Goal: Task Accomplishment & Management: Manage account settings

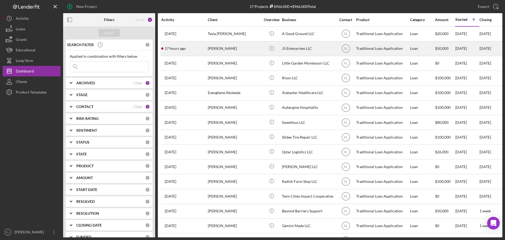
click at [250, 48] on div "[PERSON_NAME]" at bounding box center [234, 49] width 53 height 14
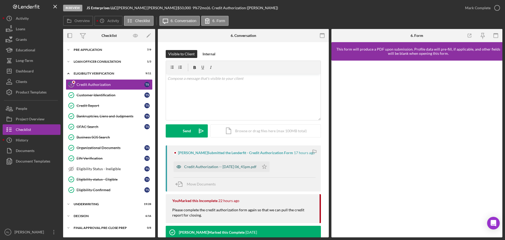
click at [232, 166] on div "Credit Authorization -- 2025-09-10 06_41pm.pdf" at bounding box center [220, 166] width 72 height 4
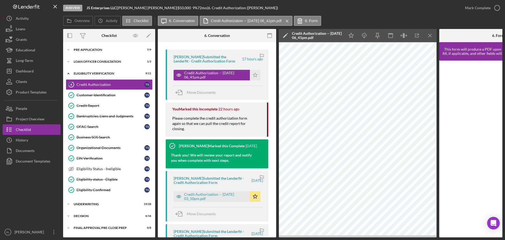
scroll to position [105, 0]
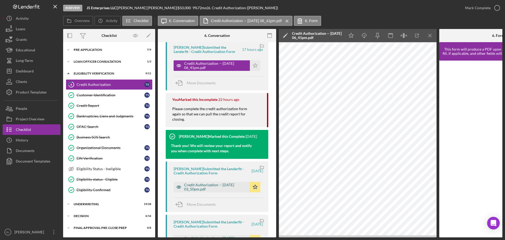
click at [210, 184] on div "Credit Authorization -- 2025-04-03 03_50pm.pdf" at bounding box center [215, 186] width 63 height 8
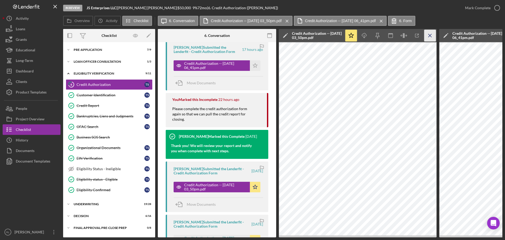
click at [432, 34] on icon "Icon/Menu Close" at bounding box center [430, 36] width 12 height 12
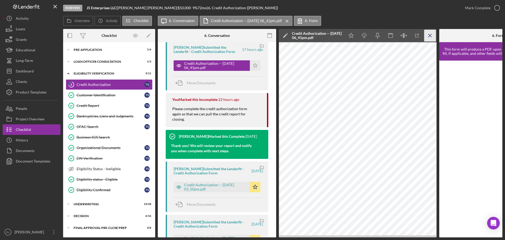
click at [432, 36] on icon "Icon/Menu Close" at bounding box center [430, 36] width 12 height 12
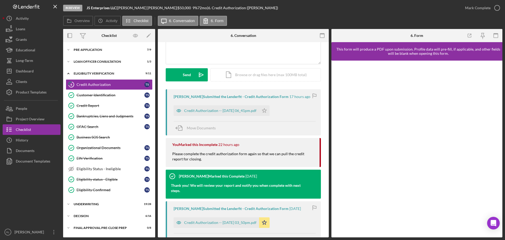
scroll to position [0, 0]
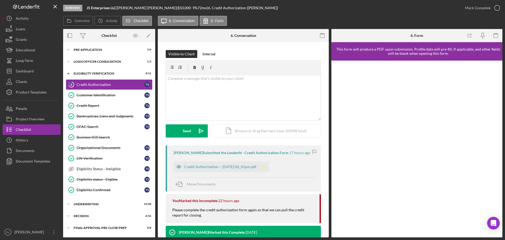
click at [270, 166] on icon "Icon/Star" at bounding box center [264, 166] width 11 height 11
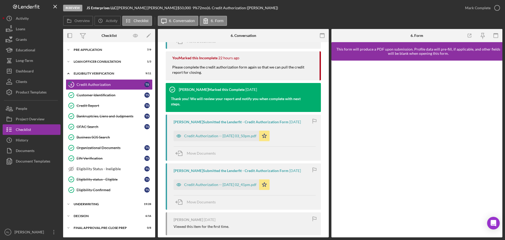
scroll to position [131, 0]
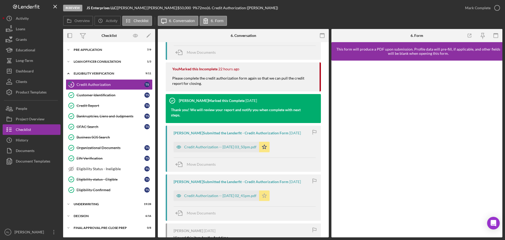
click at [270, 194] on icon "Icon/Star" at bounding box center [264, 195] width 11 height 11
click at [269, 146] on icon "Icon/Star" at bounding box center [264, 146] width 11 height 11
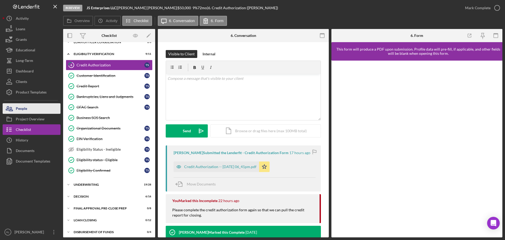
scroll to position [0, 0]
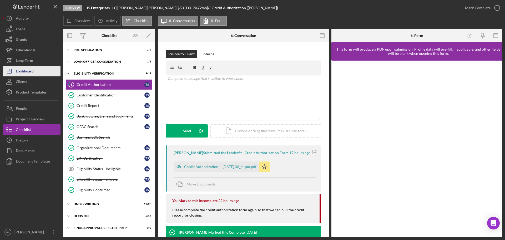
click at [35, 73] on button "Icon/Dashboard Dashboard" at bounding box center [32, 71] width 58 height 11
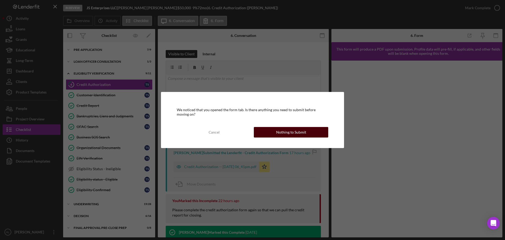
click at [290, 136] on div "Nothing to Submit" at bounding box center [291, 132] width 30 height 11
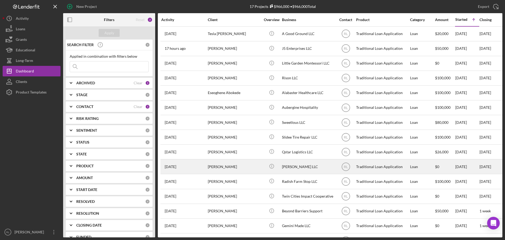
click at [246, 166] on div "Brittany Jorgensen" at bounding box center [234, 166] width 53 height 14
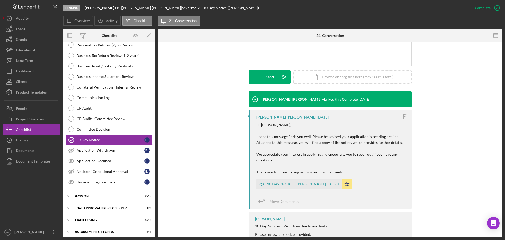
scroll to position [158, 0]
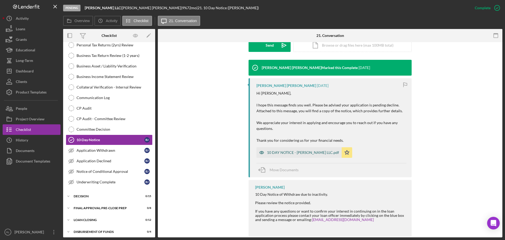
click at [291, 150] on div "10 DAY NOTICE - Brittany Jorgensen LLC.pdf" at bounding box center [298, 152] width 85 height 11
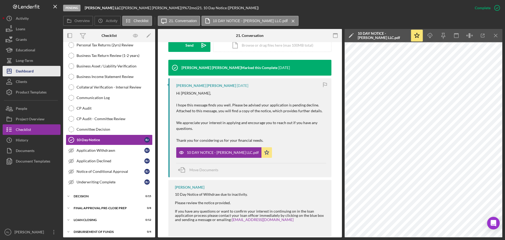
click at [33, 70] on div "Dashboard" at bounding box center [25, 72] width 18 height 12
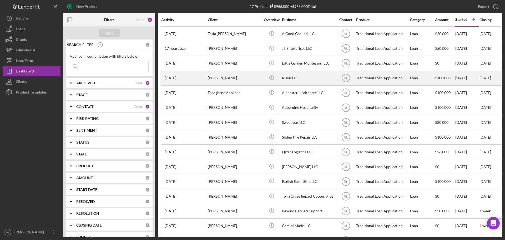
click at [252, 74] on div "Myra Patterson" at bounding box center [234, 78] width 53 height 14
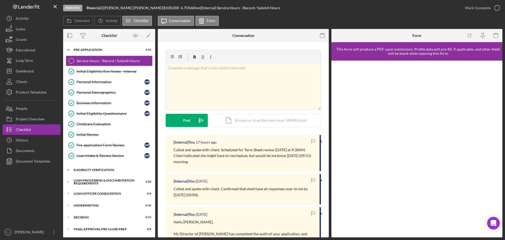
click at [99, 171] on div "Icon/Expander Eligibility Verification 10 / 13" at bounding box center [109, 169] width 92 height 11
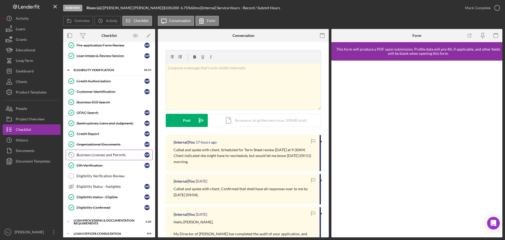
scroll to position [105, 0]
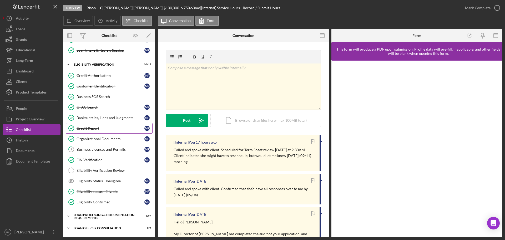
click at [97, 126] on div "Credit Report" at bounding box center [111, 128] width 68 height 4
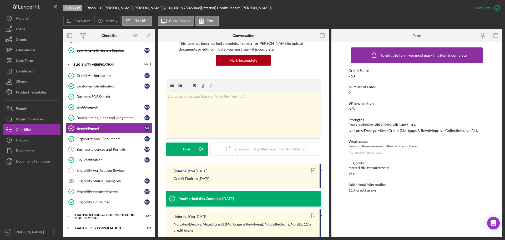
scroll to position [53, 0]
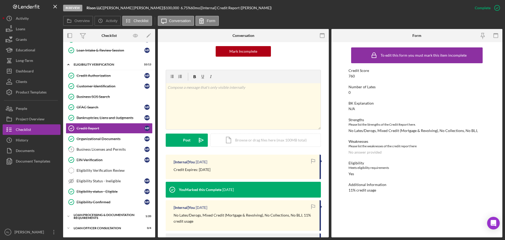
drag, startPoint x: 224, startPoint y: 170, endPoint x: 198, endPoint y: 170, distance: 26.3
click at [198, 170] on div "Credit Expires: 08/18/2025" at bounding box center [244, 169] width 141 height 6
click at [200, 170] on p "Credit Expires: 08/18/2025" at bounding box center [192, 169] width 37 height 6
drag, startPoint x: 198, startPoint y: 170, endPoint x: 220, endPoint y: 170, distance: 22.1
click at [220, 170] on div "Credit Expires: 08/18/2025" at bounding box center [244, 169] width 141 height 6
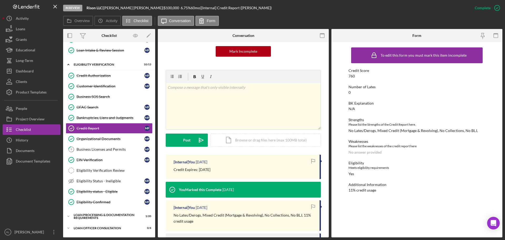
click at [237, 170] on div "Credit Expires: 08/18/2025" at bounding box center [244, 169] width 141 height 6
click at [215, 109] on div "v Color teal Color pink Remove color Add row above Add row below Add column bef…" at bounding box center [243, 106] width 155 height 46
click at [189, 143] on div "Post" at bounding box center [186, 139] width 7 height 13
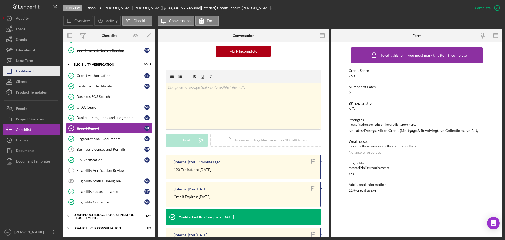
click at [31, 72] on div "Dashboard" at bounding box center [25, 72] width 18 height 12
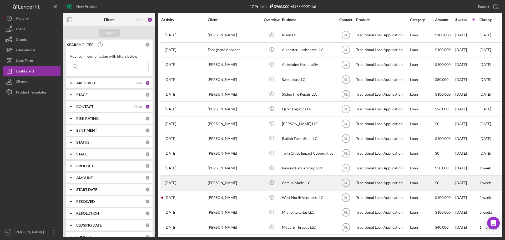
scroll to position [21, 0]
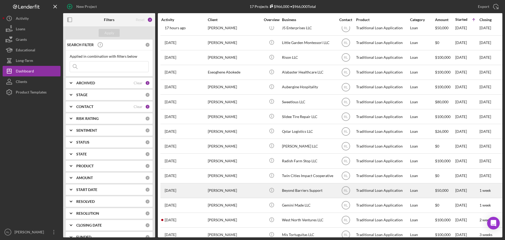
click at [248, 192] on div "[PERSON_NAME]" at bounding box center [234, 190] width 53 height 14
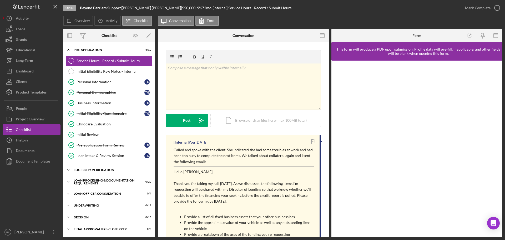
click at [100, 169] on div "Eligibility Verification" at bounding box center [111, 169] width 75 height 3
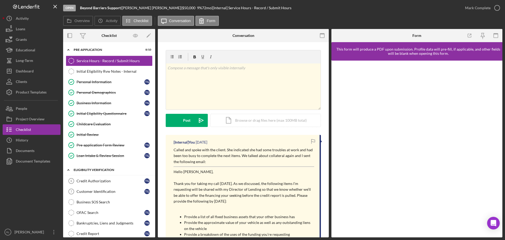
click at [103, 170] on div "Eligibility Verification" at bounding box center [111, 169] width 75 height 3
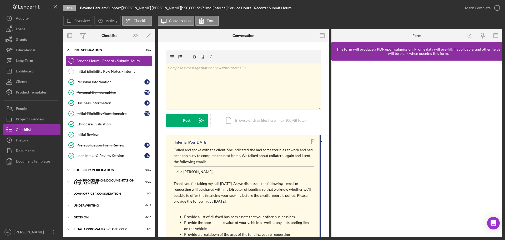
click at [253, 166] on div "Called and spoke with the client. She indicated she had some troubles at work a…" at bounding box center [244, 223] width 141 height 153
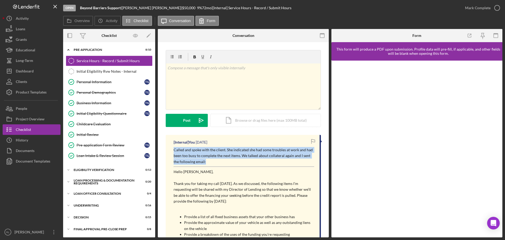
drag, startPoint x: 248, startPoint y: 162, endPoint x: 169, endPoint y: 151, distance: 79.9
click at [169, 151] on div "[Internal] You 6 days ago Called and spoke with the client. She indicated she h…" at bounding box center [243, 220] width 155 height 171
click at [210, 157] on p "Called and spoke with the client. She indicated she had some troubles at work a…" at bounding box center [244, 156] width 141 height 18
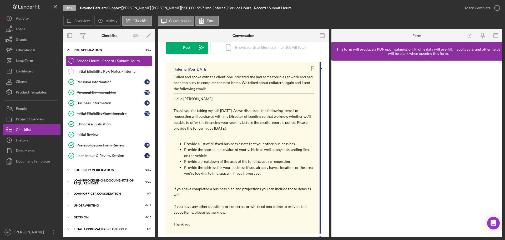
scroll to position [79, 0]
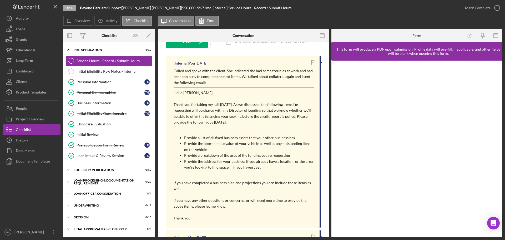
drag, startPoint x: 234, startPoint y: 100, endPoint x: 241, endPoint y: 123, distance: 23.7
click at [241, 123] on div "Called and spoke with the client. She indicated she had some troubles at work a…" at bounding box center [244, 144] width 141 height 153
click at [241, 123] on p "Thank you for taking my call today. As we discussed, the following items I’m re…" at bounding box center [244, 113] width 141 height 24
drag, startPoint x: 248, startPoint y: 123, endPoint x: 225, endPoint y: 97, distance: 34.3
click at [225, 97] on div "Called and spoke with the client. She indicated she had some troubles at work a…" at bounding box center [244, 144] width 141 height 153
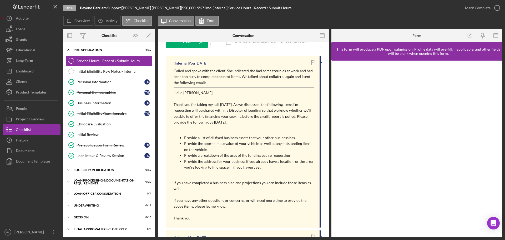
click at [225, 97] on p at bounding box center [244, 99] width 141 height 6
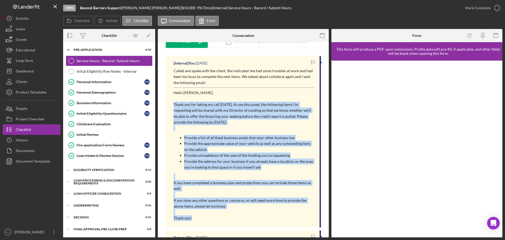
drag, startPoint x: 232, startPoint y: 98, endPoint x: 231, endPoint y: 217, distance: 118.6
click at [231, 217] on div "Called and spoke with the client. She indicated she had some troubles at work a…" at bounding box center [244, 144] width 141 height 153
click at [231, 217] on p "Thank you!" at bounding box center [244, 218] width 141 height 6
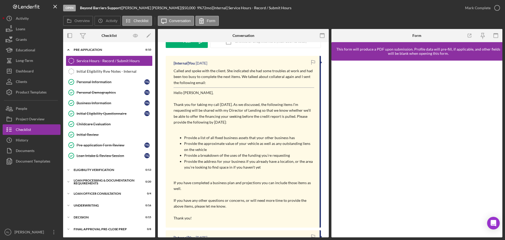
click at [217, 108] on p "Thank you for taking my call today. As we discussed, the following items I’m re…" at bounding box center [244, 113] width 141 height 24
click at [37, 71] on button "Icon/Dashboard Dashboard" at bounding box center [32, 71] width 58 height 11
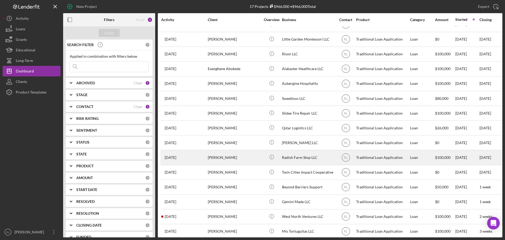
scroll to position [47, 0]
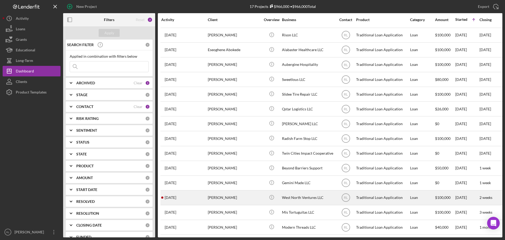
click at [241, 195] on div "[PERSON_NAME]" at bounding box center [234, 197] width 53 height 14
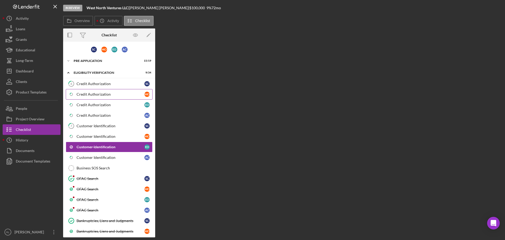
scroll to position [8, 0]
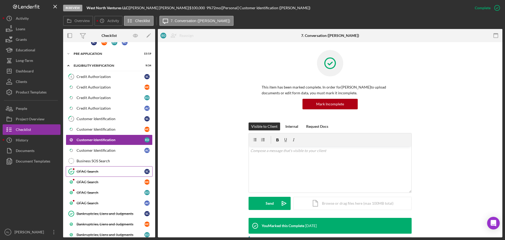
click at [97, 170] on div "OFAC Search" at bounding box center [111, 171] width 68 height 4
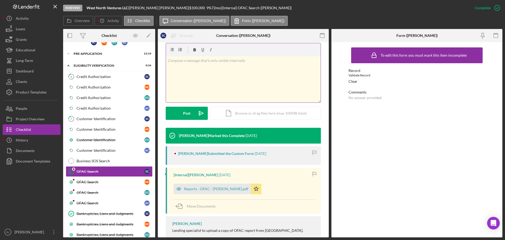
scroll to position [105, 0]
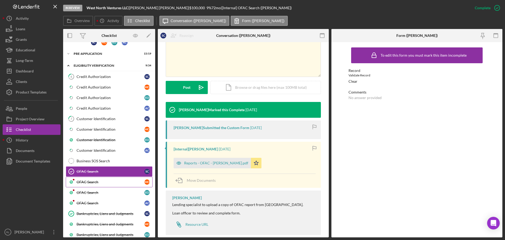
click at [104, 180] on div "OFAC Search" at bounding box center [111, 182] width 68 height 4
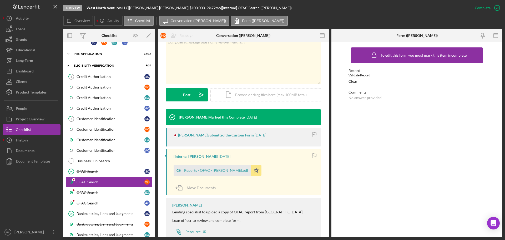
scroll to position [113, 0]
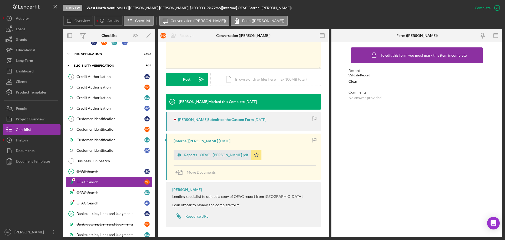
click at [218, 119] on div "Latrina Caldwell Submitted the Custom Form" at bounding box center [216, 119] width 76 height 4
click at [84, 197] on link "OFAC Search E O" at bounding box center [109, 192] width 87 height 11
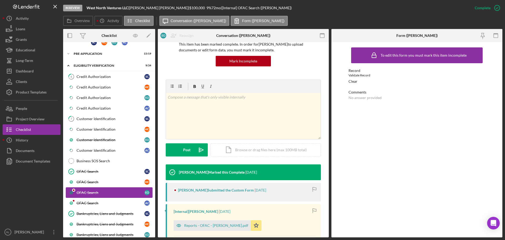
scroll to position [105, 0]
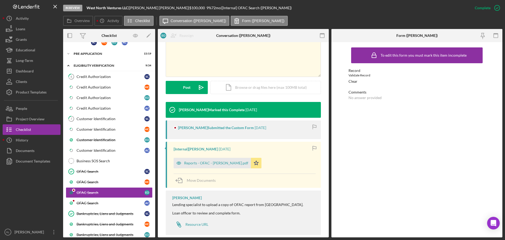
click at [216, 127] on div "Latrina Caldwell Submitted the Custom Form" at bounding box center [216, 127] width 76 height 4
click at [99, 198] on link "OFAC Search A C" at bounding box center [109, 202] width 87 height 11
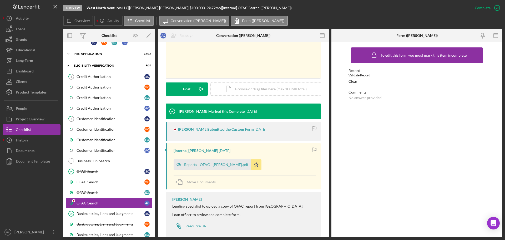
scroll to position [105, 0]
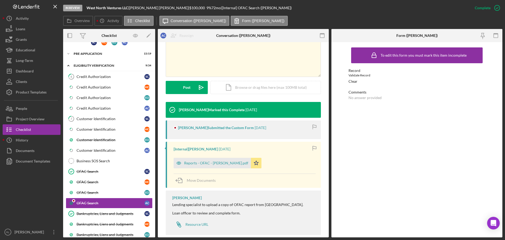
click at [202, 130] on div "Latrina Caldwell Submitted the Custom Form 7 days ago" at bounding box center [243, 129] width 155 height 19
click at [185, 126] on div "Latrina Caldwell Submitted the Custom Form" at bounding box center [216, 127] width 76 height 4
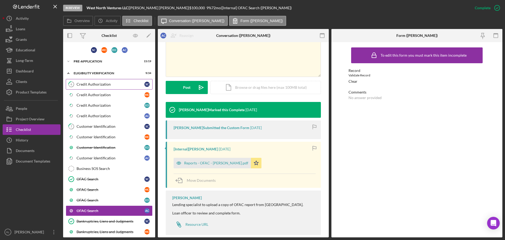
click at [103, 88] on link "6 Credit Authorization S C" at bounding box center [109, 84] width 87 height 11
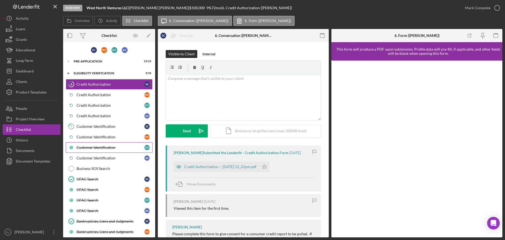
click at [95, 150] on link "Customer Identification E O" at bounding box center [109, 147] width 87 height 11
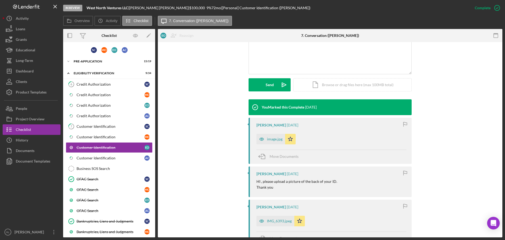
scroll to position [131, 0]
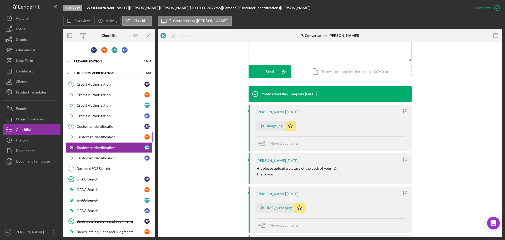
click at [84, 139] on div "Customer Identification" at bounding box center [111, 137] width 68 height 4
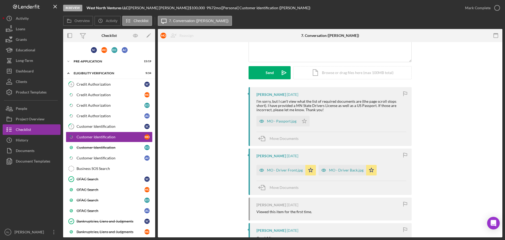
scroll to position [79, 0]
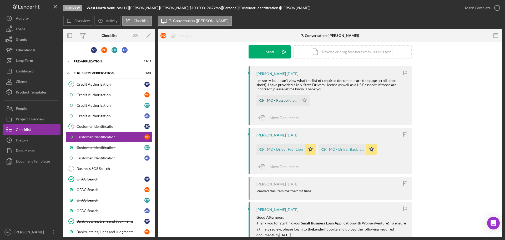
click at [274, 100] on div "MO - Passport.jpg" at bounding box center [281, 100] width 29 height 4
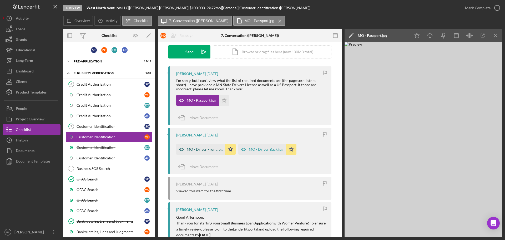
click at [208, 150] on div "MO - Driver Front.jpg" at bounding box center [205, 149] width 36 height 4
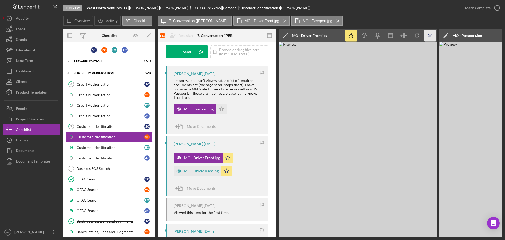
click at [429, 37] on icon "Icon/Menu Close" at bounding box center [430, 36] width 12 height 12
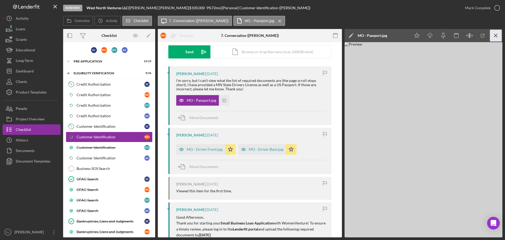
click at [494, 35] on icon "Icon/Menu Close" at bounding box center [496, 36] width 12 height 12
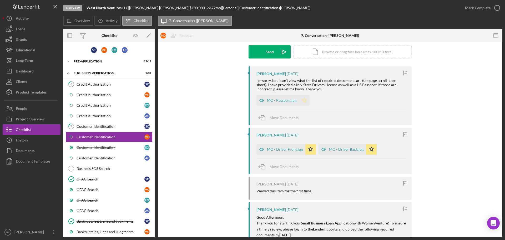
click at [303, 99] on icon "Icon/Star" at bounding box center [304, 100] width 11 height 11
click at [99, 129] on link "7 Customer Identification S C" at bounding box center [109, 126] width 87 height 11
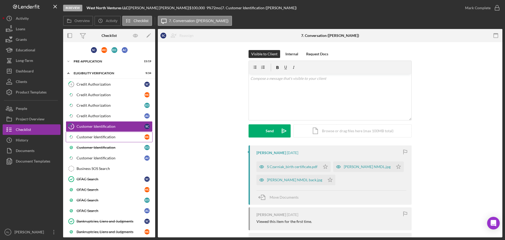
click at [111, 135] on div "Customer Identification" at bounding box center [111, 137] width 68 height 4
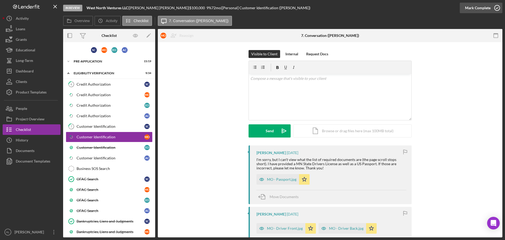
click at [473, 8] on div "Mark Complete" at bounding box center [478, 8] width 26 height 11
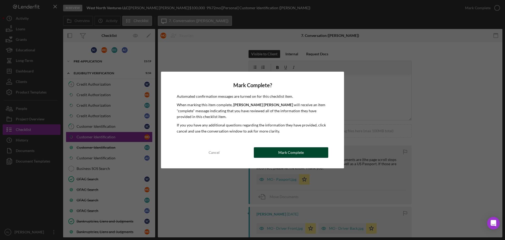
click at [278, 152] on button "Mark Complete" at bounding box center [291, 152] width 74 height 11
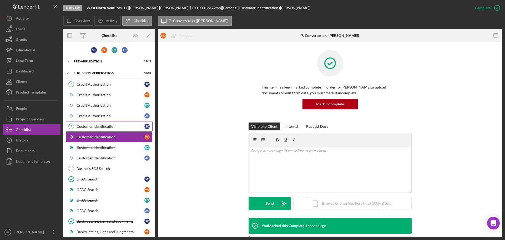
click at [118, 127] on div "Customer Identification" at bounding box center [111, 126] width 68 height 4
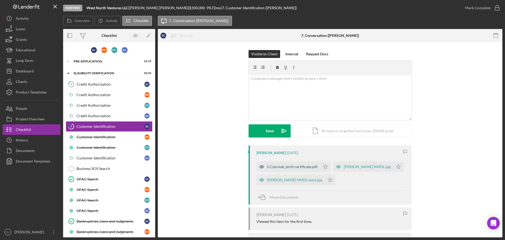
click at [287, 166] on div "S Czarniak_birth certificate.pdf" at bounding box center [292, 166] width 50 height 4
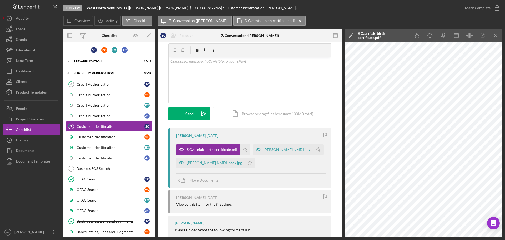
scroll to position [26, 0]
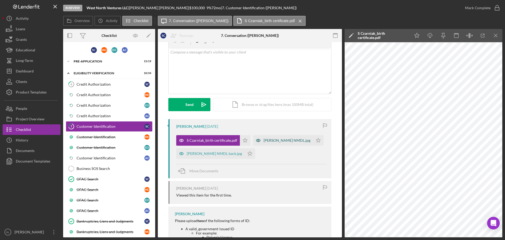
click at [263, 141] on div "Scott NMDL.jpg" at bounding box center [286, 140] width 47 height 4
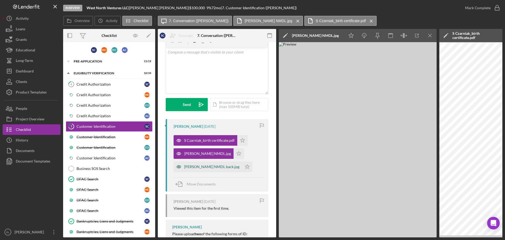
click at [194, 165] on div "Scott NMDL back.jpg" at bounding box center [211, 166] width 55 height 4
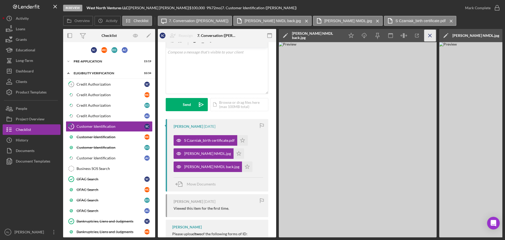
click at [431, 37] on icon "Icon/Menu Close" at bounding box center [430, 36] width 12 height 12
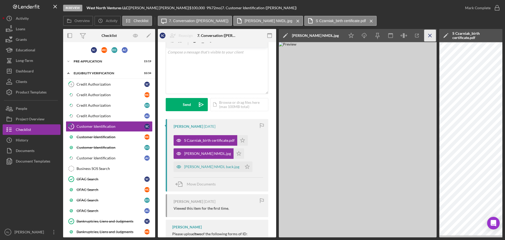
click at [430, 37] on icon "Icon/Menu Close" at bounding box center [430, 36] width 12 height 12
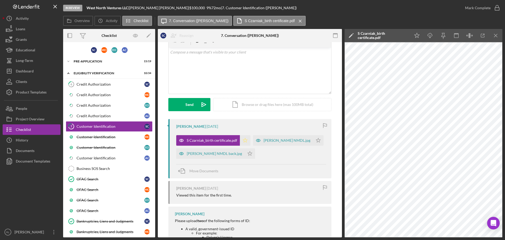
click at [243, 144] on icon "Icon/Star" at bounding box center [245, 140] width 11 height 11
click at [245, 153] on icon "Icon/Star" at bounding box center [250, 153] width 11 height 11
click at [316, 141] on polygon "button" at bounding box center [318, 140] width 4 height 4
click at [481, 12] on div "Mark Complete" at bounding box center [478, 8] width 26 height 11
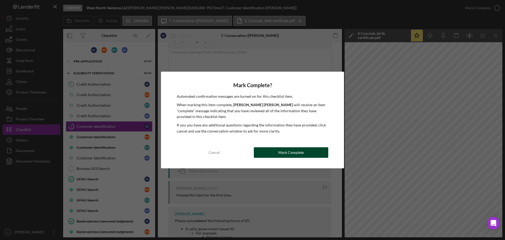
click at [275, 151] on button "Mark Complete" at bounding box center [291, 152] width 74 height 11
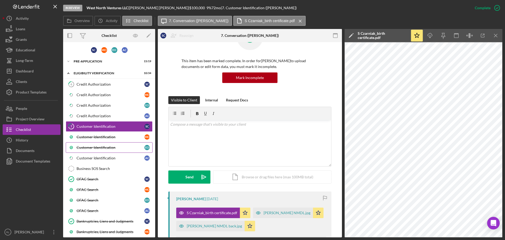
scroll to position [98, 0]
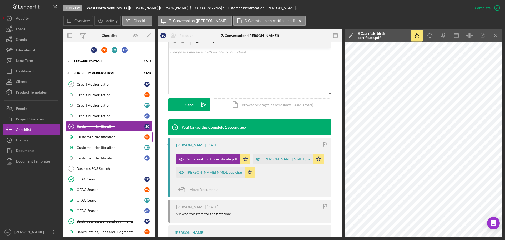
click at [101, 138] on div "Customer Identification" at bounding box center [111, 137] width 68 height 4
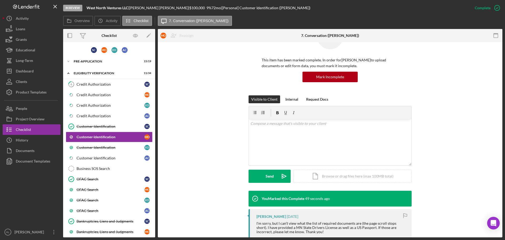
scroll to position [105, 0]
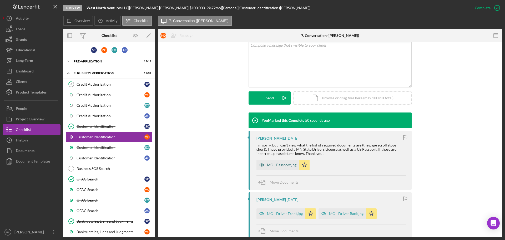
click at [275, 169] on div "MO - Passport.jpg" at bounding box center [277, 164] width 43 height 11
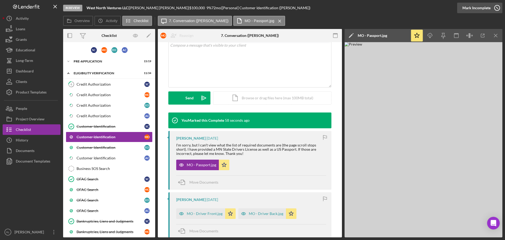
click at [491, 7] on icon "button" at bounding box center [496, 7] width 13 height 13
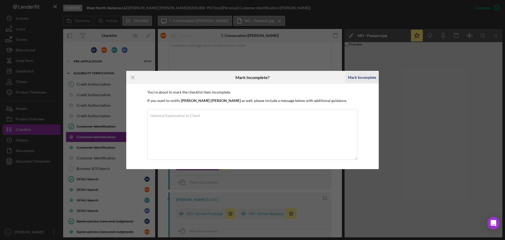
click at [366, 78] on div "Mark Incomplete" at bounding box center [362, 77] width 28 height 11
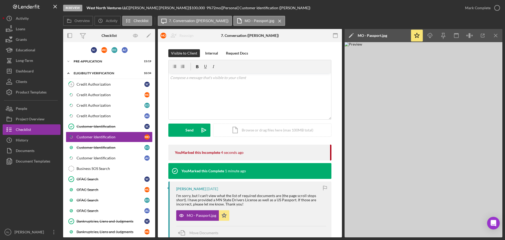
scroll to position [0, 0]
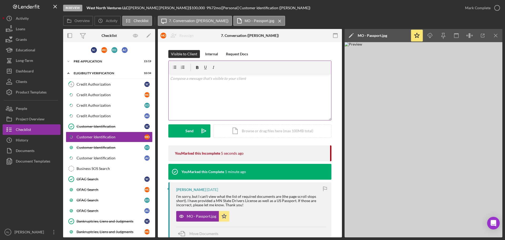
click at [229, 101] on div "v Color teal Color pink Remove color Add row above Add row below Add column bef…" at bounding box center [250, 97] width 163 height 46
click at [255, 94] on div "v Color teal Color pink Remove color Add row above Add row below Add column bef…" at bounding box center [250, 97] width 163 height 46
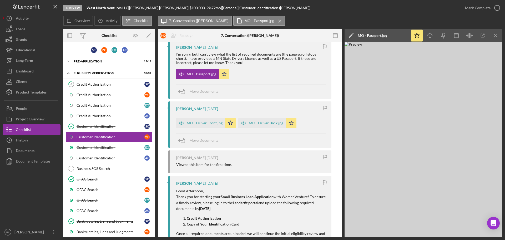
scroll to position [158, 0]
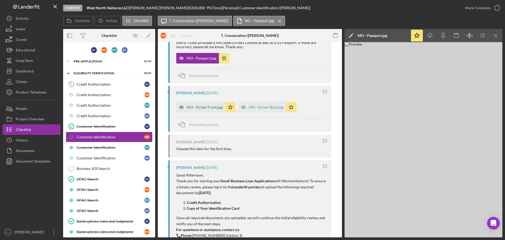
click at [204, 111] on div "MO - Driver Front.jpg" at bounding box center [200, 107] width 49 height 11
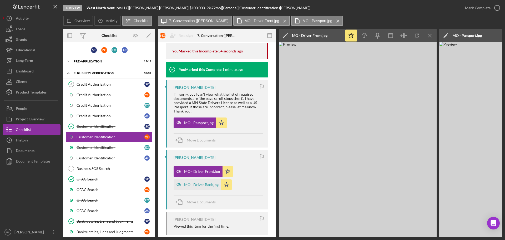
scroll to position [0, 0]
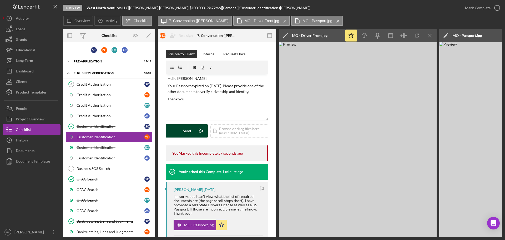
click at [190, 132] on div "Send" at bounding box center [187, 130] width 8 height 13
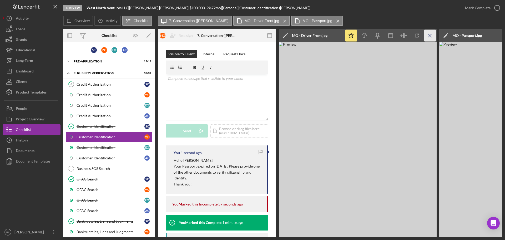
click at [430, 34] on icon "Icon/Menu Close" at bounding box center [430, 36] width 12 height 12
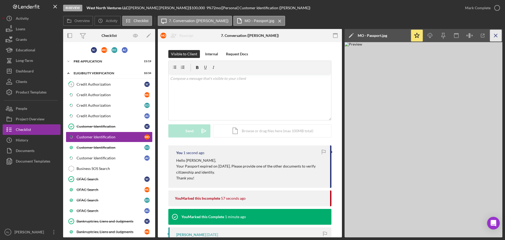
click at [493, 36] on icon "Icon/Menu Close" at bounding box center [496, 36] width 12 height 12
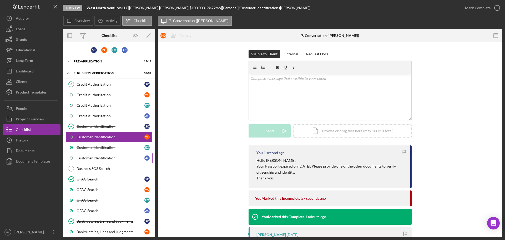
click at [108, 156] on div "Customer Identification" at bounding box center [111, 158] width 68 height 4
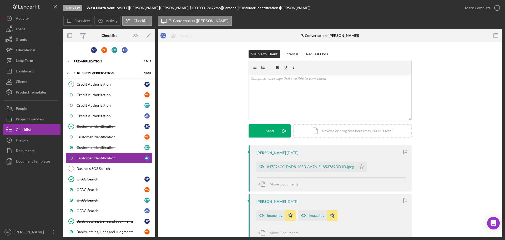
click at [281, 161] on div "847E96CC-D6D8-403B-AA7A-51853739DD1D.jpeg Icon/Star" at bounding box center [312, 165] width 113 height 13
click at [283, 167] on div "847E96CC-D6D8-403B-AA7A-51853739DD1D.jpeg" at bounding box center [310, 166] width 87 height 4
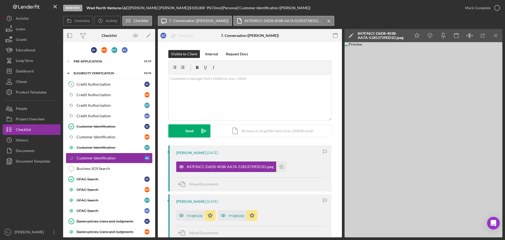
scroll to position [26, 0]
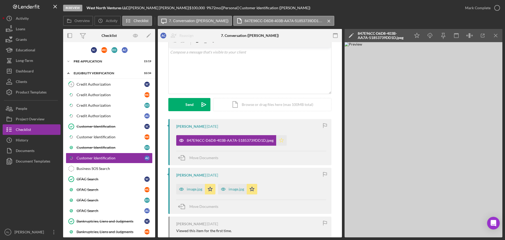
click at [282, 140] on icon "Icon/Star" at bounding box center [281, 140] width 11 height 11
click at [483, 6] on div "Mark Complete" at bounding box center [478, 8] width 26 height 11
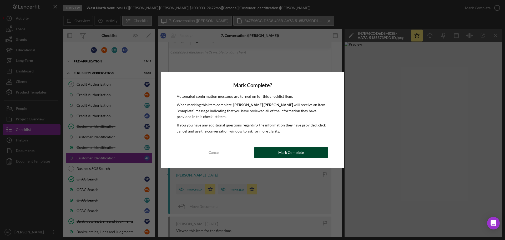
click at [303, 151] on button "Mark Complete" at bounding box center [291, 152] width 74 height 11
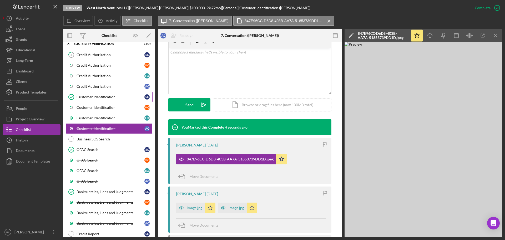
scroll to position [0, 0]
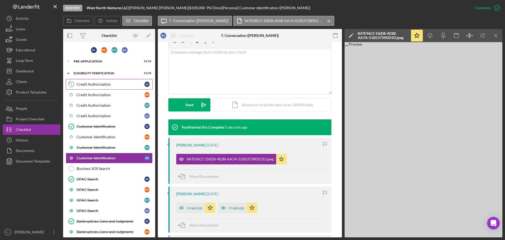
click at [104, 86] on div "Credit Authorization" at bounding box center [111, 84] width 68 height 4
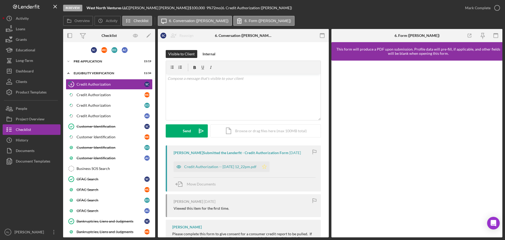
click at [270, 167] on icon "Icon/Star" at bounding box center [264, 166] width 11 height 11
click at [240, 168] on div "Credit Authorization -- 2025-09-02 12_22pm.pdf" at bounding box center [220, 166] width 72 height 4
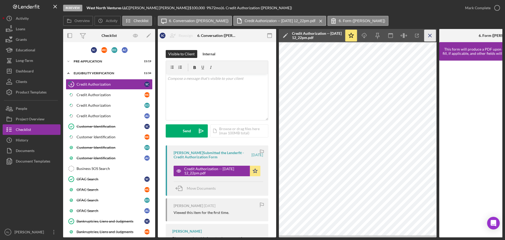
click at [429, 39] on icon "Icon/Menu Close" at bounding box center [430, 36] width 12 height 12
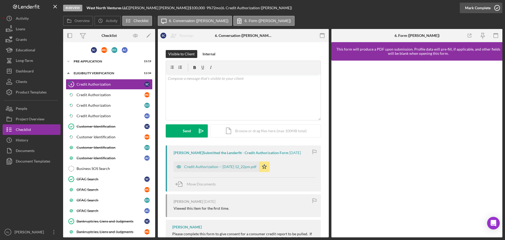
click at [485, 5] on div "Mark Complete" at bounding box center [478, 8] width 26 height 11
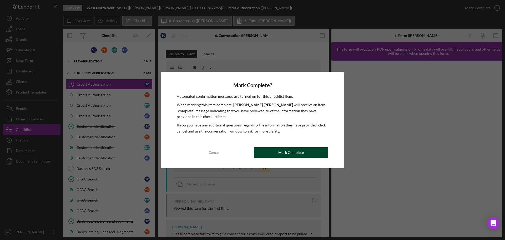
click at [301, 156] on div "Mark Complete" at bounding box center [291, 152] width 26 height 11
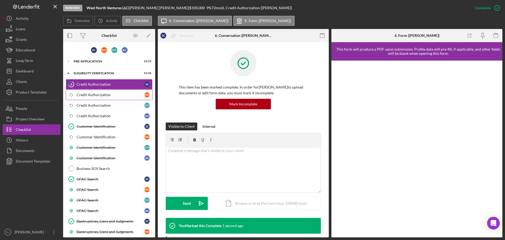
click at [111, 93] on div "Credit Authorization" at bounding box center [111, 95] width 68 height 4
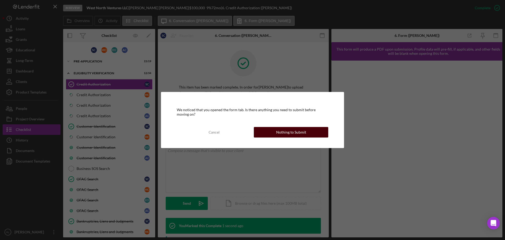
click at [294, 132] on div "Nothing to Submit" at bounding box center [291, 132] width 30 height 11
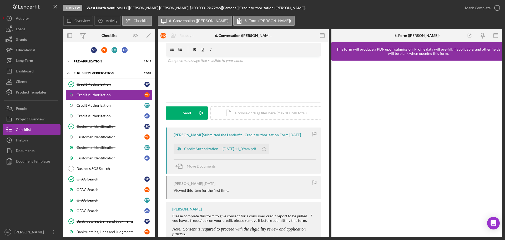
scroll to position [26, 0]
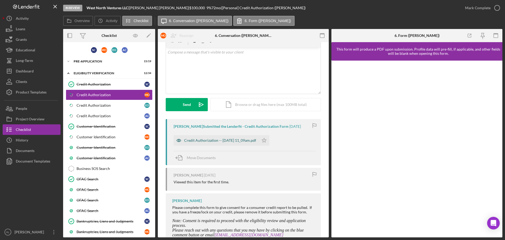
click at [223, 140] on div "Credit Authorization -- 2025-09-03 11_09am.pdf" at bounding box center [220, 140] width 72 height 4
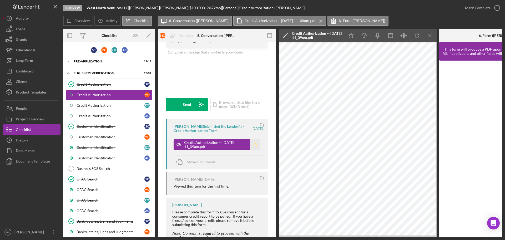
click at [252, 143] on icon "Icon/Star" at bounding box center [255, 144] width 11 height 11
click at [478, 8] on div "Mark Complete" at bounding box center [478, 8] width 26 height 11
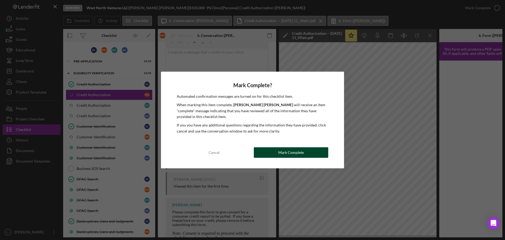
click at [302, 154] on div "Mark Complete" at bounding box center [291, 152] width 26 height 11
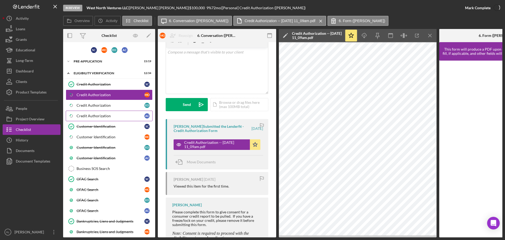
scroll to position [104, 0]
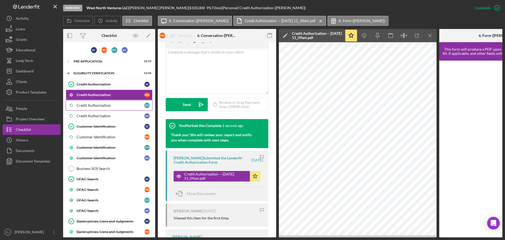
click at [103, 105] on div "Credit Authorization" at bounding box center [111, 105] width 68 height 4
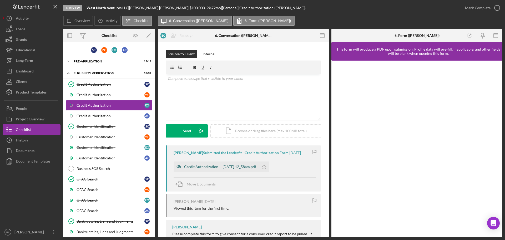
click at [244, 166] on div "Credit Authorization -- 2025-09-03 12_58am.pdf" at bounding box center [220, 166] width 72 height 4
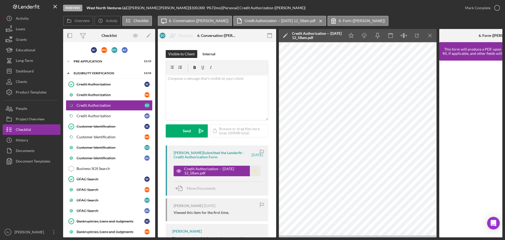
click at [253, 171] on icon "Icon/Star" at bounding box center [255, 170] width 11 height 11
click at [475, 9] on div "Mark Complete" at bounding box center [478, 8] width 26 height 11
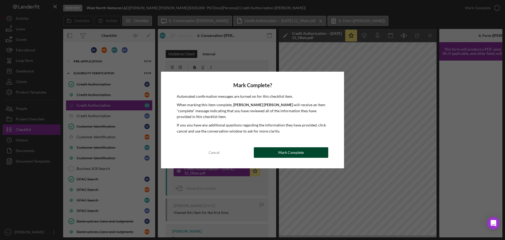
click at [285, 153] on div "Mark Complete" at bounding box center [291, 152] width 26 height 11
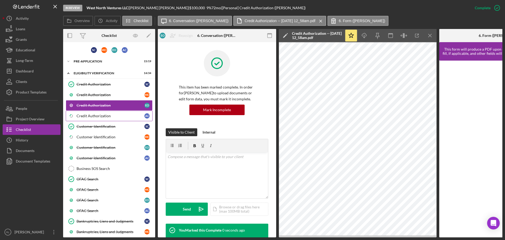
click at [106, 118] on div "Credit Authorization" at bounding box center [111, 116] width 68 height 4
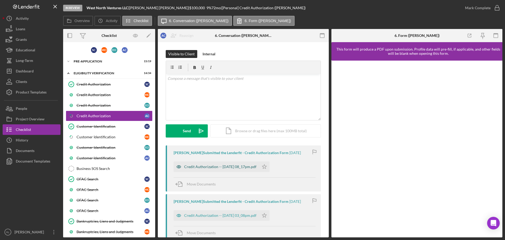
click at [226, 167] on div "Credit Authorization -- 2025-09-02 08_17pm.pdf" at bounding box center [220, 166] width 72 height 4
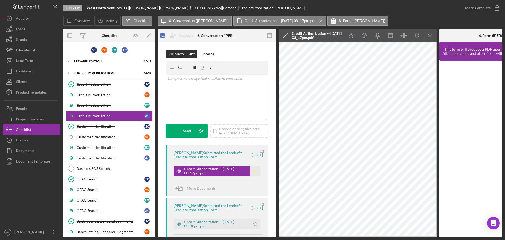
click at [253, 170] on icon "Icon/Star" at bounding box center [255, 170] width 11 height 11
click at [485, 11] on div "Mark Complete" at bounding box center [478, 8] width 26 height 11
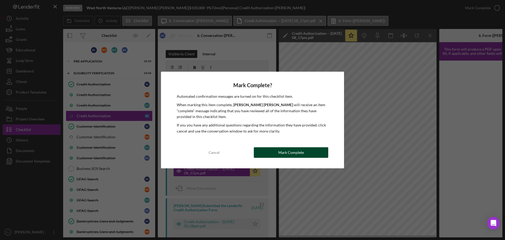
click at [277, 153] on button "Mark Complete" at bounding box center [291, 152] width 74 height 11
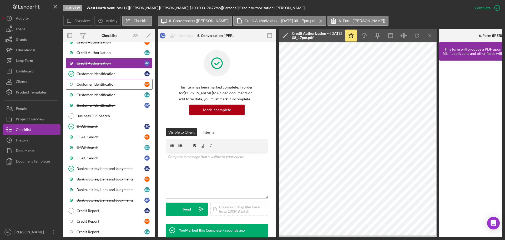
scroll to position [79, 0]
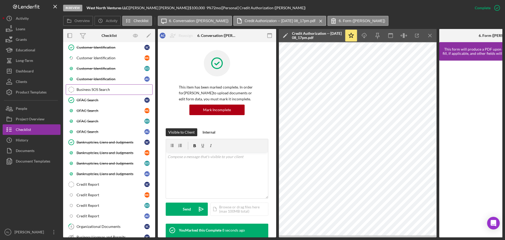
click at [109, 92] on link "Business SOS Search Business SOS Search" at bounding box center [109, 89] width 87 height 11
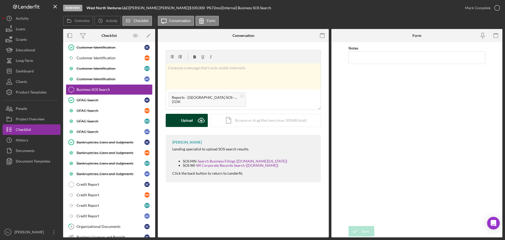
click at [187, 121] on div "Upload" at bounding box center [187, 120] width 12 height 13
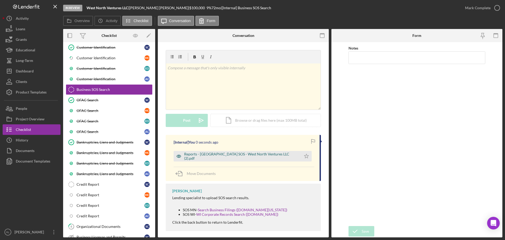
click at [233, 155] on div "Reports - MN SOS - West North Ventures LLC (2).pdf" at bounding box center [241, 156] width 114 height 8
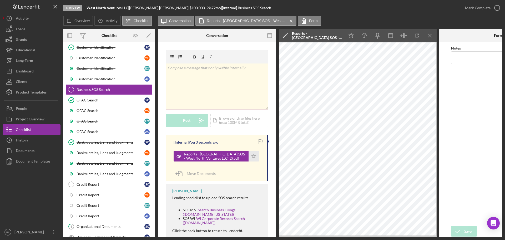
click at [227, 89] on div "v Color teal Color pink Remove color Add row above Add row below Add column bef…" at bounding box center [217, 86] width 102 height 46
click at [189, 119] on div "Post" at bounding box center [186, 120] width 7 height 13
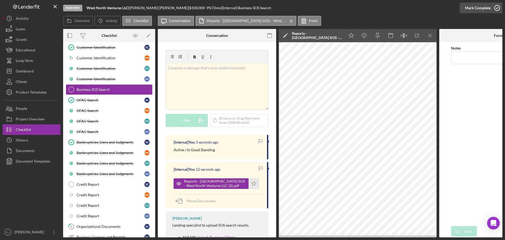
click at [481, 6] on div "Mark Complete" at bounding box center [478, 8] width 26 height 11
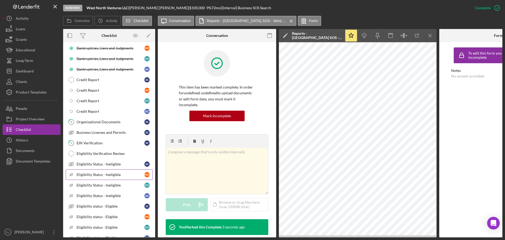
scroll to position [184, 0]
click at [111, 120] on div "Organizational Documents" at bounding box center [111, 121] width 68 height 4
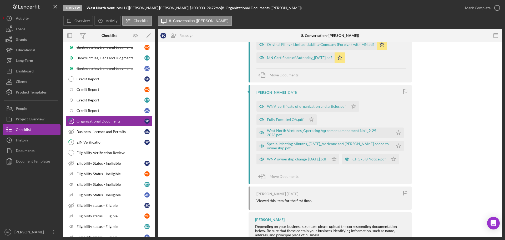
scroll to position [131, 0]
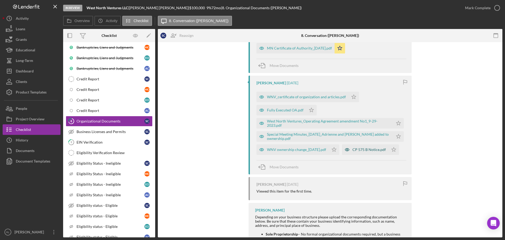
click at [342, 155] on div "CP 575 B Notice.pdf" at bounding box center [365, 149] width 47 height 11
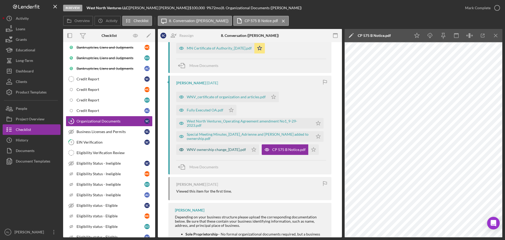
click at [227, 150] on div "WNV ownership change_12-30-2024.pdf" at bounding box center [216, 149] width 59 height 4
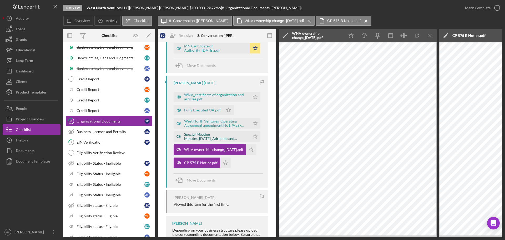
click at [198, 136] on div "Special Meeting Minutes_3-28-2024_Adrienne and Erin added to ownership.pdf" at bounding box center [215, 136] width 63 height 8
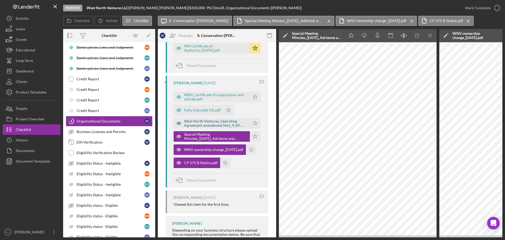
click at [218, 125] on div "West North Ventures_Operating Agreement amendment No1_9-29-2023.pdf" at bounding box center [215, 123] width 63 height 8
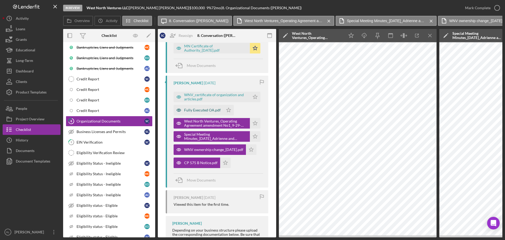
click at [192, 110] on div "Fully Executed OA.pdf" at bounding box center [202, 110] width 37 height 4
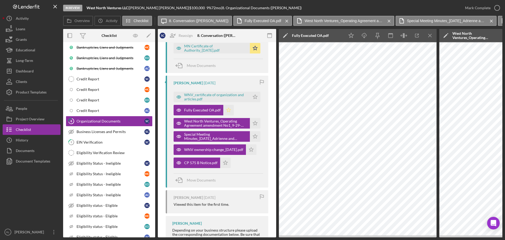
click at [228, 112] on icon "Icon/Star" at bounding box center [228, 110] width 11 height 11
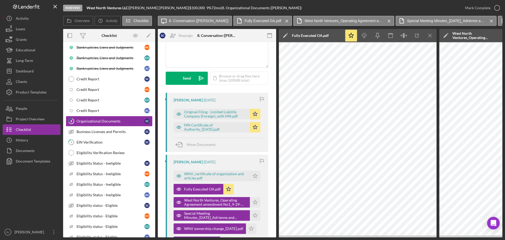
scroll to position [79, 0]
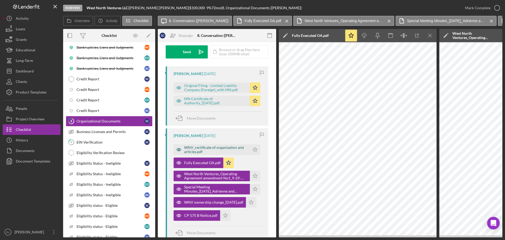
click at [202, 151] on div "WNV_certificate of organization and articles.pdf" at bounding box center [215, 149] width 63 height 8
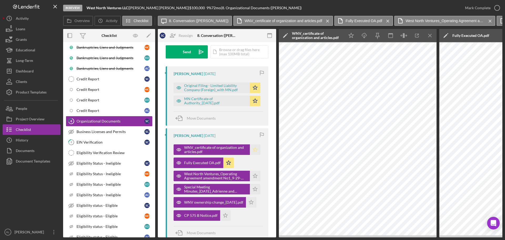
click at [254, 148] on polygon "button" at bounding box center [255, 149] width 4 height 4
click at [210, 101] on div "MN Certificate of Authority_5-14-2024.pdf" at bounding box center [215, 101] width 63 height 8
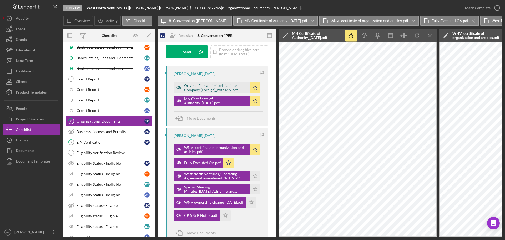
click at [212, 88] on div "Original Filing - Limited Liability Company (Foreign)_with MN.pdf" at bounding box center [215, 87] width 63 height 8
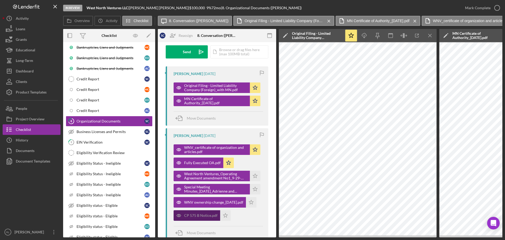
click at [191, 215] on div "CP 575 B Notice.pdf" at bounding box center [200, 215] width 33 height 4
click at [427, 36] on icon "Icon/Menu Close" at bounding box center [430, 36] width 12 height 12
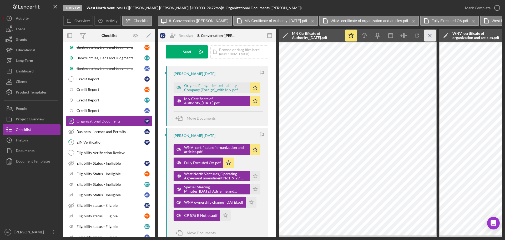
click at [431, 36] on icon "Icon/Menu Close" at bounding box center [430, 36] width 12 height 12
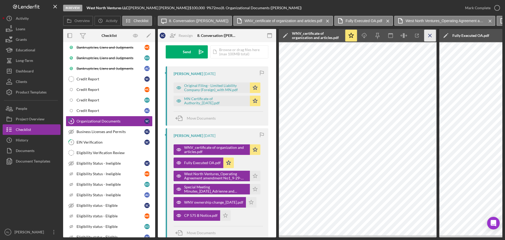
click at [431, 36] on line "button" at bounding box center [429, 35] width 3 height 3
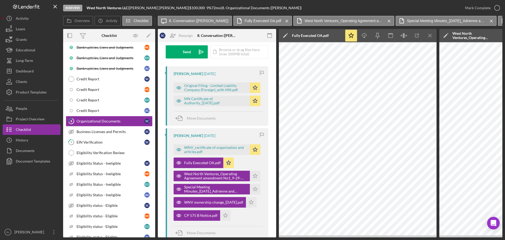
click at [431, 36] on line "button" at bounding box center [429, 35] width 3 height 3
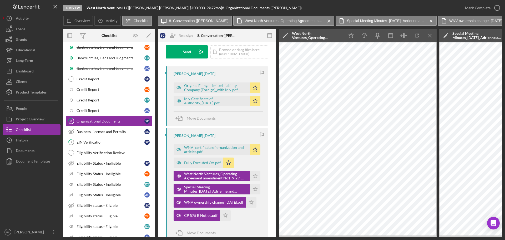
click at [431, 36] on line "button" at bounding box center [429, 35] width 3 height 3
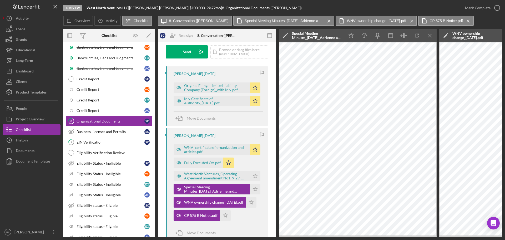
click at [431, 36] on line "button" at bounding box center [429, 35] width 3 height 3
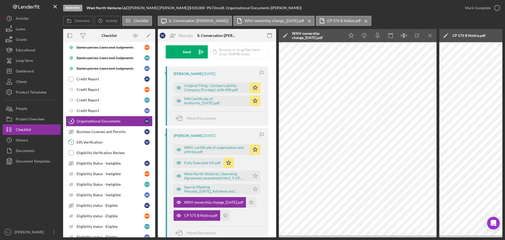
click at [431, 36] on line "button" at bounding box center [429, 35] width 3 height 3
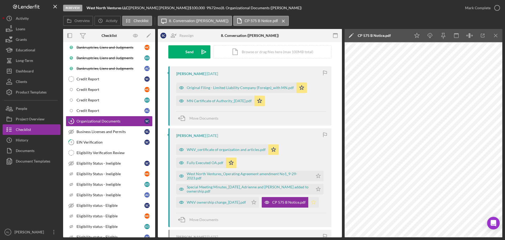
click at [311, 204] on polygon "button" at bounding box center [313, 202] width 4 height 4
click at [221, 153] on div "WNV_certificate of organization and articles.pdf" at bounding box center [222, 149] width 92 height 11
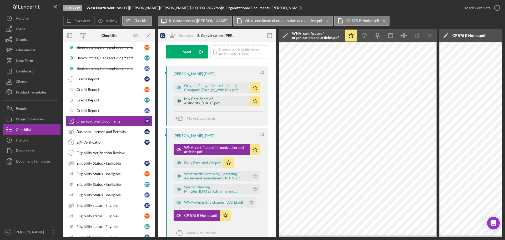
click at [224, 98] on div "MN Certificate of Authority_5-14-2024.pdf" at bounding box center [215, 101] width 63 height 8
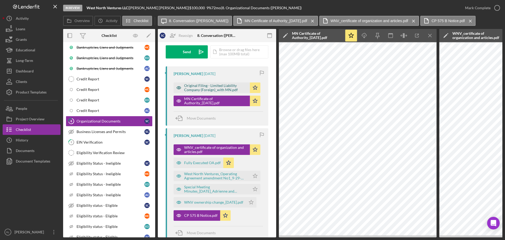
click at [210, 88] on div "Original Filing - Limited Liability Company (Foreign)_with MN.pdf" at bounding box center [215, 87] width 63 height 8
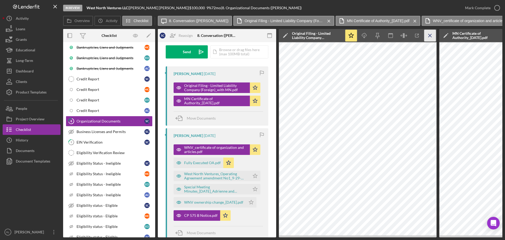
click at [430, 32] on icon "Icon/Menu Close" at bounding box center [430, 36] width 12 height 12
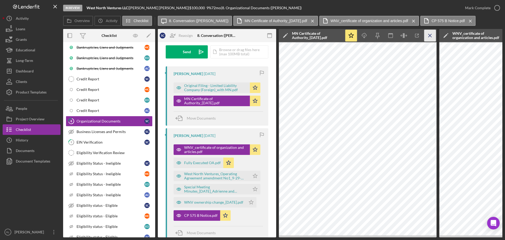
click at [431, 34] on icon "Icon/Menu Close" at bounding box center [430, 36] width 12 height 12
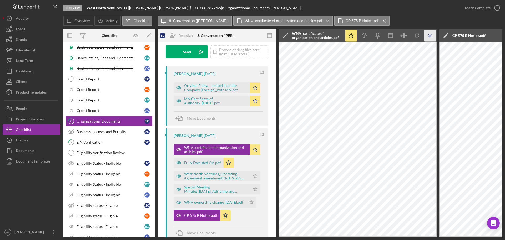
click at [431, 35] on icon "Icon/Menu Close" at bounding box center [430, 36] width 12 height 12
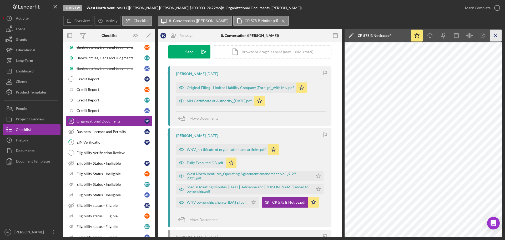
click at [500, 34] on icon "Icon/Menu Close" at bounding box center [496, 36] width 12 height 12
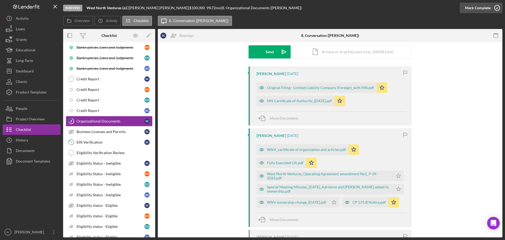
click at [486, 10] on div "Mark Complete" at bounding box center [478, 8] width 26 height 11
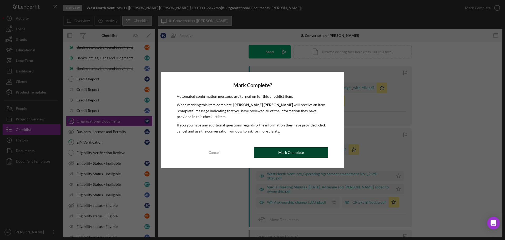
click at [285, 151] on div "Mark Complete" at bounding box center [291, 152] width 26 height 11
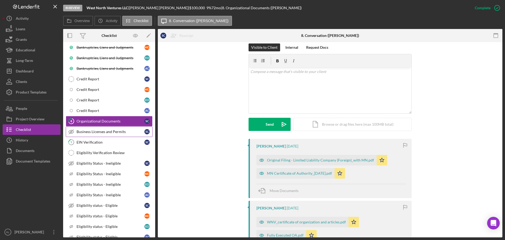
scroll to position [151, 0]
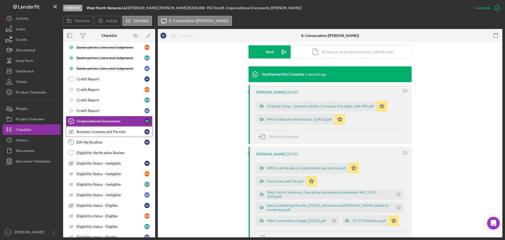
click at [103, 131] on div "Business Licenses and Permits" at bounding box center [111, 131] width 68 height 4
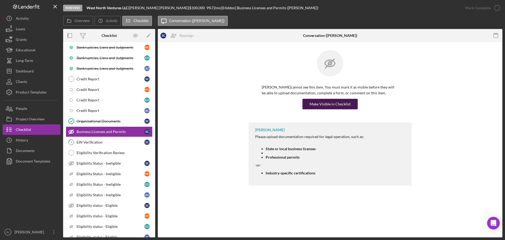
click at [329, 106] on div "Make Visible in Checklist" at bounding box center [329, 104] width 41 height 11
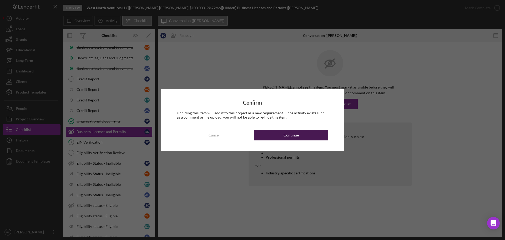
click at [280, 139] on button "Continue" at bounding box center [291, 135] width 74 height 11
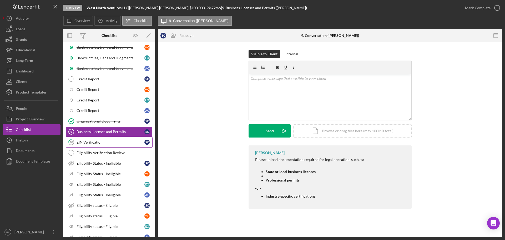
click at [84, 143] on div "EIN Verification" at bounding box center [111, 142] width 68 height 4
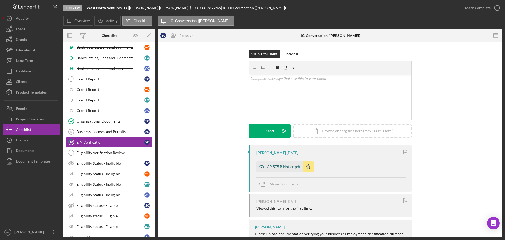
click at [275, 166] on div "CP 575 B Notice.pdf" at bounding box center [283, 166] width 33 height 4
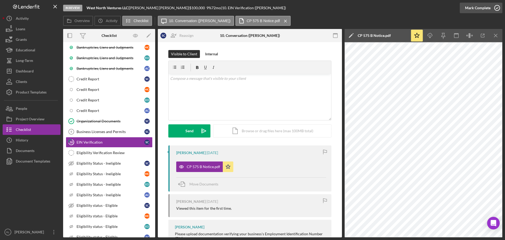
click at [481, 7] on div "Mark Complete" at bounding box center [478, 8] width 26 height 11
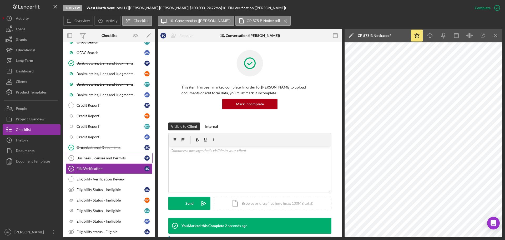
scroll to position [131, 0]
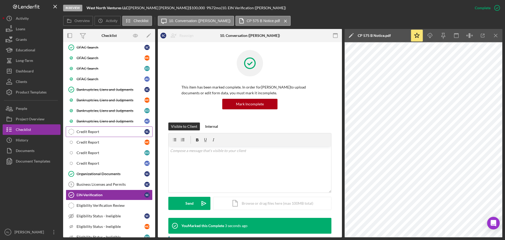
click at [102, 131] on div "Credit Report" at bounding box center [111, 131] width 68 height 4
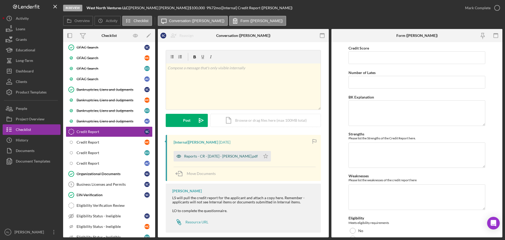
click at [219, 158] on div "Reports - CR - 9.4.25 - S. Czarniak.pdf" at bounding box center [221, 156] width 74 height 4
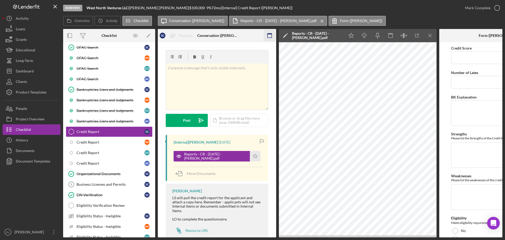
click at [269, 34] on rect "button" at bounding box center [269, 33] width 4 height 1
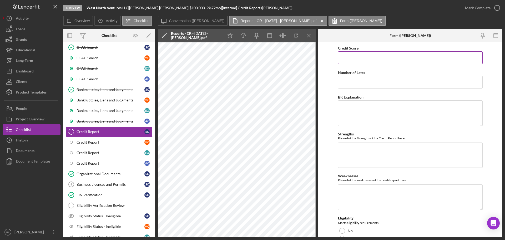
click at [369, 55] on input "Credit Score" at bounding box center [410, 57] width 145 height 13
type input "836"
click at [352, 77] on input "Number of Lates" at bounding box center [410, 82] width 145 height 13
type input "0"
type textarea "N/A"
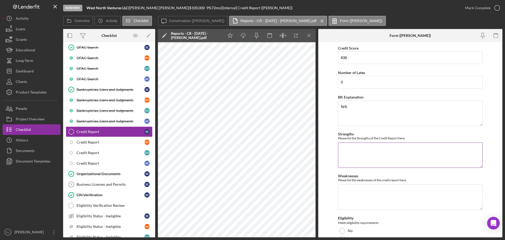
click at [367, 149] on textarea "Strengths" at bounding box center [410, 154] width 145 height 25
click at [392, 159] on textarea "Mixed Credit," at bounding box center [410, 154] width 145 height 25
click at [388, 152] on textarea "Mixed Credit," at bounding box center [410, 154] width 145 height 25
type textarea "Mixed Credit, No Lates/Derogs,"
click at [417, 159] on textarea "Mixed Credit, No Lates/Derogs," at bounding box center [410, 154] width 145 height 25
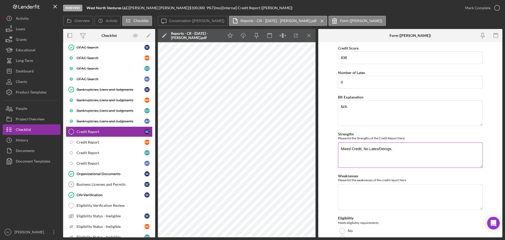
click at [407, 151] on textarea "Mixed Credit, No Lates/Derogs," at bounding box center [410, 154] width 145 height 25
click at [375, 196] on textarea "Weaknesses" at bounding box center [410, 196] width 145 height 25
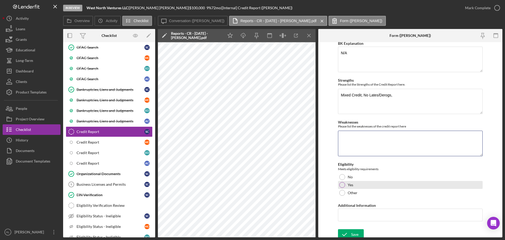
scroll to position [57, 0]
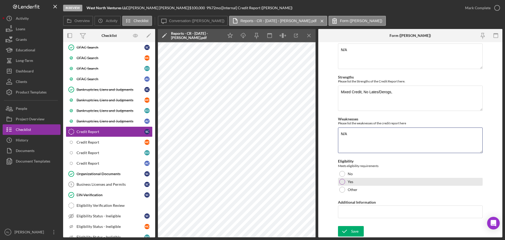
type textarea "N/A"
click at [355, 181] on div "Yes" at bounding box center [410, 181] width 145 height 8
click at [358, 210] on input "Additional Information" at bounding box center [410, 211] width 145 height 13
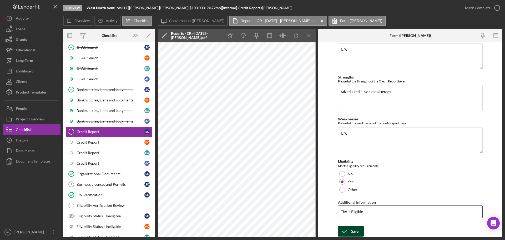
type input "Tier 1 Eligible"
click at [349, 230] on icon "submit" at bounding box center [344, 230] width 13 height 13
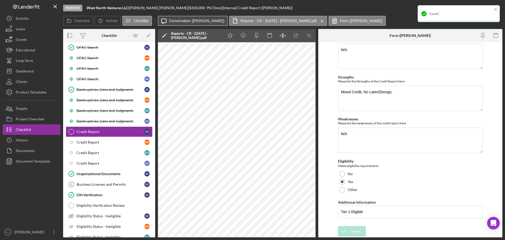
click at [183, 18] on button "Icon/Message Conversation (Scott C.)" at bounding box center [193, 21] width 70 height 10
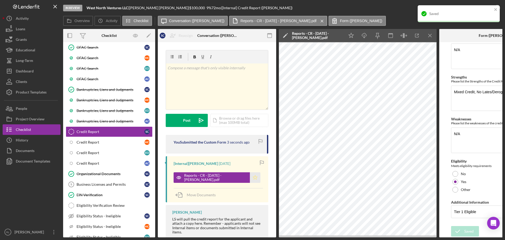
click at [253, 176] on polygon "button" at bounding box center [255, 177] width 4 height 4
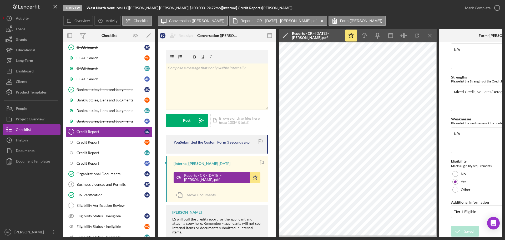
click at [486, 9] on div "Mark Complete" at bounding box center [478, 8] width 26 height 11
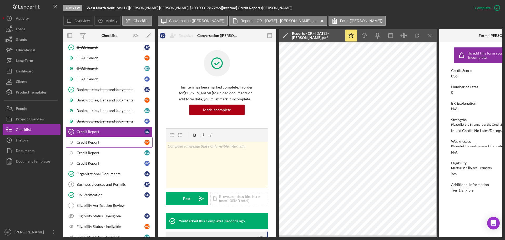
click at [93, 143] on div "Credit Report" at bounding box center [111, 142] width 68 height 4
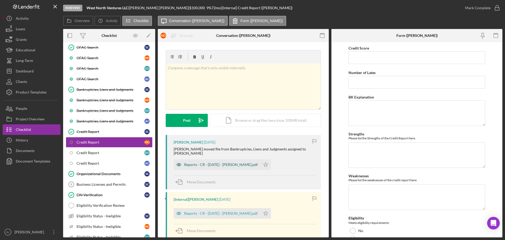
click at [216, 159] on div "Reports - CR - 9.4.25 - M. Ostlund.pdf" at bounding box center [217, 164] width 87 height 11
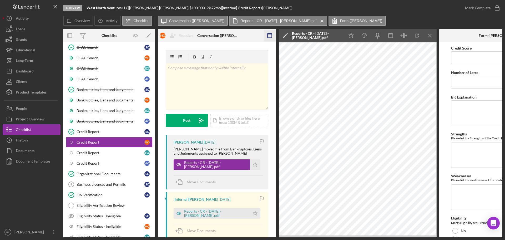
click at [270, 35] on icon "button" at bounding box center [270, 36] width 12 height 12
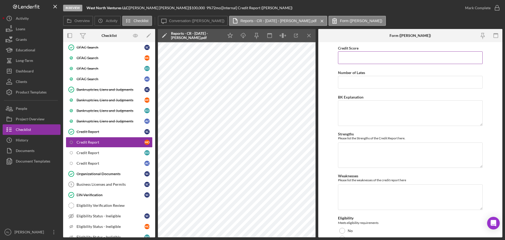
click at [368, 59] on input "Credit Score" at bounding box center [410, 57] width 145 height 13
type input "803"
click at [354, 74] on label "Number of Lates" at bounding box center [351, 72] width 27 height 4
click at [354, 76] on input "Number of Lates" at bounding box center [410, 82] width 145 height 13
type input "0"
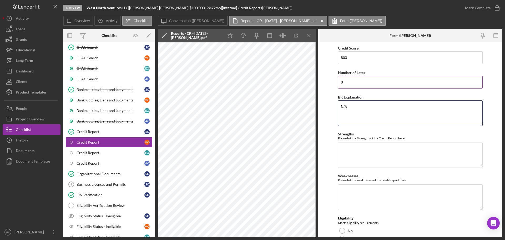
type textarea "N/A"
type textarea "Mixed Credit, No Lates/Derogs"
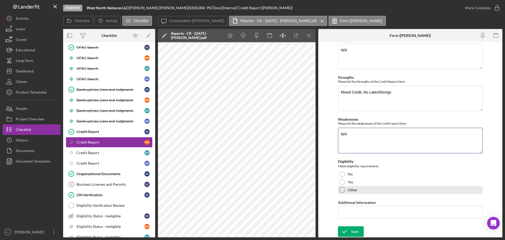
scroll to position [57, 0]
type textarea "N/A"
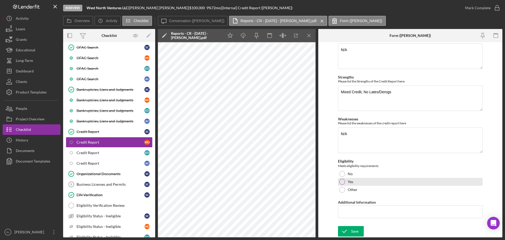
click at [344, 181] on div "Yes" at bounding box center [410, 181] width 145 height 8
click at [359, 213] on input "Additional Information" at bounding box center [410, 211] width 145 height 13
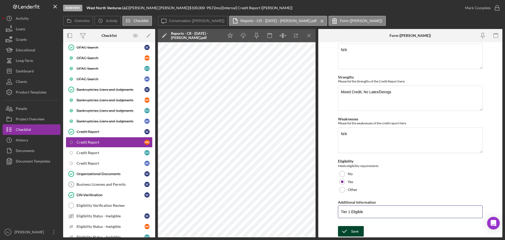
type input "Tier 1 Eligible"
click at [356, 230] on div "Save" at bounding box center [354, 231] width 7 height 11
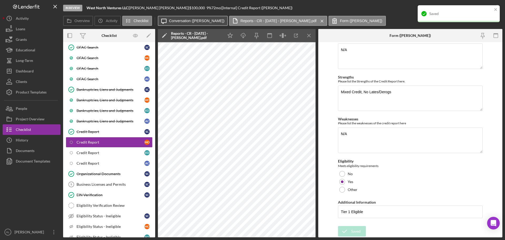
click at [190, 19] on label "Conversation (Mike O.)" at bounding box center [196, 21] width 55 height 4
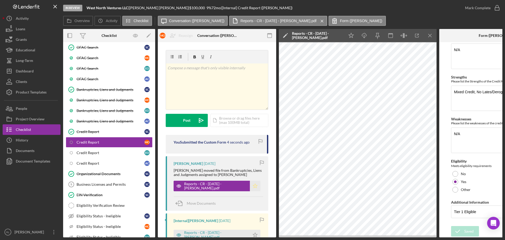
click at [251, 185] on icon "Icon/Star" at bounding box center [255, 185] width 11 height 11
click at [483, 9] on div "Mark Complete" at bounding box center [478, 8] width 26 height 11
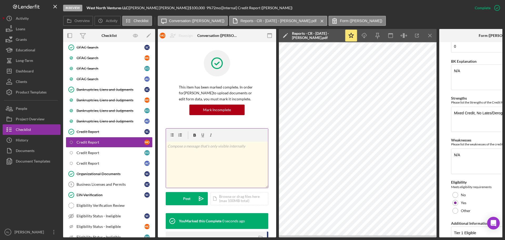
scroll to position [78, 0]
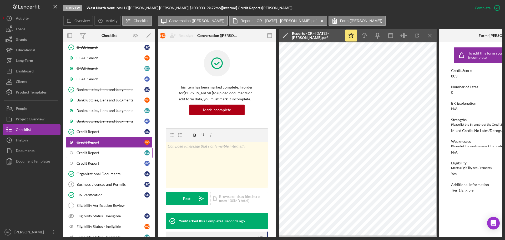
click at [102, 152] on div "Credit Report" at bounding box center [111, 152] width 68 height 4
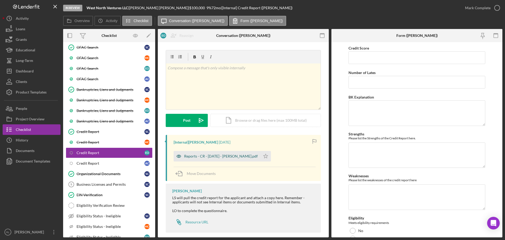
click at [219, 154] on div "Reports - CR - 9.4.25 - E. Ostlund.pdf" at bounding box center [217, 156] width 87 height 11
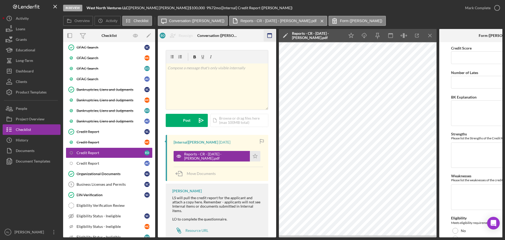
click at [266, 36] on icon "button" at bounding box center [270, 36] width 12 height 12
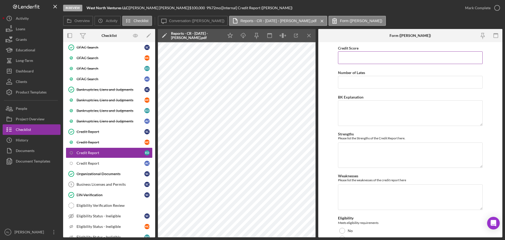
click at [372, 57] on input "Credit Score" at bounding box center [410, 57] width 145 height 13
type input "815"
type input "0"
type textarea "N/A"
type textarea "N"
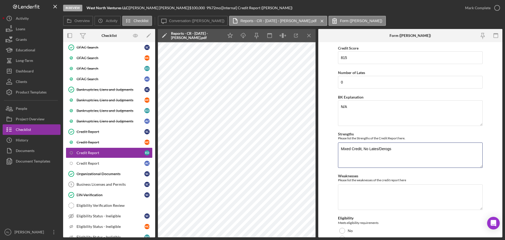
type textarea "Mixed Credit, No Lates/Derogs"
type textarea "N/A"
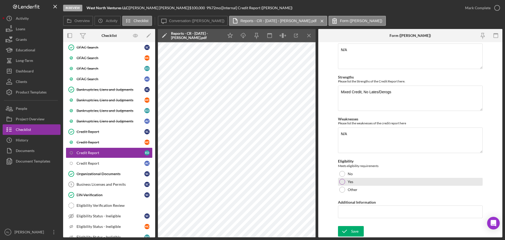
click at [344, 182] on div at bounding box center [342, 182] width 6 height 6
click at [346, 213] on input "Additional Information" at bounding box center [410, 211] width 145 height 13
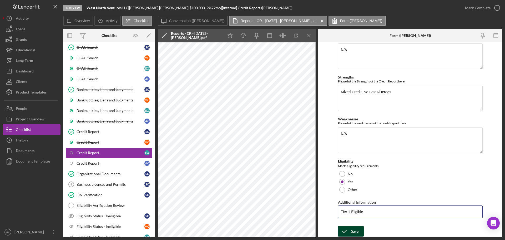
type input "Tier 1 Eligible"
click at [347, 229] on icon "submit" at bounding box center [344, 230] width 13 height 13
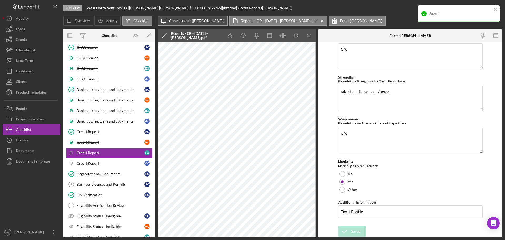
click at [184, 21] on label "Conversation (Erin O.)" at bounding box center [196, 21] width 55 height 4
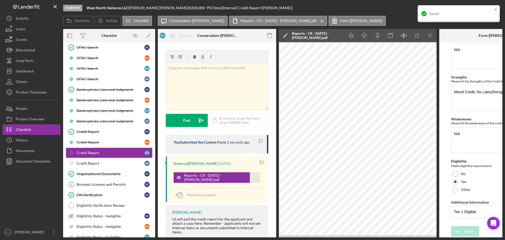
click at [250, 175] on icon "Icon/Star" at bounding box center [255, 177] width 11 height 11
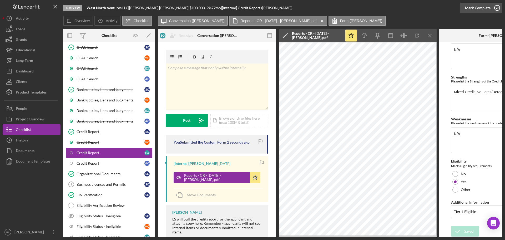
click at [475, 8] on div "Mark Complete" at bounding box center [478, 8] width 26 height 11
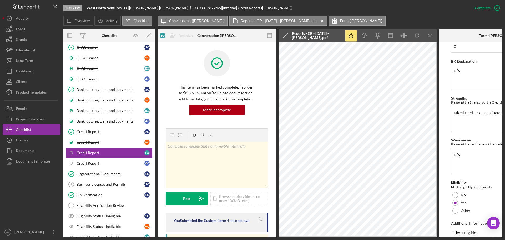
scroll to position [78, 0]
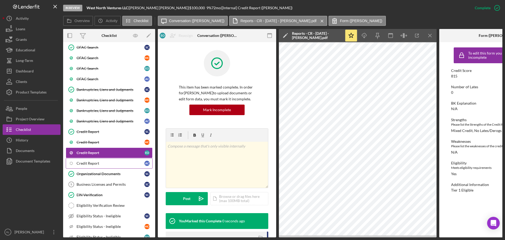
click at [107, 161] on div "Credit Report" at bounding box center [111, 163] width 68 height 4
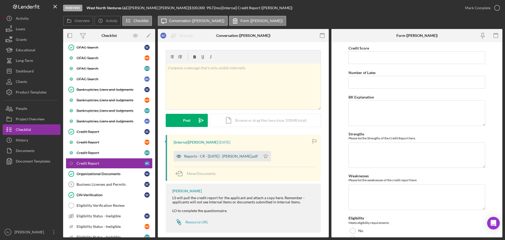
click at [215, 158] on div "Reports - CR - 9.4.25 - A. Czarniak.pdf" at bounding box center [221, 156] width 74 height 4
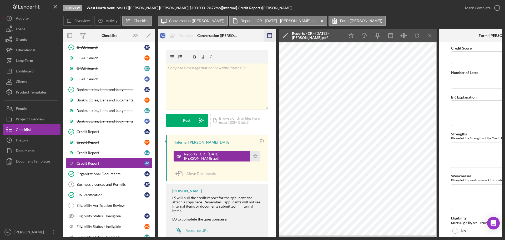
click at [268, 35] on icon "button" at bounding box center [270, 36] width 12 height 12
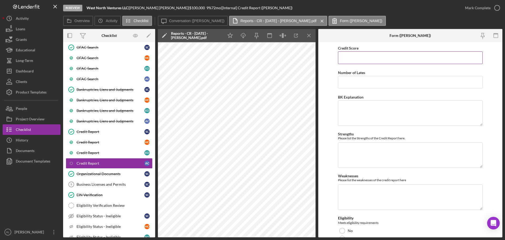
click at [355, 53] on input "Credit Score" at bounding box center [410, 57] width 145 height 13
type input "816"
type input "0"
type textarea "N/A"
type textarea "Mixed Credit, No Lates/Derogs"
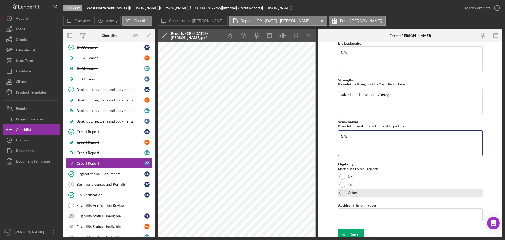
scroll to position [57, 0]
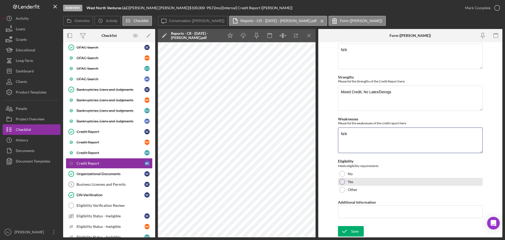
type textarea "N/A"
click at [345, 180] on div "Yes" at bounding box center [410, 181] width 145 height 8
click at [348, 213] on input "Additional Information" at bounding box center [410, 211] width 145 height 13
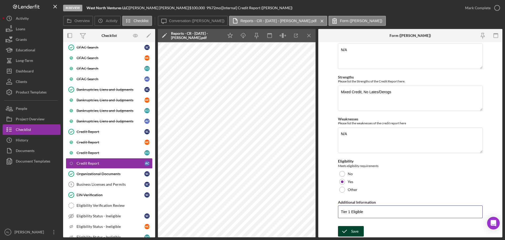
type input "Tier 1 Eligible"
click at [349, 233] on icon "submit" at bounding box center [344, 230] width 13 height 13
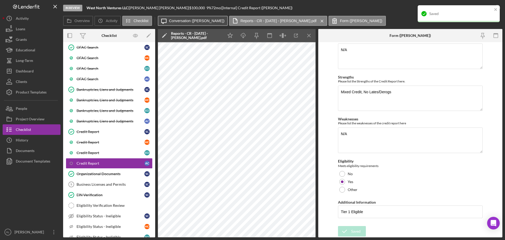
click at [176, 21] on label "Conversation (Adrienne C.)" at bounding box center [196, 21] width 55 height 4
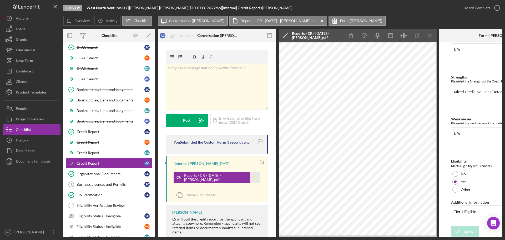
click at [251, 177] on icon "Icon/Star" at bounding box center [255, 177] width 11 height 11
click at [475, 9] on div "Mark Complete" at bounding box center [478, 8] width 26 height 11
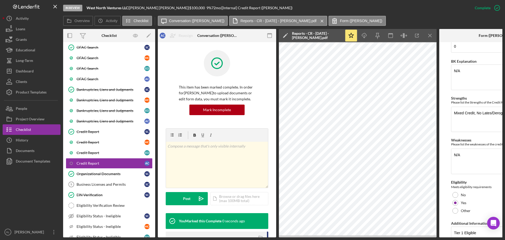
scroll to position [78, 0]
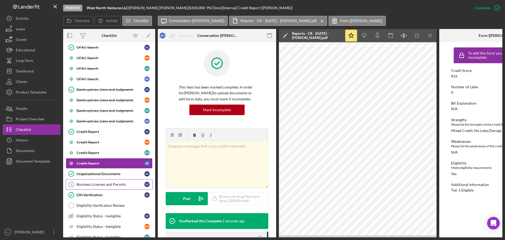
click at [105, 180] on link "Business Licenses and Permits 9 Business Licenses and Permits S C" at bounding box center [109, 184] width 87 height 11
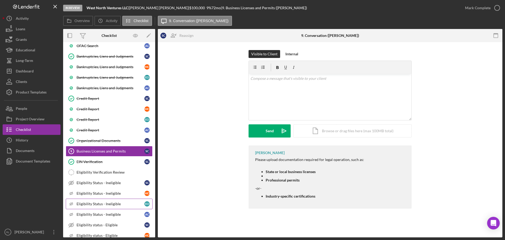
scroll to position [184, 0]
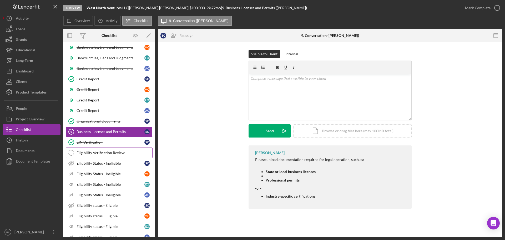
click at [107, 154] on div "Eligibility Verification Review" at bounding box center [115, 152] width 76 height 4
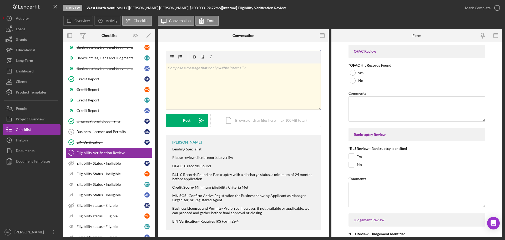
click at [237, 92] on div "v Color teal Color pink Remove color Add row above Add row below Add column bef…" at bounding box center [243, 86] width 155 height 46
copy span "v Color teal Color pink Remove color Add row above Add row below Add column bef…"
click at [191, 121] on button "Post Icon/icon-invite-send" at bounding box center [187, 120] width 42 height 13
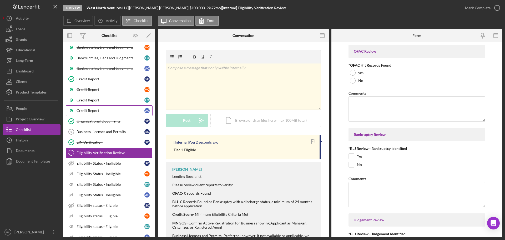
click at [99, 109] on div "Credit Report" at bounding box center [111, 110] width 68 height 4
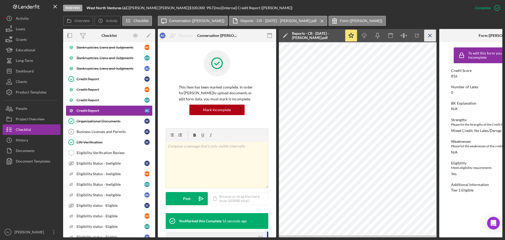
click at [433, 35] on icon "Icon/Menu Close" at bounding box center [430, 36] width 12 height 12
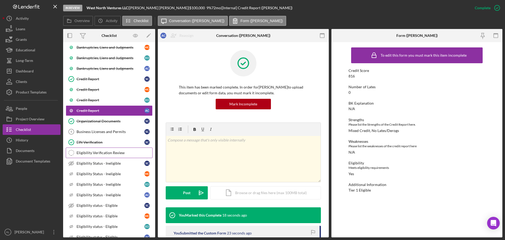
click at [97, 154] on div "Eligibility Verification Review" at bounding box center [115, 152] width 76 height 4
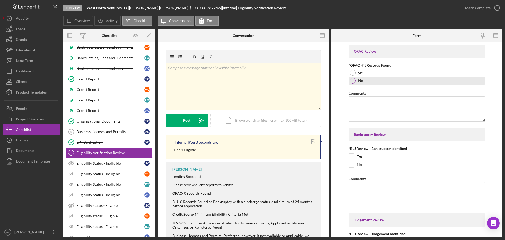
click at [362, 80] on label "No" at bounding box center [360, 80] width 5 height 4
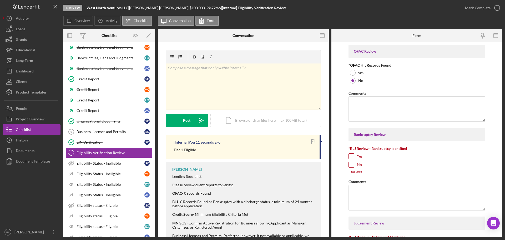
click at [350, 165] on input "No" at bounding box center [351, 164] width 5 height 5
checkbox input "true"
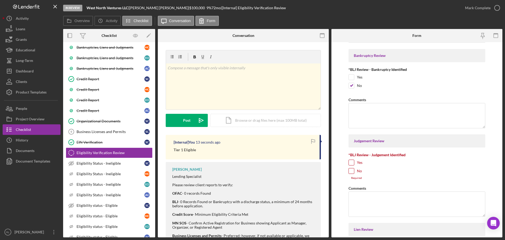
click at [352, 170] on input "No" at bounding box center [351, 170] width 5 height 5
checkbox input "true"
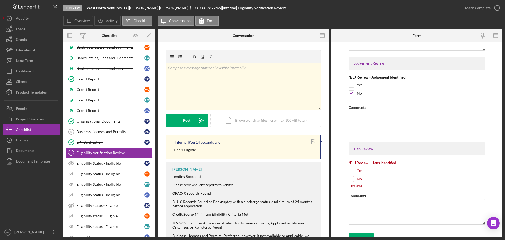
scroll to position [158, 0]
click at [351, 178] on input "No" at bounding box center [351, 177] width 5 height 5
checkbox input "true"
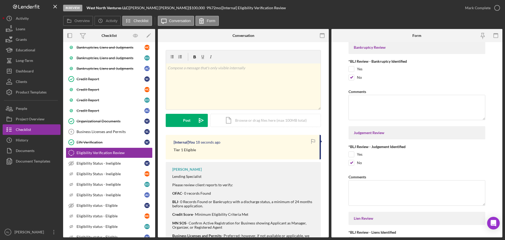
scroll to position [161, 0]
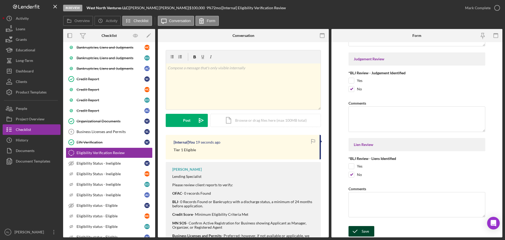
click at [361, 232] on button "Save" at bounding box center [361, 231] width 26 height 11
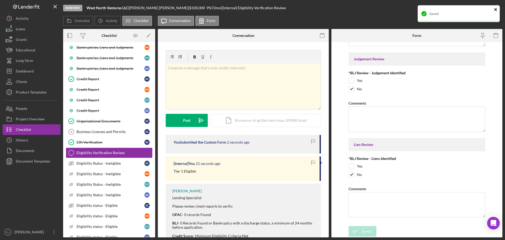
click at [496, 9] on icon "close" at bounding box center [495, 9] width 3 height 3
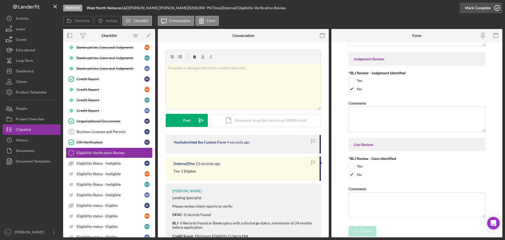
click at [492, 7] on icon "button" at bounding box center [496, 7] width 13 height 13
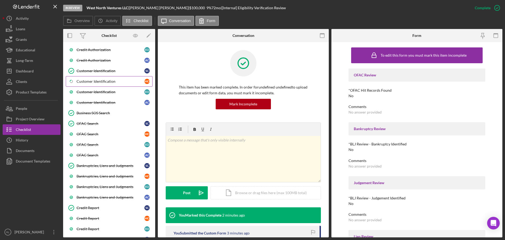
scroll to position [0, 0]
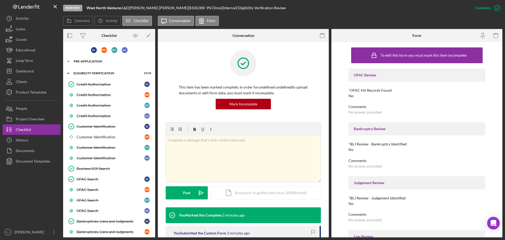
click at [86, 59] on div "Icon/Expander Pre-Application 15 / 19" at bounding box center [109, 61] width 92 height 11
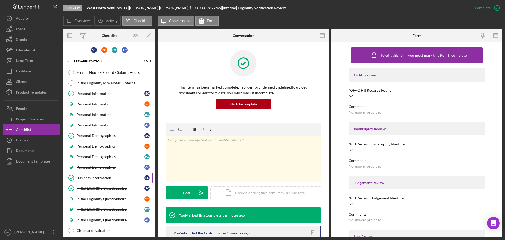
click at [106, 177] on div "Business Information" at bounding box center [111, 177] width 68 height 4
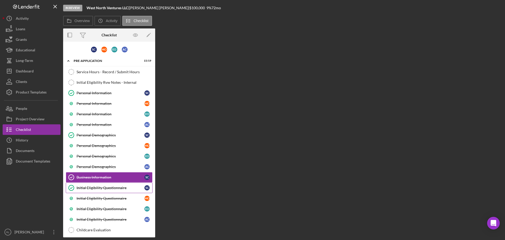
click at [111, 191] on link "Initial Eligibility Questionnaire Initial Eligibility Questionnaire S C" at bounding box center [109, 187] width 87 height 11
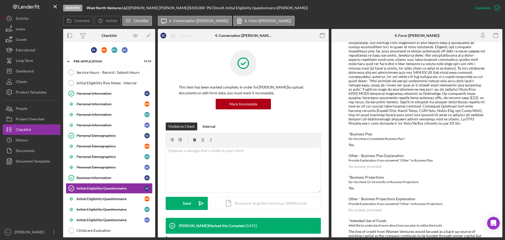
scroll to position [410, 0]
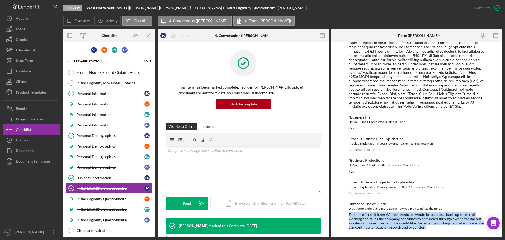
drag, startPoint x: 348, startPoint y: 214, endPoint x: 437, endPoint y: 228, distance: 90.3
click at [437, 228] on div "The line of credit from Women Ventures would be used as a back-up source of wor…" at bounding box center [416, 220] width 137 height 17
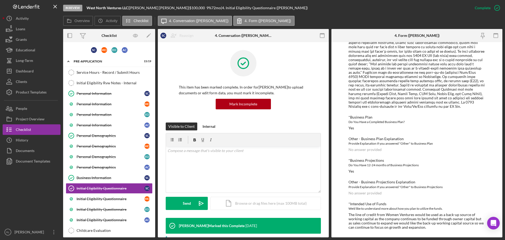
drag, startPoint x: 449, startPoint y: 228, endPoint x: 463, endPoint y: 210, distance: 23.4
click at [463, 210] on div "*Intended Use of Funds We'd like to understand more about how you plan to utili…" at bounding box center [416, 215] width 137 height 28
click at [463, 210] on div "We'd like to understand more about how you plan to utilize the funds." at bounding box center [416, 208] width 137 height 5
drag, startPoint x: 460, startPoint y: 209, endPoint x: 448, endPoint y: 232, distance: 26.7
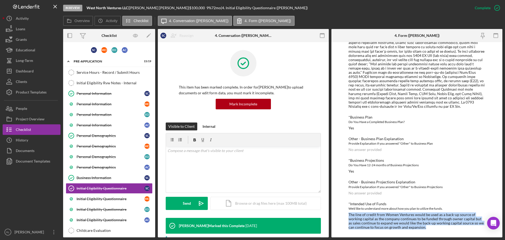
drag, startPoint x: 438, startPoint y: 229, endPoint x: 349, endPoint y: 214, distance: 90.3
click at [349, 214] on div "The line of credit from Women Ventures would be used as a back-up source of wor…" at bounding box center [416, 220] width 137 height 17
click at [350, 214] on div "The line of credit from Women Ventures would be used as a back-up source of wor…" at bounding box center [416, 220] width 137 height 17
drag, startPoint x: 347, startPoint y: 214, endPoint x: 431, endPoint y: 228, distance: 84.8
click at [431, 228] on div "To edit this form you must mark this item incomplete *In which county is your b…" at bounding box center [416, 139] width 171 height 195
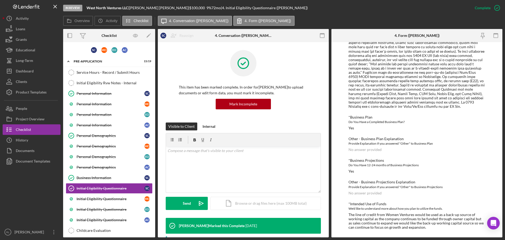
click at [419, 150] on div "Other - Business Plan Explanation Provide Explanation If you answered "Other" t…" at bounding box center [416, 143] width 137 height 15
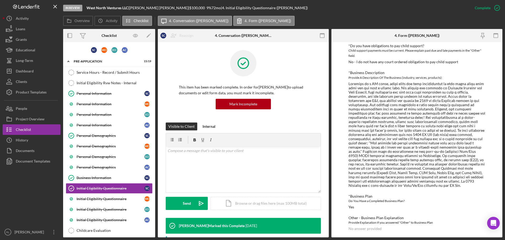
scroll to position [305, 0]
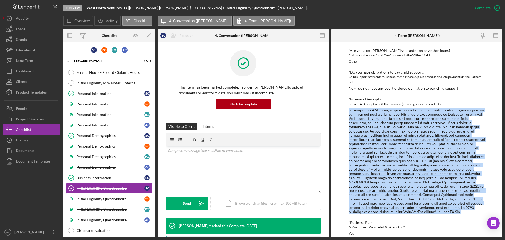
drag, startPoint x: 348, startPoint y: 111, endPoint x: 382, endPoint y: 212, distance: 106.9
click at [382, 212] on div at bounding box center [416, 161] width 137 height 106
drag, startPoint x: 391, startPoint y: 212, endPoint x: 348, endPoint y: 109, distance: 112.0
click at [348, 109] on div at bounding box center [416, 161] width 137 height 106
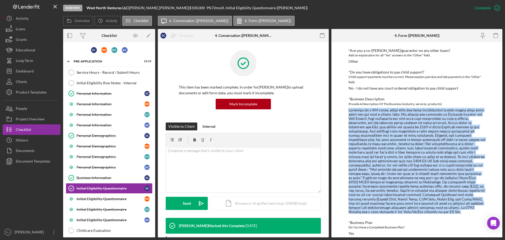
click at [348, 109] on div at bounding box center [416, 161] width 137 height 106
drag, startPoint x: 348, startPoint y: 109, endPoint x: 397, endPoint y: 210, distance: 112.5
click at [397, 210] on div at bounding box center [416, 161] width 137 height 106
drag, startPoint x: 348, startPoint y: 110, endPoint x: 390, endPoint y: 213, distance: 111.0
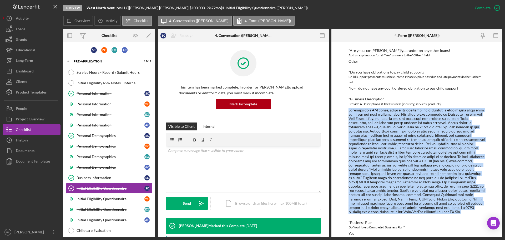
click at [390, 213] on div at bounding box center [416, 161] width 137 height 106
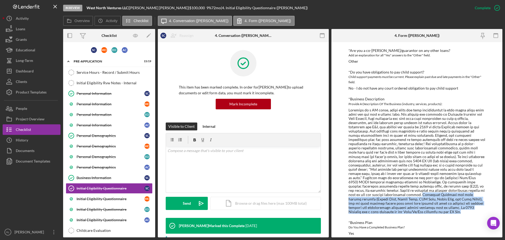
drag, startPoint x: 388, startPoint y: 213, endPoint x: 347, endPoint y: 195, distance: 44.0
click at [347, 195] on div "To edit this form you must mark this item incomplete *In which county is your b…" at bounding box center [416, 139] width 171 height 195
drag, startPoint x: 347, startPoint y: 195, endPoint x: 403, endPoint y: 211, distance: 58.1
click at [403, 211] on div "To edit this form you must mark this item incomplete *In which county is your b…" at bounding box center [416, 139] width 171 height 195
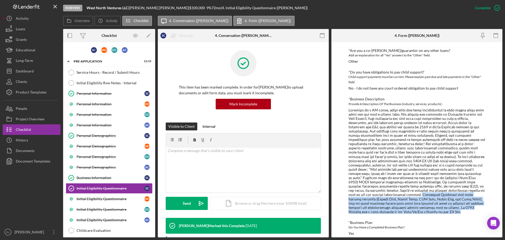
click at [403, 211] on div at bounding box center [416, 161] width 137 height 106
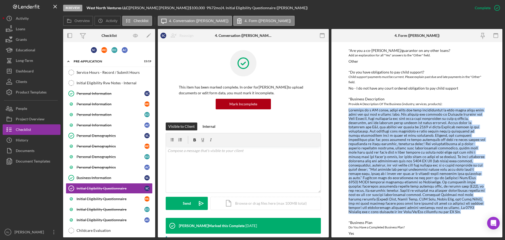
drag, startPoint x: 410, startPoint y: 211, endPoint x: 346, endPoint y: 111, distance: 119.0
click at [346, 111] on div "To edit this form you must mark this item incomplete *In which county is your b…" at bounding box center [416, 139] width 171 height 195
drag, startPoint x: 346, startPoint y: 110, endPoint x: 369, endPoint y: 212, distance: 105.0
click at [369, 212] on div "To edit this form you must mark this item incomplete *In which county is your b…" at bounding box center [416, 139] width 171 height 195
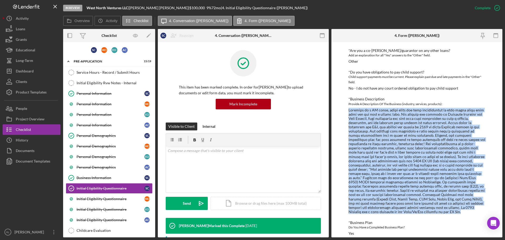
click at [369, 212] on div at bounding box center [416, 161] width 137 height 106
drag, startPoint x: 348, startPoint y: 111, endPoint x: 381, endPoint y: 212, distance: 106.8
click at [381, 212] on div "To edit this form you must mark this item incomplete *In which county is your b…" at bounding box center [416, 139] width 171 height 195
click at [381, 212] on div at bounding box center [416, 161] width 137 height 106
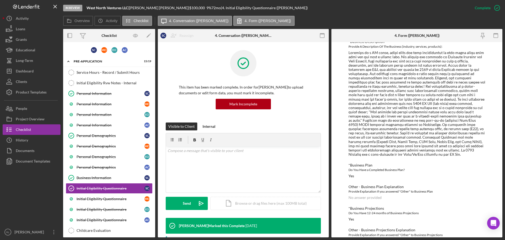
scroll to position [410, 0]
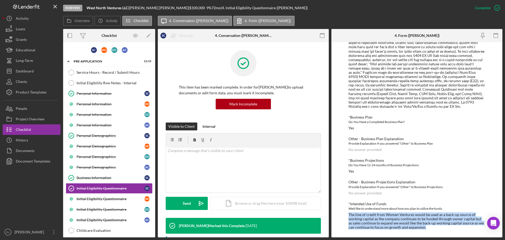
drag, startPoint x: 349, startPoint y: 215, endPoint x: 431, endPoint y: 228, distance: 83.1
click at [431, 228] on div "The line of credit from Women Ventures would be used as a back-up source of wor…" at bounding box center [416, 220] width 137 height 17
drag, startPoint x: 440, startPoint y: 227, endPoint x: 348, endPoint y: 213, distance: 92.8
click at [348, 213] on div "The line of credit from Women Ventures would be used as a back-up source of wor…" at bounding box center [416, 220] width 137 height 17
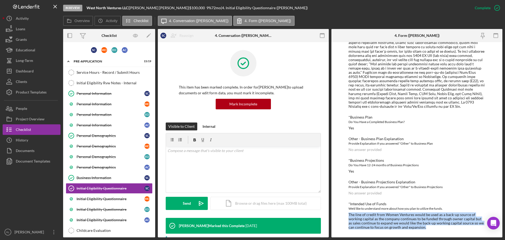
click at [348, 213] on div "The line of credit from Women Ventures would be used as a back-up source of wor…" at bounding box center [416, 220] width 137 height 17
drag, startPoint x: 348, startPoint y: 213, endPoint x: 432, endPoint y: 228, distance: 85.2
click at [432, 228] on div "The line of credit from Women Ventures would be used as a back-up source of wor…" at bounding box center [416, 220] width 137 height 17
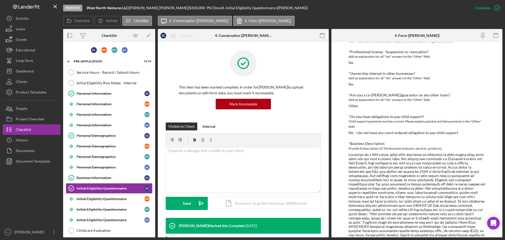
scroll to position [252, 0]
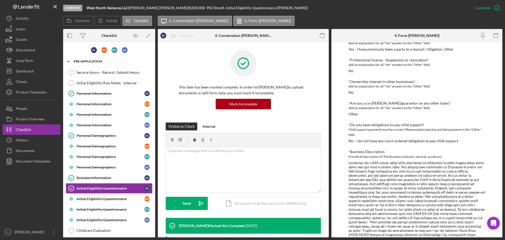
click at [68, 63] on icon "Icon/Expander" at bounding box center [68, 61] width 11 height 11
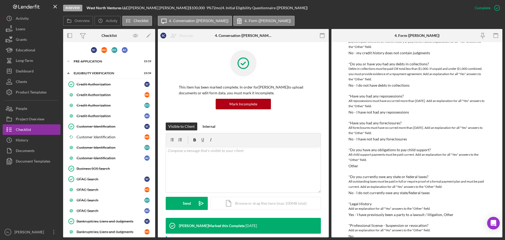
scroll to position [0, 0]
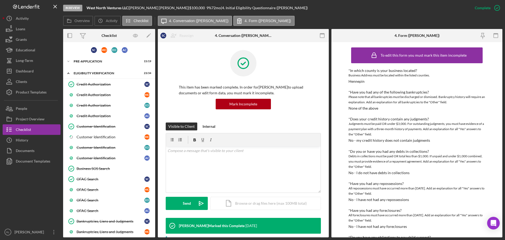
drag, startPoint x: 380, startPoint y: 131, endPoint x: 379, endPoint y: 86, distance: 44.7
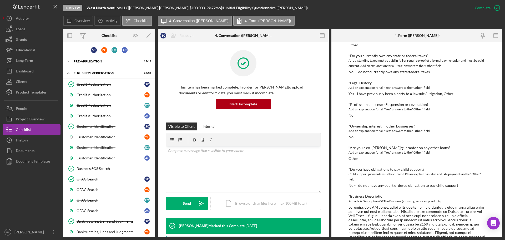
drag, startPoint x: 380, startPoint y: 92, endPoint x: 366, endPoint y: 139, distance: 48.9
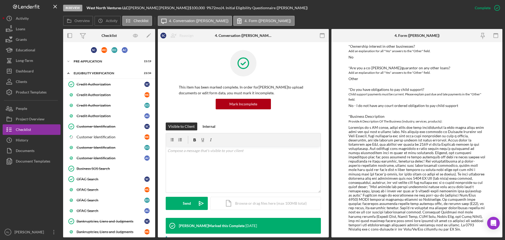
drag, startPoint x: 388, startPoint y: 127, endPoint x: 375, endPoint y: 156, distance: 31.3
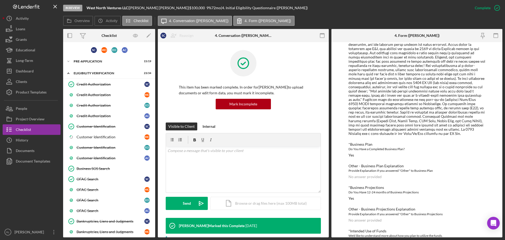
drag, startPoint x: 387, startPoint y: 129, endPoint x: 374, endPoint y: 168, distance: 41.0
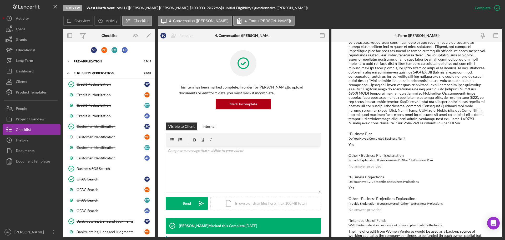
scroll to position [329, 0]
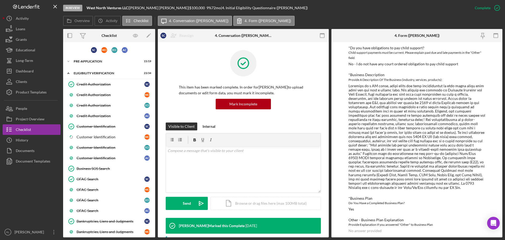
drag, startPoint x: 392, startPoint y: 168, endPoint x: 386, endPoint y: 138, distance: 30.5
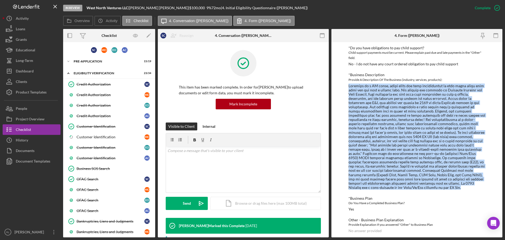
drag, startPoint x: 348, startPoint y: 86, endPoint x: 386, endPoint y: 186, distance: 107.3
click at [386, 186] on div "To edit this form you must mark this item incomplete *In which county is your b…" at bounding box center [416, 139] width 171 height 195
click at [386, 186] on div at bounding box center [416, 137] width 137 height 106
drag, startPoint x: 392, startPoint y: 187, endPoint x: 348, endPoint y: 85, distance: 111.3
click at [348, 85] on div "To edit this form you must mark this item incomplete *In which county is your b…" at bounding box center [416, 139] width 171 height 195
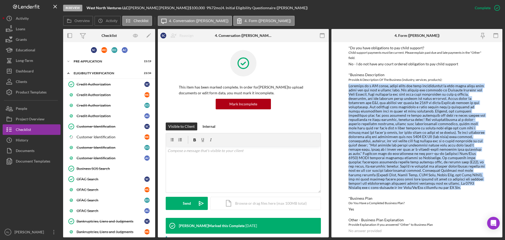
click at [391, 178] on div at bounding box center [416, 137] width 137 height 106
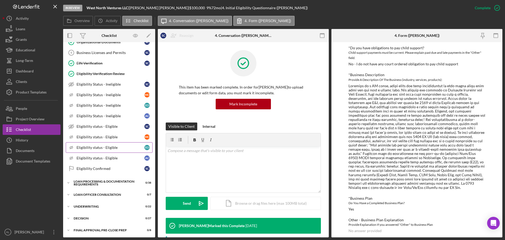
scroll to position [289, 0]
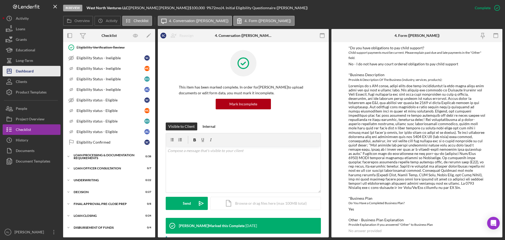
click at [30, 72] on div "Dashboard" at bounding box center [25, 72] width 18 height 12
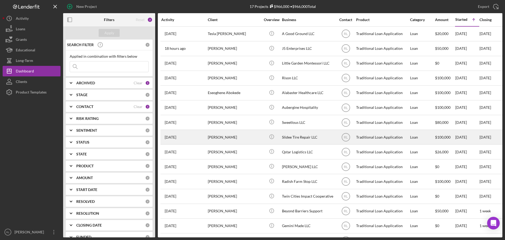
click at [302, 137] on div "Slidee Tire Repair LLC" at bounding box center [308, 137] width 53 height 14
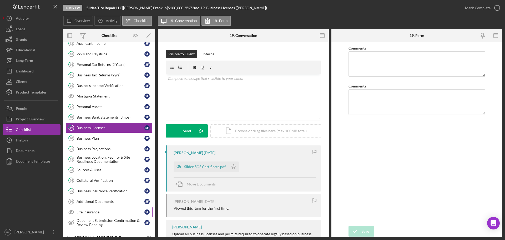
scroll to position [79, 0]
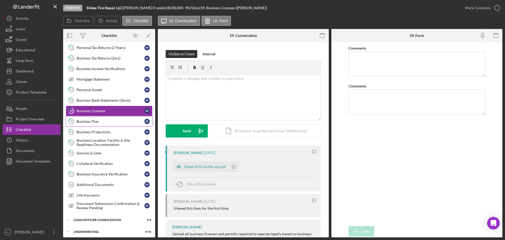
click at [103, 124] on link "20 Business Plan S F" at bounding box center [109, 121] width 87 height 11
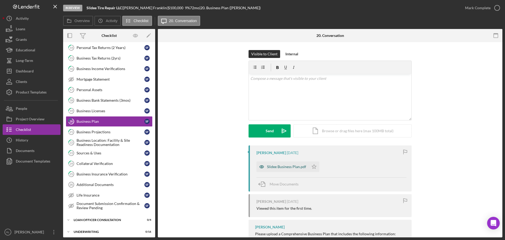
click at [276, 165] on div "Slidee Business Plan.pdf" at bounding box center [286, 166] width 39 height 4
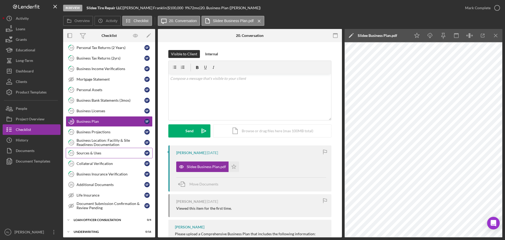
click at [102, 151] on div "Sources & Uses" at bounding box center [111, 153] width 68 height 4
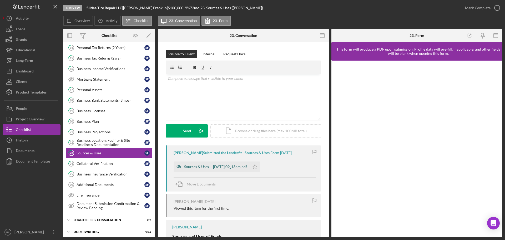
click at [224, 164] on div "Sources & Uses -- 2025-08-25 09_13pm.pdf" at bounding box center [212, 166] width 76 height 11
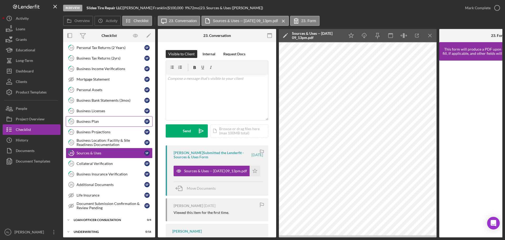
click at [98, 124] on link "20 Business Plan S F" at bounding box center [109, 121] width 87 height 11
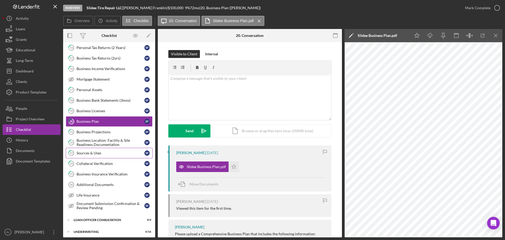
click at [92, 155] on div "Sources & Uses" at bounding box center [111, 153] width 68 height 4
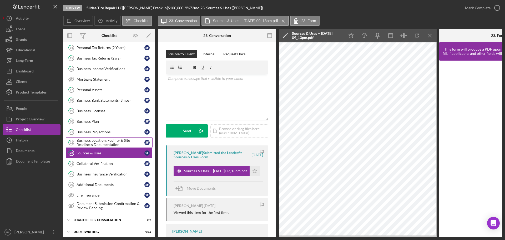
click at [96, 146] on div "Business Location: Facility & Site Readiness Documentation" at bounding box center [111, 142] width 68 height 8
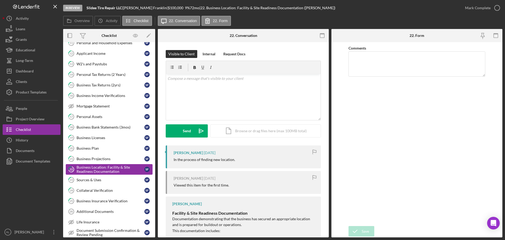
scroll to position [53, 0]
click at [108, 147] on div "Business Plan" at bounding box center [111, 147] width 68 height 4
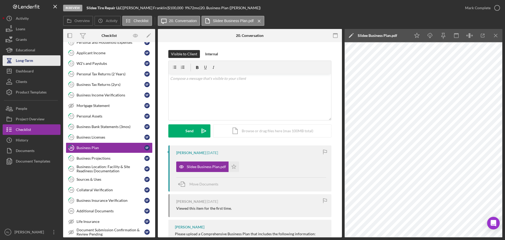
click at [30, 65] on div "Long-Term" at bounding box center [24, 61] width 17 height 12
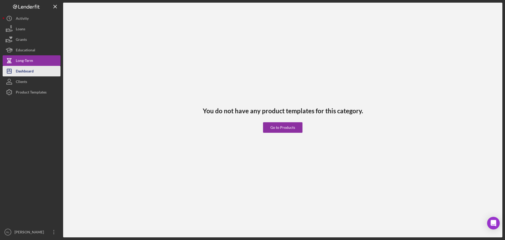
click at [31, 73] on div "Dashboard" at bounding box center [25, 72] width 18 height 12
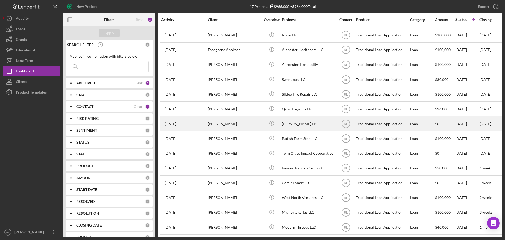
scroll to position [47, 0]
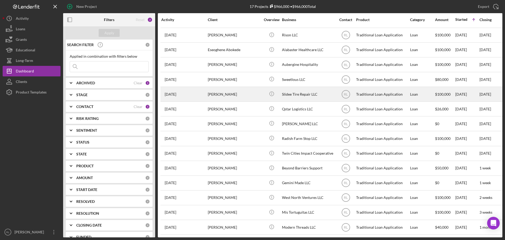
click at [236, 91] on div "[PERSON_NAME]" at bounding box center [234, 94] width 53 height 14
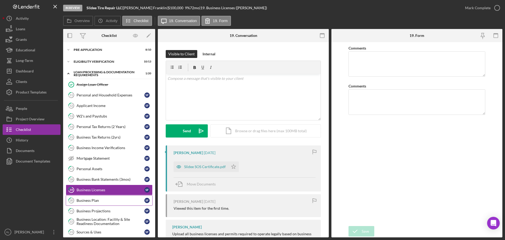
scroll to position [50, 0]
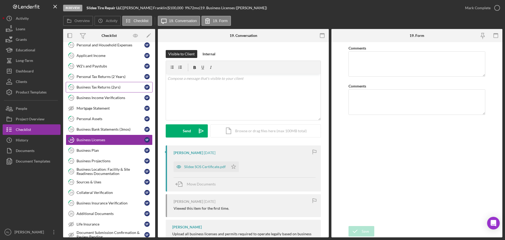
click at [104, 85] on div "Business Tax Returns (2yrs)" at bounding box center [111, 87] width 68 height 4
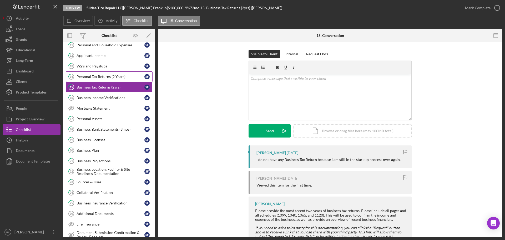
click at [118, 77] on div "Personal Tax Returns (2 Years)" at bounding box center [111, 76] width 68 height 4
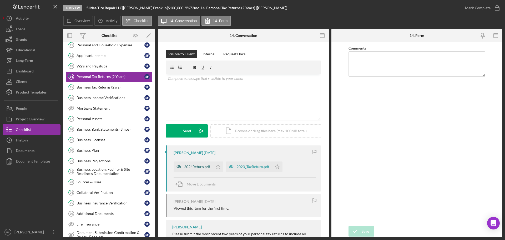
click at [196, 167] on div "2024Return.pdf" at bounding box center [197, 166] width 26 height 4
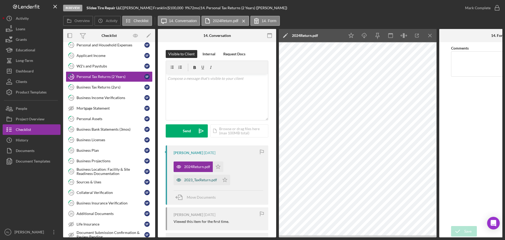
click at [183, 181] on icon "button" at bounding box center [179, 179] width 11 height 11
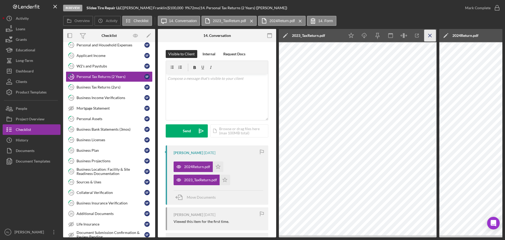
click at [432, 38] on icon "Icon/Menu Close" at bounding box center [430, 36] width 12 height 12
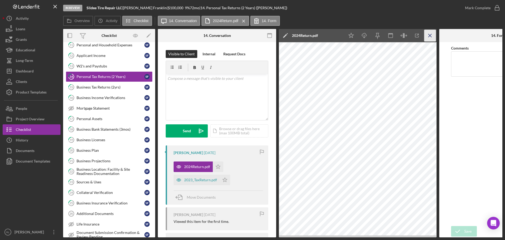
click at [432, 38] on icon "Icon/Menu Close" at bounding box center [430, 36] width 12 height 12
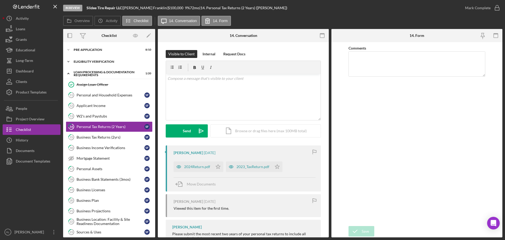
click at [86, 61] on div "Eligibility Verification" at bounding box center [111, 61] width 75 height 3
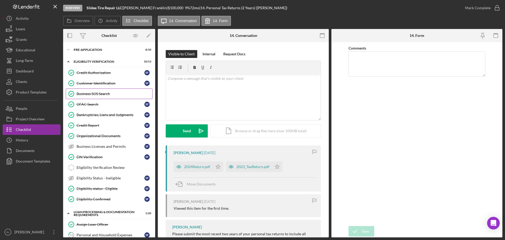
click at [94, 93] on div "Business SOS Search" at bounding box center [115, 94] width 76 height 4
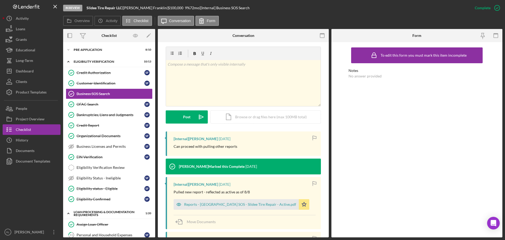
scroll to position [79, 0]
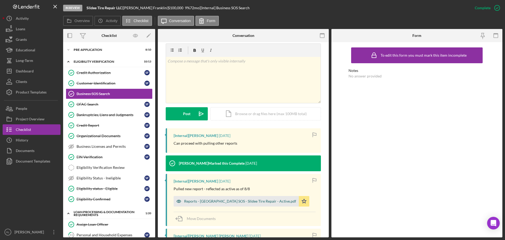
click at [210, 201] on div "Reports - MN SOS - Slidee Tire Repair - Active.pdf" at bounding box center [240, 201] width 112 height 4
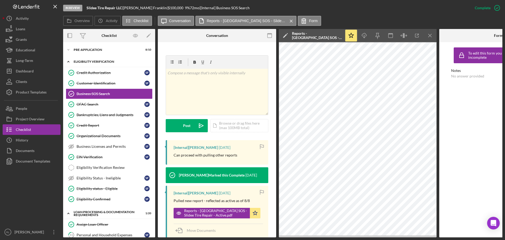
click at [91, 58] on div "Icon/Expander Eligibility Verification 10 / 13" at bounding box center [109, 61] width 92 height 11
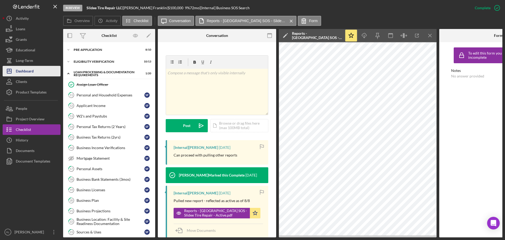
click at [37, 72] on button "Icon/Dashboard Dashboard" at bounding box center [32, 71] width 58 height 11
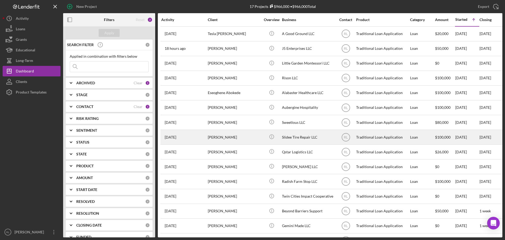
click at [251, 139] on div "[PERSON_NAME]" at bounding box center [234, 137] width 53 height 14
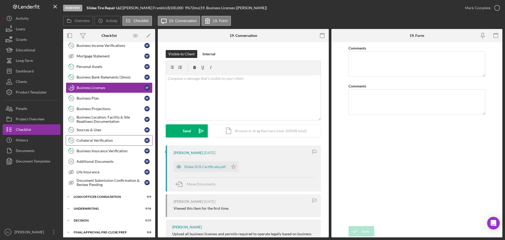
scroll to position [103, 0]
click at [106, 130] on div "Sources & Uses" at bounding box center [111, 129] width 68 height 4
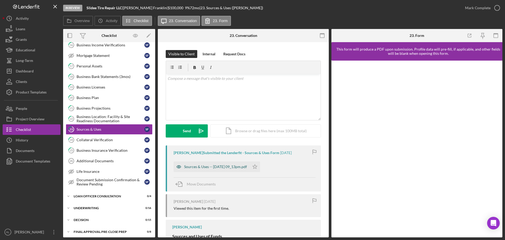
drag, startPoint x: 212, startPoint y: 168, endPoint x: 229, endPoint y: 169, distance: 17.7
click at [212, 168] on div "Sources & Uses -- 2025-08-25 09_13pm.pdf" at bounding box center [215, 166] width 63 height 4
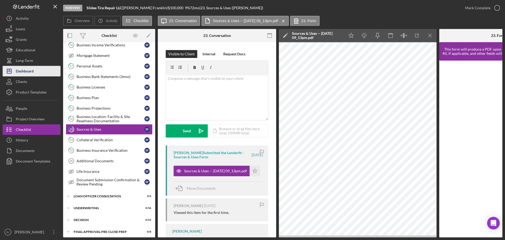
click at [32, 70] on div "Dashboard" at bounding box center [25, 72] width 18 height 12
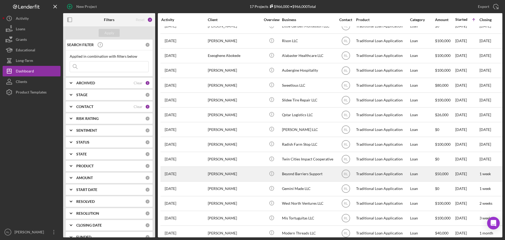
scroll to position [47, 0]
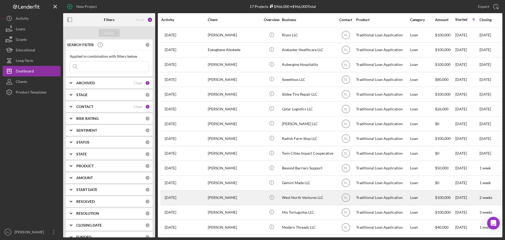
click at [307, 196] on div "West North Ventures LLC" at bounding box center [308, 197] width 53 height 14
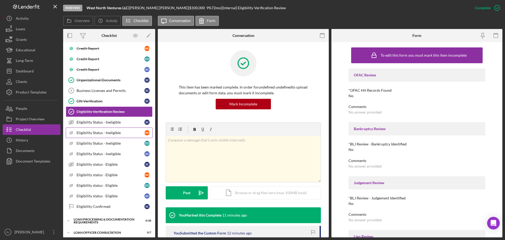
scroll to position [250, 0]
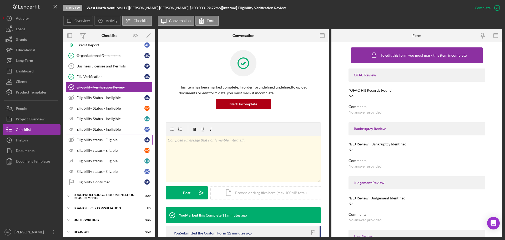
click at [112, 140] on div "Eligibility status - Eligible" at bounding box center [111, 140] width 68 height 4
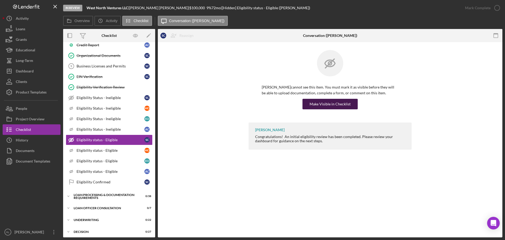
click at [323, 103] on div "Make Visible in Checklist" at bounding box center [329, 104] width 41 height 11
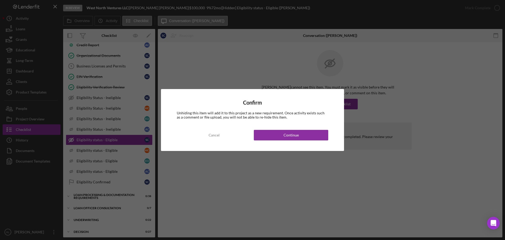
click at [292, 140] on div "Confirm Unhiding this item will add it to this project as a new requirement. On…" at bounding box center [252, 120] width 183 height 62
click at [292, 137] on div "Continue" at bounding box center [290, 135] width 15 height 11
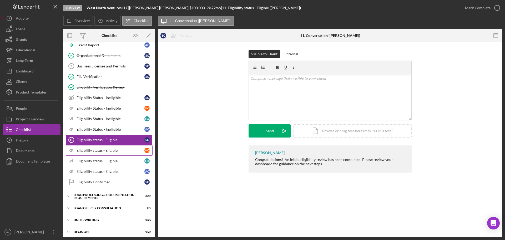
click at [110, 152] on div "Eligibility status - Eligible" at bounding box center [111, 150] width 68 height 4
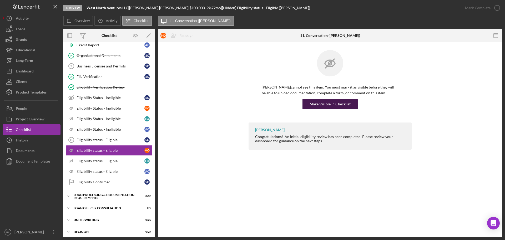
click at [320, 100] on div "Make Visible in Checklist" at bounding box center [329, 104] width 41 height 11
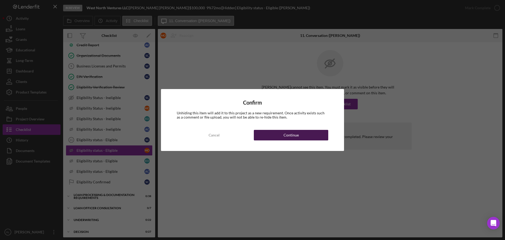
click at [304, 137] on button "Continue" at bounding box center [291, 135] width 74 height 11
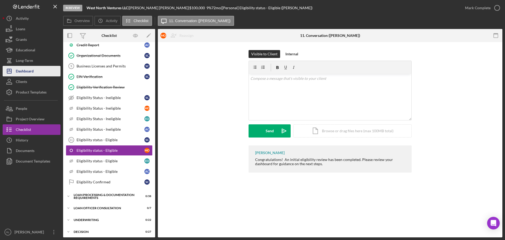
click at [33, 70] on div "Dashboard" at bounding box center [25, 72] width 18 height 12
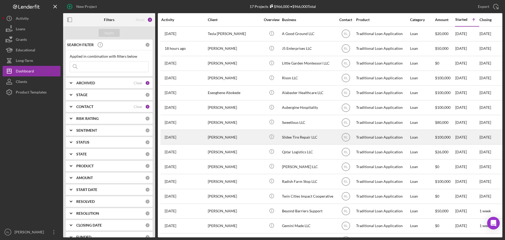
click at [208, 133] on div "[PERSON_NAME]" at bounding box center [234, 137] width 53 height 14
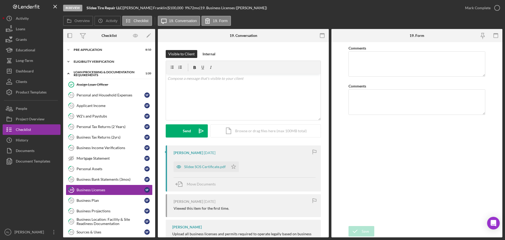
click at [101, 58] on div "Icon/Expander Eligibility Verification 10 / 13" at bounding box center [109, 61] width 92 height 11
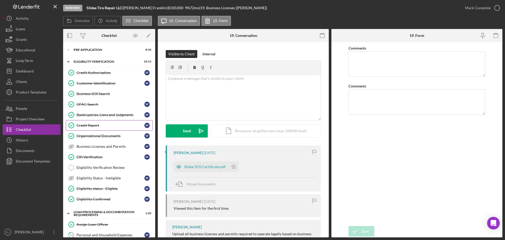
click at [90, 125] on div "Credit Report" at bounding box center [111, 125] width 68 height 4
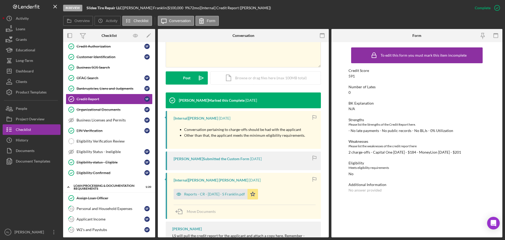
scroll to position [105, 0]
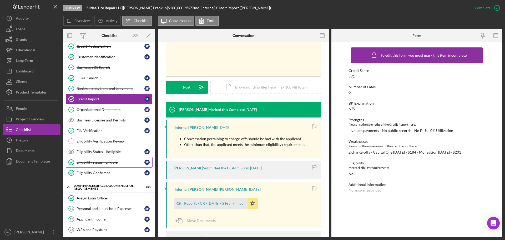
click at [98, 163] on div "Eligibility status - Eligible" at bounding box center [111, 162] width 68 height 4
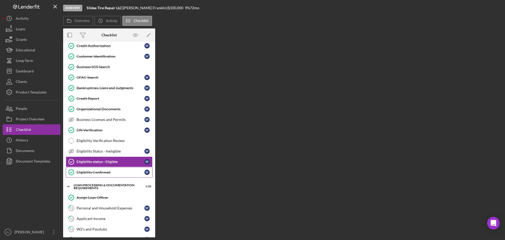
click at [96, 173] on div "Eligibility Confirmed" at bounding box center [111, 172] width 68 height 4
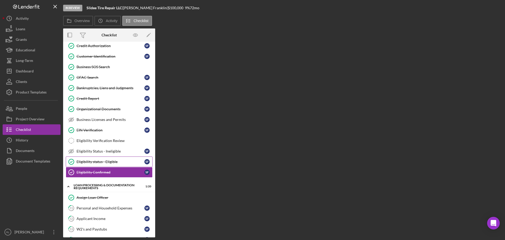
click at [106, 161] on div "Eligibility status - Eligible" at bounding box center [111, 161] width 68 height 4
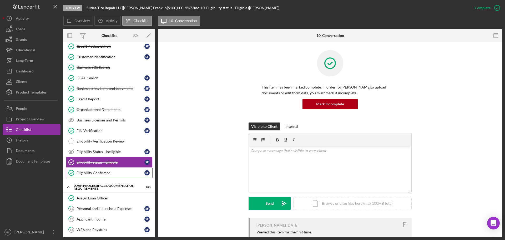
click at [101, 172] on div "Eligibility Confirmed" at bounding box center [111, 172] width 68 height 4
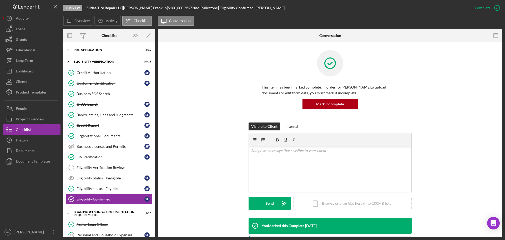
scroll to position [79, 0]
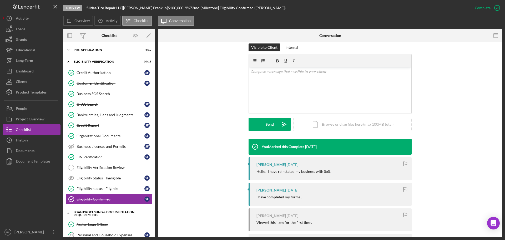
drag, startPoint x: 69, startPoint y: 63, endPoint x: 70, endPoint y: 69, distance: 5.8
click at [69, 63] on icon "Icon/Expander" at bounding box center [68, 61] width 11 height 11
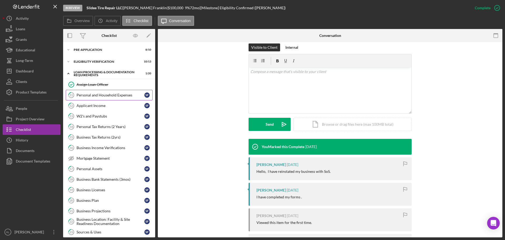
click at [92, 95] on div "Personal and Household Expenses" at bounding box center [111, 95] width 68 height 4
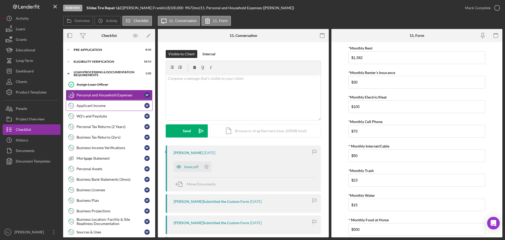
click at [95, 104] on div "Applicant Income" at bounding box center [111, 105] width 68 height 4
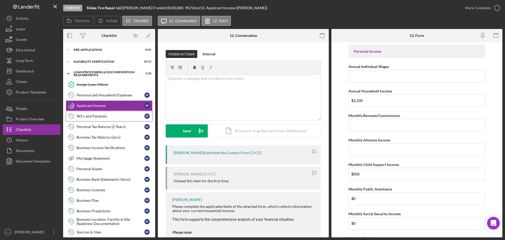
click at [96, 121] on link "13 W2's and Paystubs S F" at bounding box center [109, 116] width 87 height 11
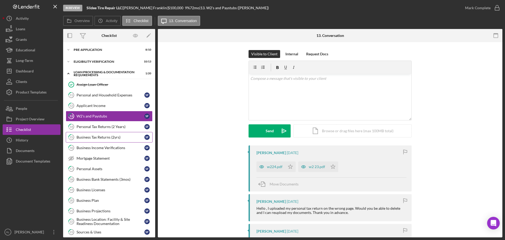
click at [98, 134] on link "15 Business Tax Returns (2yrs) S F" at bounding box center [109, 137] width 87 height 11
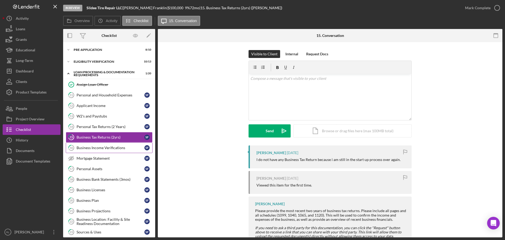
click at [100, 151] on link "16 Business Income Verifications S F" at bounding box center [109, 147] width 87 height 11
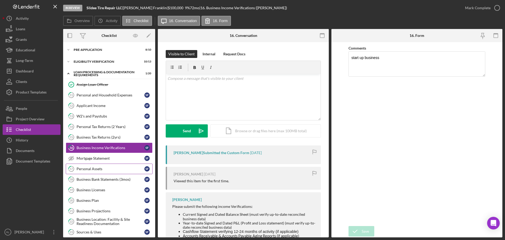
click at [98, 171] on div "Personal Assets" at bounding box center [111, 168] width 68 height 4
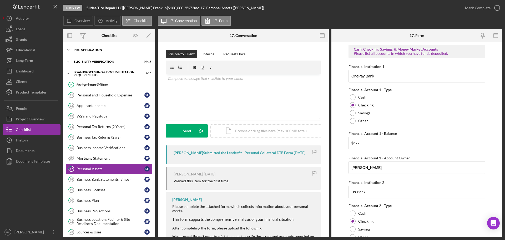
click at [95, 49] on div "Pre-Application" at bounding box center [111, 49] width 75 height 3
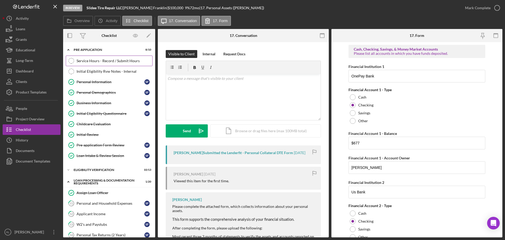
click at [95, 55] on link "Service Hours - Record / Submit Hours Service Hours - Record / Submit Hours" at bounding box center [109, 60] width 87 height 11
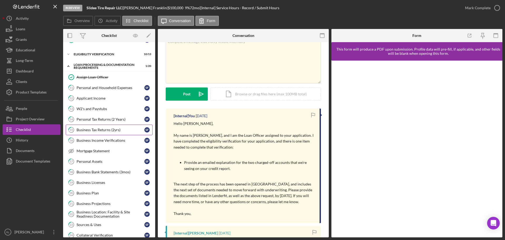
scroll to position [131, 0]
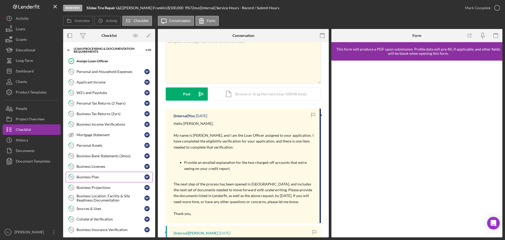
click at [103, 180] on link "20 Business Plan S F" at bounding box center [109, 176] width 87 height 11
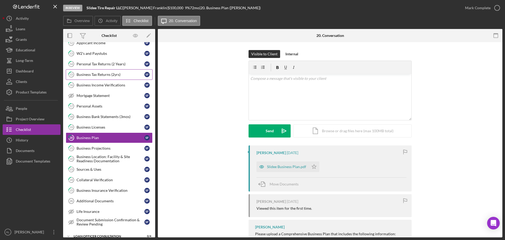
scroll to position [158, 0]
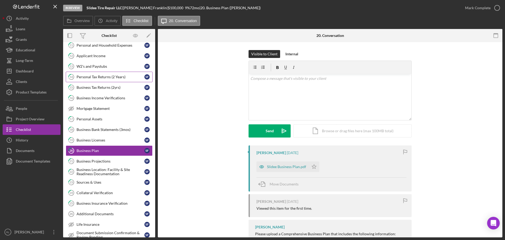
click at [111, 84] on link "15 Business Tax Returns (2yrs) S F" at bounding box center [109, 87] width 87 height 11
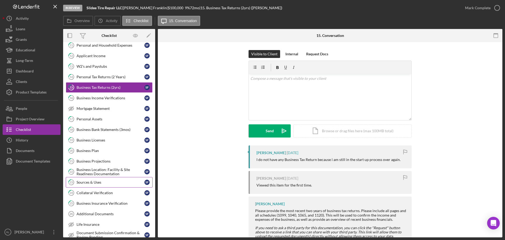
click at [98, 181] on div "Sources & Uses" at bounding box center [111, 182] width 68 height 4
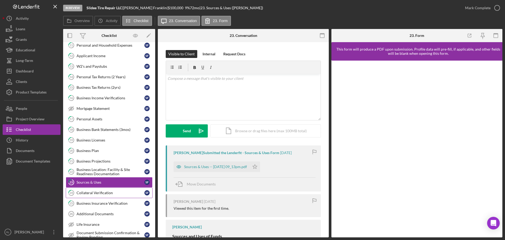
click at [106, 191] on div "Collateral Verification" at bounding box center [111, 192] width 68 height 4
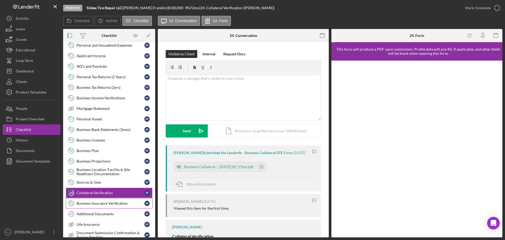
click at [95, 199] on link "25 Business Insurance Verification S F" at bounding box center [109, 203] width 87 height 11
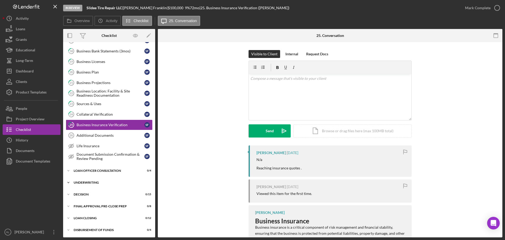
scroll to position [237, 0]
click at [30, 71] on div "Dashboard" at bounding box center [25, 72] width 18 height 12
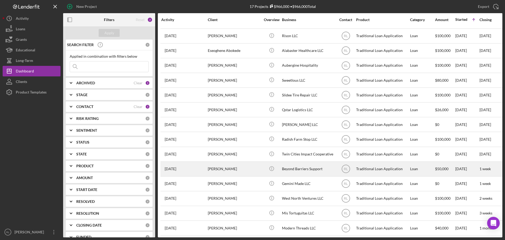
scroll to position [47, 0]
click at [299, 166] on div "Beyond Barriers Support" at bounding box center [308, 168] width 53 height 14
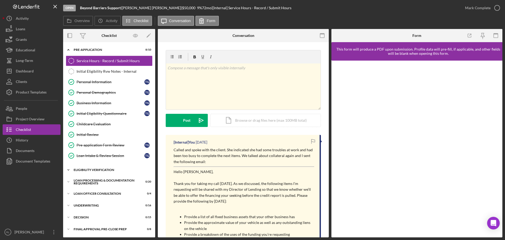
click at [96, 171] on div "Icon/Expander Eligibility Verification 0 / 13" at bounding box center [109, 169] width 92 height 11
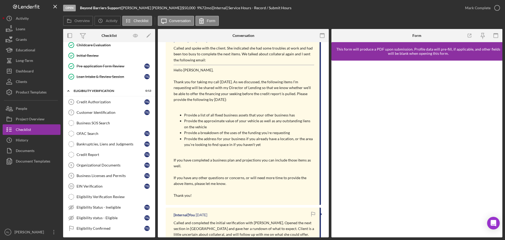
scroll to position [105, 0]
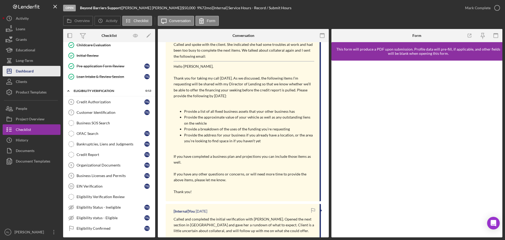
click at [31, 73] on div "Dashboard" at bounding box center [25, 72] width 18 height 12
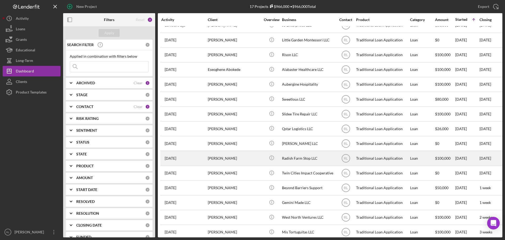
scroll to position [47, 0]
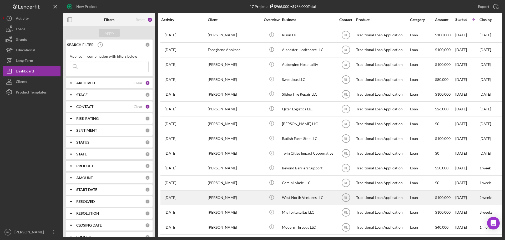
click at [241, 195] on div "[PERSON_NAME]" at bounding box center [234, 197] width 53 height 14
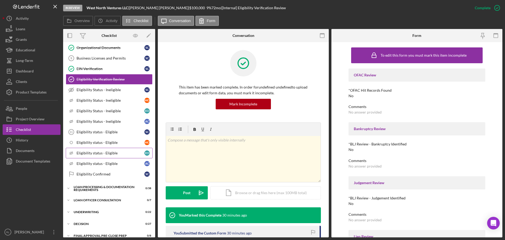
scroll to position [250, 0]
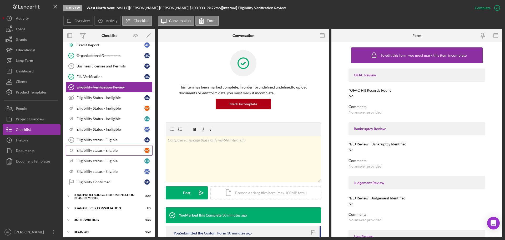
click at [95, 146] on link "Eligibility status - Eligible M O" at bounding box center [109, 150] width 87 height 11
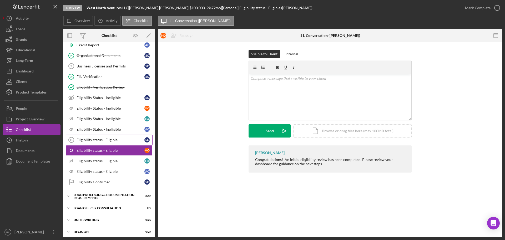
click at [108, 140] on div "Eligibility status - Eligible" at bounding box center [111, 140] width 68 height 4
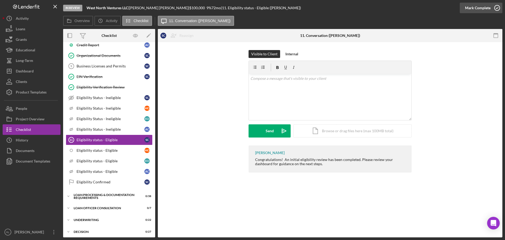
click at [470, 7] on div "Mark Complete" at bounding box center [478, 8] width 26 height 11
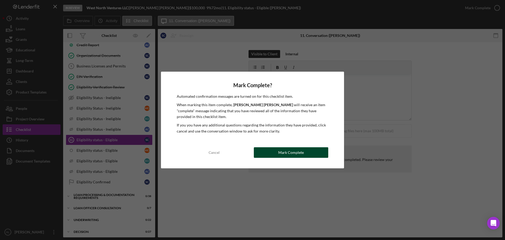
click at [286, 151] on div "Mark Complete" at bounding box center [291, 152] width 26 height 11
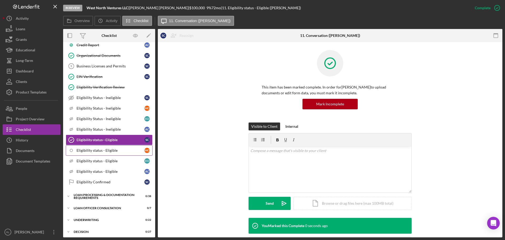
click at [105, 149] on div "Eligibility status - Eligible" at bounding box center [111, 150] width 68 height 4
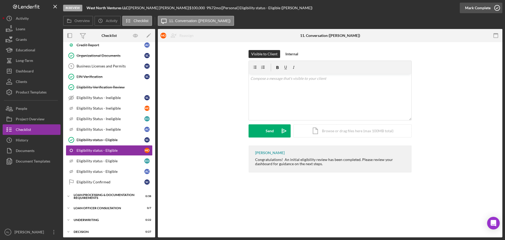
click at [468, 8] on div "Mark Complete" at bounding box center [478, 8] width 26 height 11
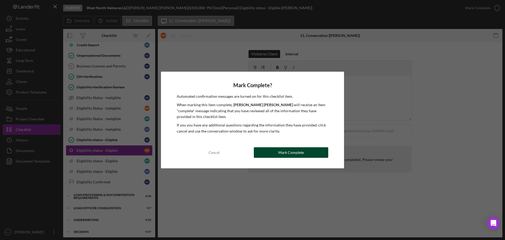
click at [298, 156] on div "Mark Complete" at bounding box center [291, 152] width 26 height 11
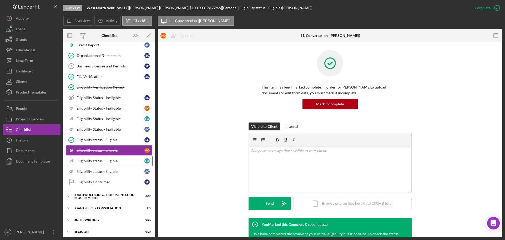
click at [107, 163] on link "Icon/Checklist Item Sub Hidden Eligibility status - Eligible E O" at bounding box center [109, 160] width 87 height 11
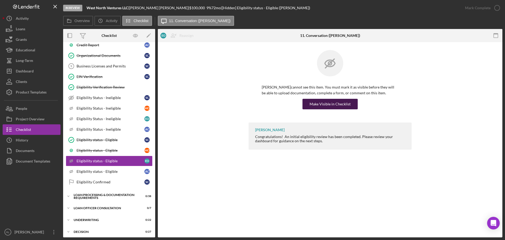
click at [327, 106] on div "Make Visible in Checklist" at bounding box center [329, 104] width 41 height 11
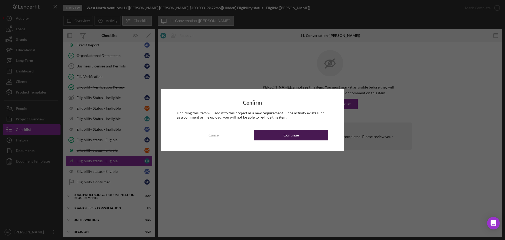
click at [297, 133] on div "Continue" at bounding box center [290, 135] width 15 height 11
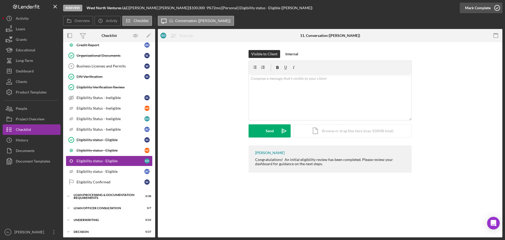
click at [480, 9] on div "Mark Complete" at bounding box center [478, 8] width 26 height 11
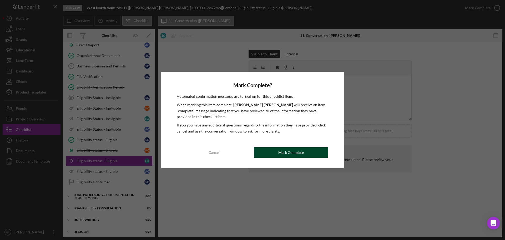
click at [271, 148] on button "Mark Complete" at bounding box center [291, 152] width 74 height 11
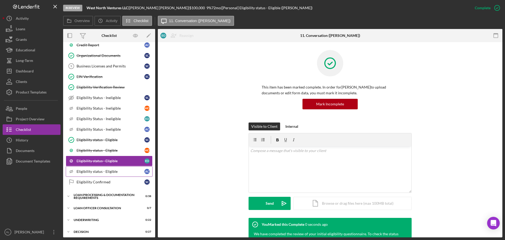
click at [104, 173] on div "Eligibility status - Eligible" at bounding box center [111, 171] width 68 height 4
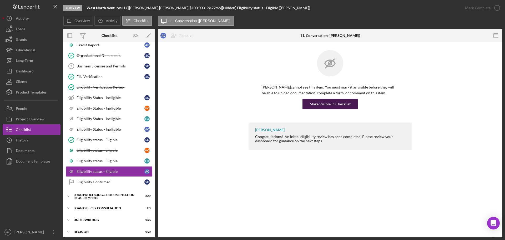
click at [321, 101] on div "Make Visible in Checklist" at bounding box center [329, 104] width 41 height 11
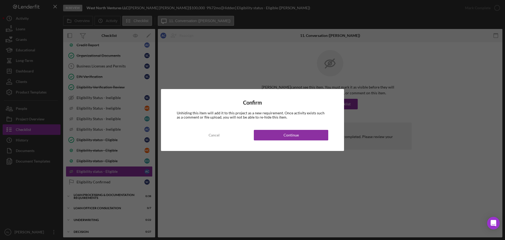
click at [297, 144] on div "Confirm Unhiding this item will add it to this project as a new requirement. On…" at bounding box center [252, 120] width 183 height 62
click at [304, 139] on button "Continue" at bounding box center [291, 135] width 74 height 11
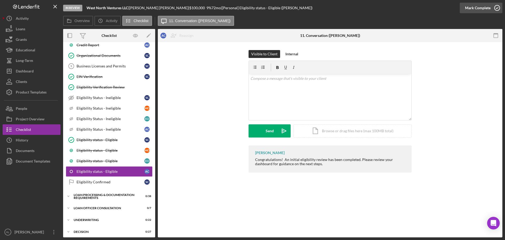
click at [479, 9] on div "Mark Complete" at bounding box center [478, 8] width 26 height 11
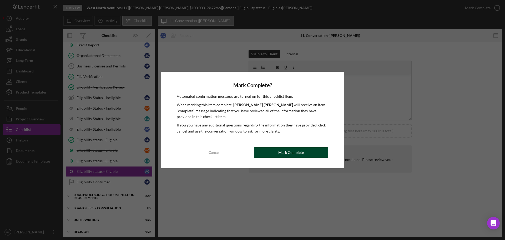
click at [288, 149] on div "Mark Complete" at bounding box center [291, 152] width 26 height 11
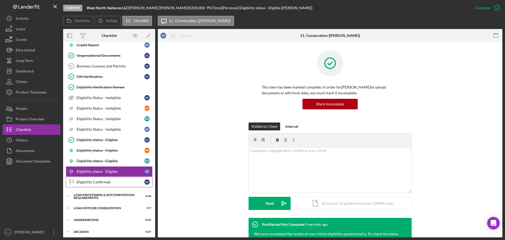
click at [109, 182] on div "Eligibility Confirmed" at bounding box center [111, 182] width 68 height 4
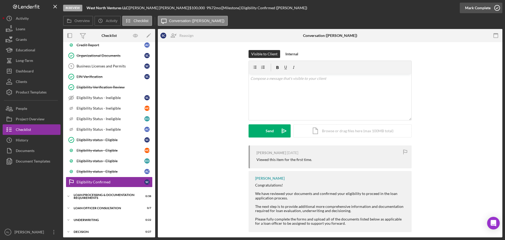
click at [478, 7] on div "Mark Complete" at bounding box center [478, 8] width 26 height 11
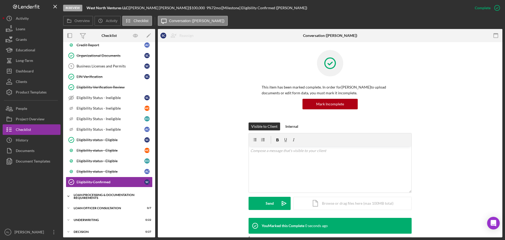
click at [95, 198] on div "Loan Processing & Documentation Requirements" at bounding box center [111, 196] width 75 height 6
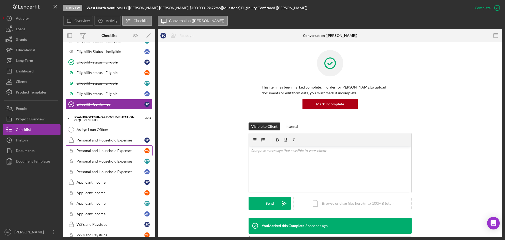
scroll to position [328, 0]
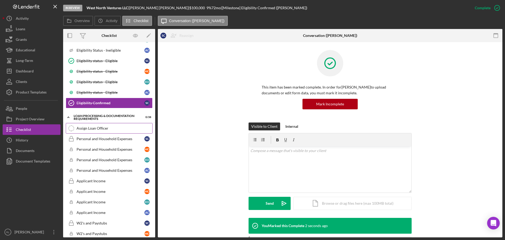
drag, startPoint x: 104, startPoint y: 131, endPoint x: 123, endPoint y: 131, distance: 18.7
click at [104, 131] on link "Assign Loan Officer Assign Loan Officer" at bounding box center [109, 128] width 87 height 11
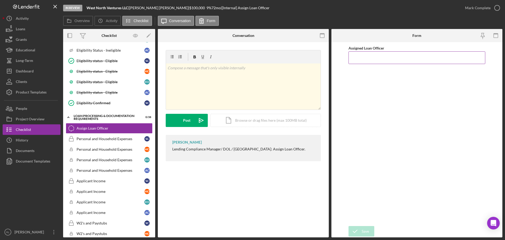
click at [365, 57] on input "Assigned Loan Officer" at bounding box center [416, 57] width 137 height 13
type input "[PERSON_NAME]"
click at [357, 231] on icon "submit" at bounding box center [354, 230] width 13 height 13
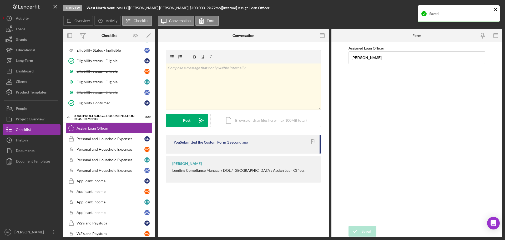
click at [495, 10] on icon "close" at bounding box center [495, 9] width 3 height 3
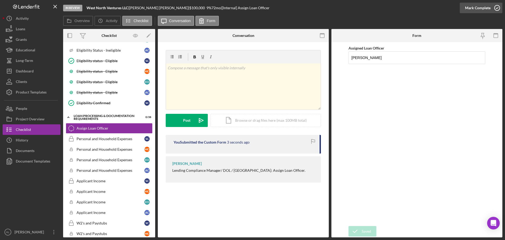
click at [484, 8] on div "Mark Complete" at bounding box center [478, 8] width 26 height 11
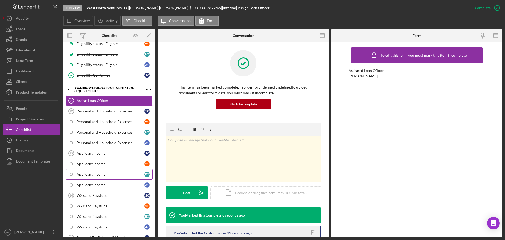
scroll to position [355, 0]
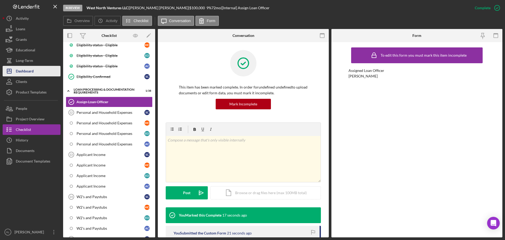
click at [31, 71] on div "Dashboard" at bounding box center [25, 72] width 18 height 12
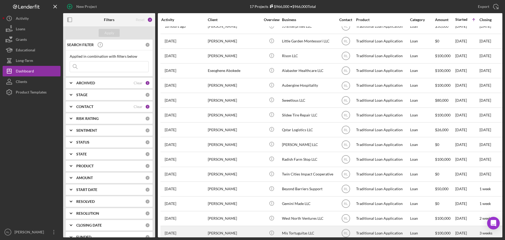
scroll to position [47, 0]
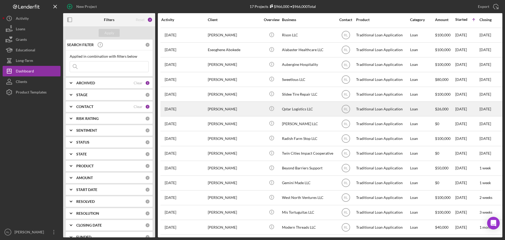
click at [248, 104] on div "[PERSON_NAME]" at bounding box center [234, 109] width 53 height 14
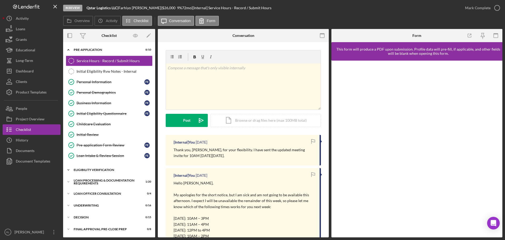
click at [108, 167] on div "Icon/Expander Eligibility Verification 9 / 13" at bounding box center [109, 169] width 92 height 11
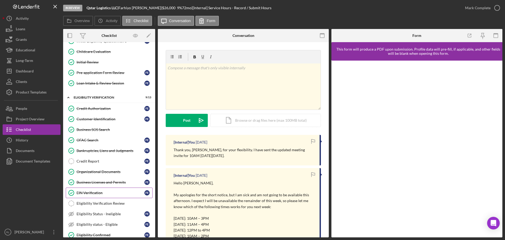
scroll to position [79, 0]
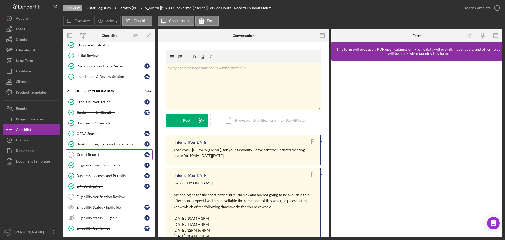
click at [99, 156] on div "Credit Report" at bounding box center [111, 154] width 68 height 4
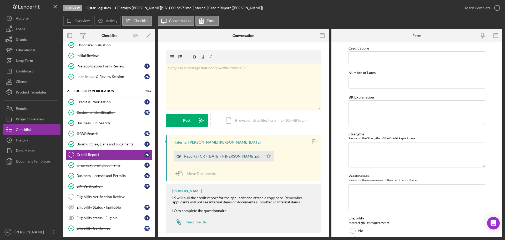
click at [218, 158] on div "Reports - CR - 7.31.25 - F Elmi.pdf" at bounding box center [222, 156] width 77 height 4
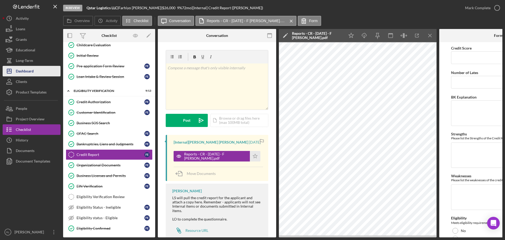
click at [33, 73] on div "Dashboard" at bounding box center [25, 72] width 18 height 12
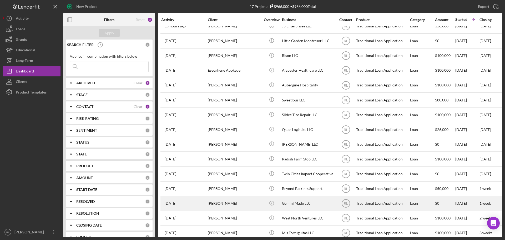
scroll to position [47, 0]
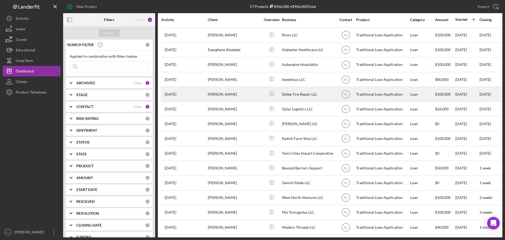
click at [238, 91] on div "[PERSON_NAME]" at bounding box center [234, 94] width 53 height 14
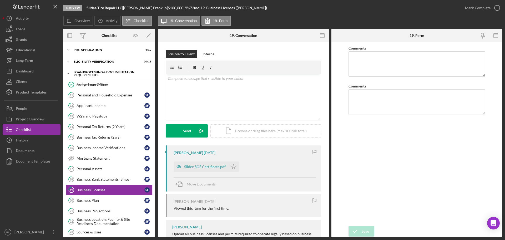
drag, startPoint x: 87, startPoint y: 75, endPoint x: 86, endPoint y: 72, distance: 3.2
click at [87, 75] on div "Loan Processing & Documentation Requirements" at bounding box center [111, 73] width 75 height 6
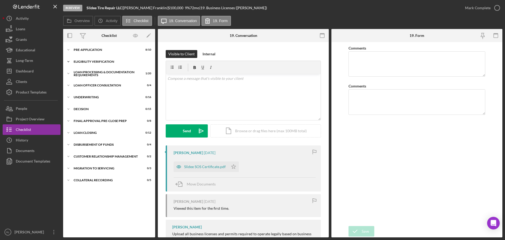
click at [85, 63] on div "Eligibility Verification" at bounding box center [111, 61] width 75 height 3
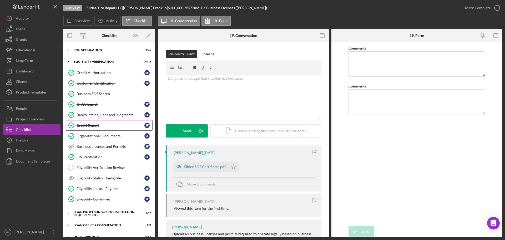
click at [92, 123] on div "Credit Report" at bounding box center [111, 125] width 68 height 4
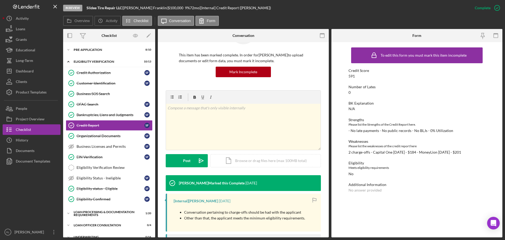
scroll to position [105, 0]
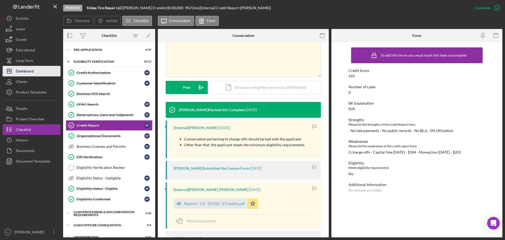
click at [28, 72] on div "Dashboard" at bounding box center [25, 72] width 18 height 12
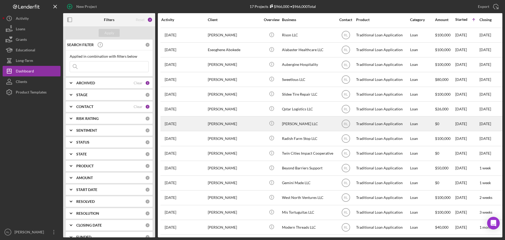
scroll to position [47, 0]
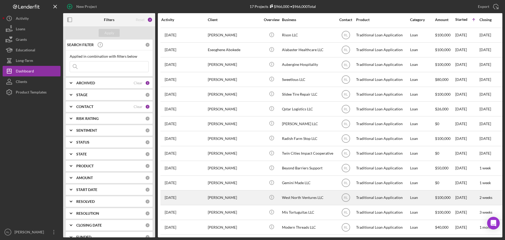
click at [246, 195] on div "[PERSON_NAME]" at bounding box center [234, 197] width 53 height 14
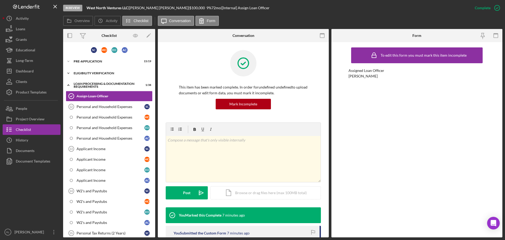
click at [94, 73] on div "Eligibility Verification" at bounding box center [111, 73] width 75 height 3
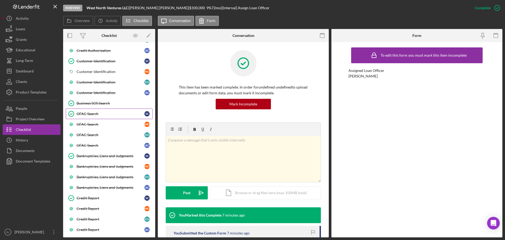
scroll to position [79, 0]
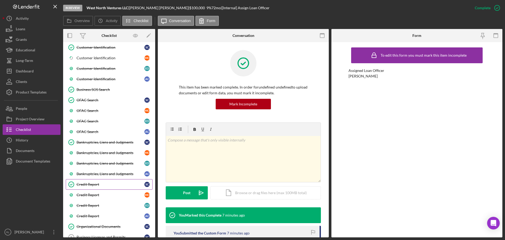
click at [92, 183] on div "Credit Report" at bounding box center [111, 184] width 68 height 4
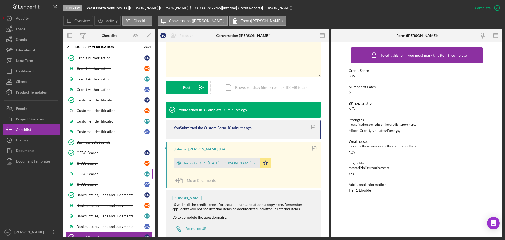
scroll to position [53, 0]
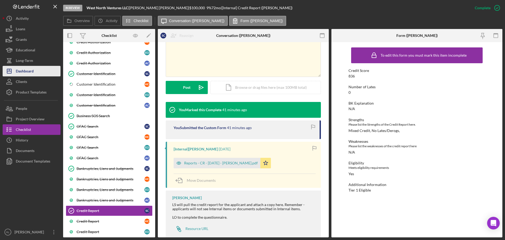
click at [23, 74] on div "Dashboard" at bounding box center [25, 72] width 18 height 12
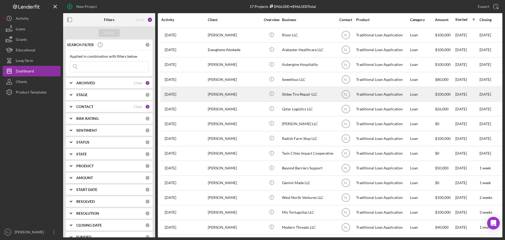
scroll to position [47, 0]
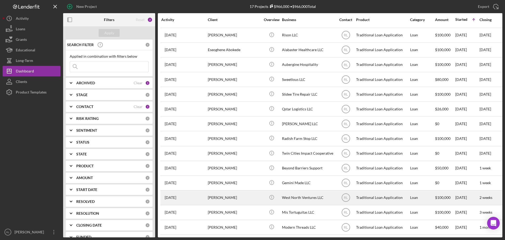
click at [248, 190] on div "[PERSON_NAME]" at bounding box center [234, 197] width 53 height 14
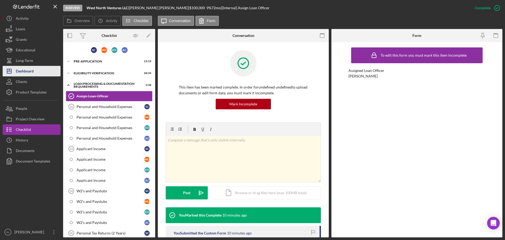
click at [31, 75] on div "Dashboard" at bounding box center [25, 72] width 18 height 12
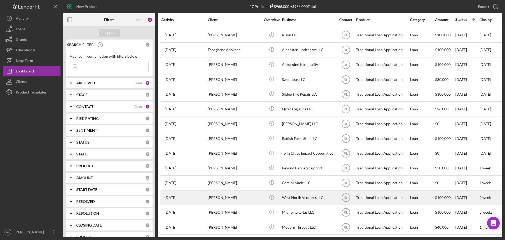
scroll to position [47, 0]
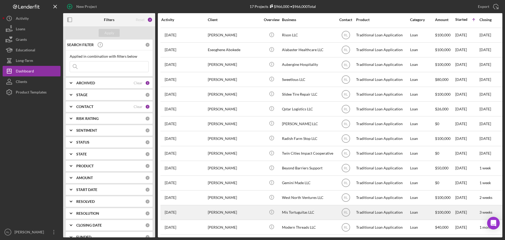
click at [250, 213] on div "[PERSON_NAME]" at bounding box center [234, 212] width 53 height 14
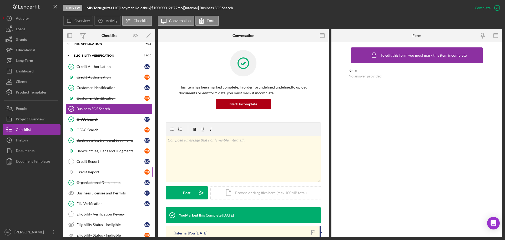
scroll to position [26, 0]
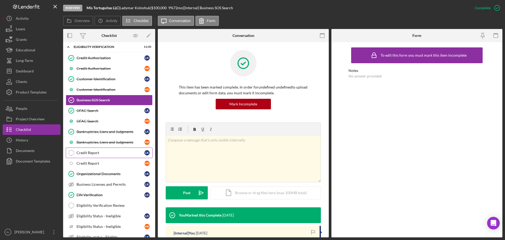
click at [97, 155] on link "Credit Report Credit Report L K" at bounding box center [109, 152] width 87 height 11
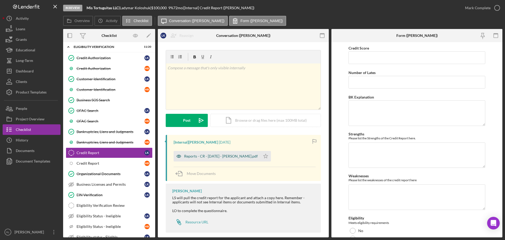
click at [220, 156] on div "Reports - CR - [DATE] - [PERSON_NAME].pdf" at bounding box center [221, 156] width 74 height 4
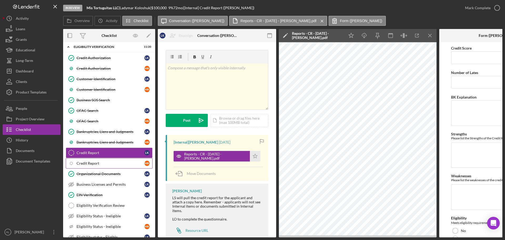
click at [100, 161] on div "Credit Report" at bounding box center [111, 163] width 68 height 4
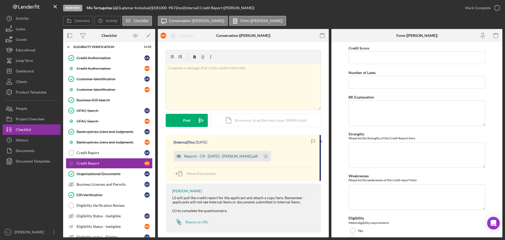
click at [222, 157] on div "Reports - CR - [DATE] - [PERSON_NAME].pdf" at bounding box center [221, 156] width 74 height 4
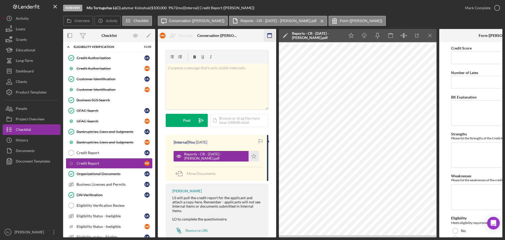
click at [270, 39] on icon "button" at bounding box center [270, 36] width 12 height 12
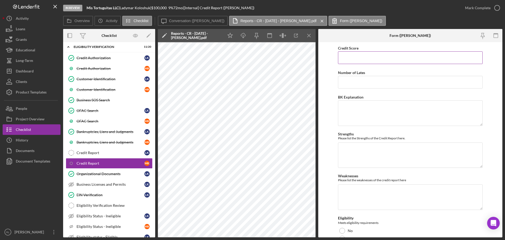
click at [369, 55] on input "Credit Score" at bounding box center [410, 57] width 145 height 13
type input "638"
click at [297, 35] on icon "button" at bounding box center [296, 36] width 12 height 12
click at [377, 78] on input "Number of Lates" at bounding box center [410, 82] width 145 height 13
click at [361, 81] on input "Number of Lates" at bounding box center [410, 82] width 145 height 13
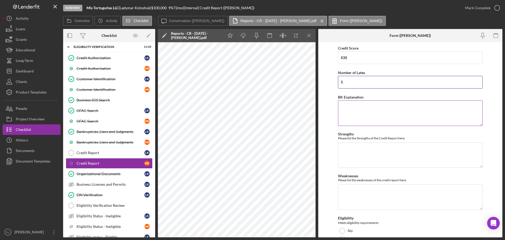
type input "5"
click at [360, 105] on textarea "BK Explanation" at bounding box center [410, 112] width 145 height 25
type textarea "N/A"
type textarea "Mixed Credit."
type textarea "L"
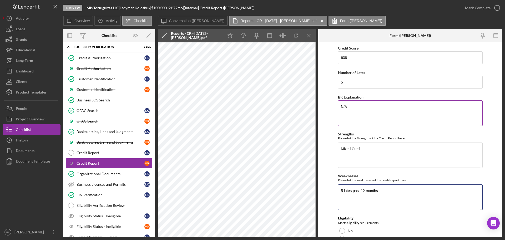
scroll to position [57, 0]
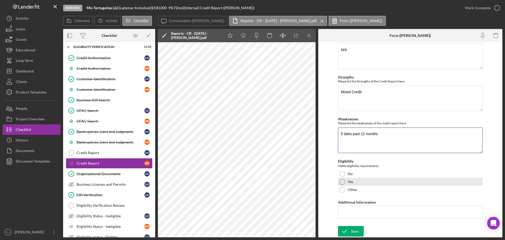
type textarea "5 lates past 12 months"
drag, startPoint x: 341, startPoint y: 183, endPoint x: 348, endPoint y: 189, distance: 8.9
click at [342, 183] on div at bounding box center [342, 182] width 6 height 6
click at [352, 209] on input "Additional Information" at bounding box center [410, 211] width 145 height 13
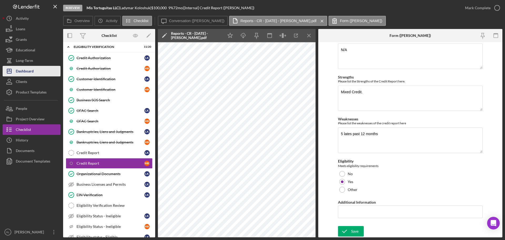
click at [33, 74] on div "Dashboard" at bounding box center [25, 72] width 18 height 12
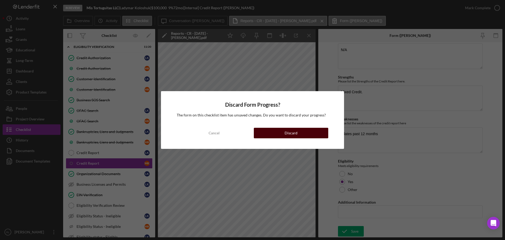
click at [282, 130] on button "Discard" at bounding box center [291, 133] width 74 height 11
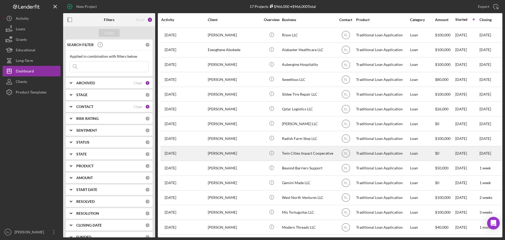
scroll to position [47, 0]
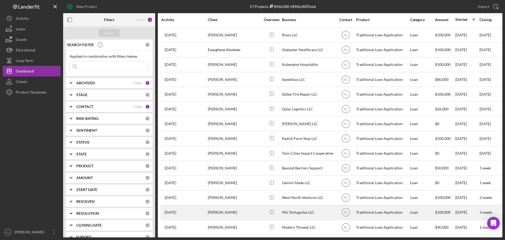
click at [242, 211] on div "[PERSON_NAME]" at bounding box center [234, 212] width 53 height 14
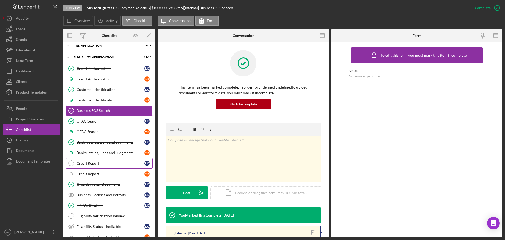
scroll to position [79, 0]
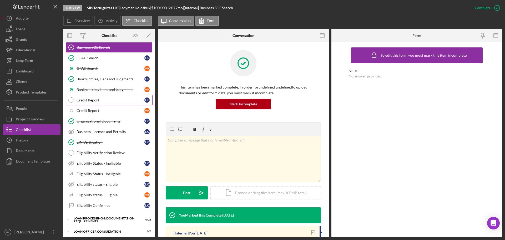
click at [105, 98] on div "Credit Report" at bounding box center [111, 100] width 68 height 4
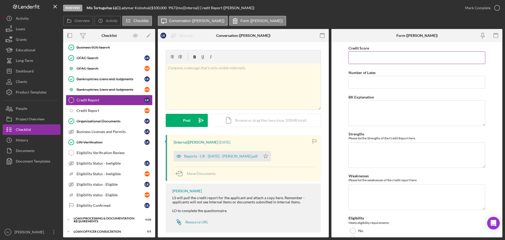
click at [380, 55] on input "Credit Score" at bounding box center [416, 57] width 137 height 13
type input "638"
type input "5"
type textarea "N/A"
type textarea "Mixed credit"
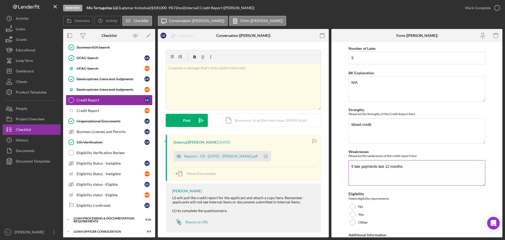
scroll to position [57, 0]
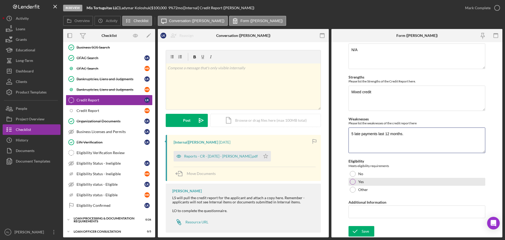
type textarea "5 late payments last 12 months."
click at [355, 184] on div "Yes" at bounding box center [416, 181] width 137 height 8
click at [369, 212] on input "Additional Information" at bounding box center [416, 211] width 137 height 13
click at [374, 212] on input "Additional Information" at bounding box center [416, 211] width 137 height 13
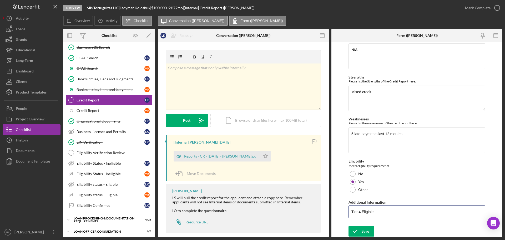
drag, startPoint x: 379, startPoint y: 210, endPoint x: 345, endPoint y: 210, distance: 33.9
click at [345, 210] on form "Credit Score 638 Number of Lates 5 BK Explanation N/A Strengths Please list the…" at bounding box center [416, 139] width 171 height 195
type input "Tier 4 Eligible"
click at [371, 228] on button "Save" at bounding box center [361, 231] width 26 height 11
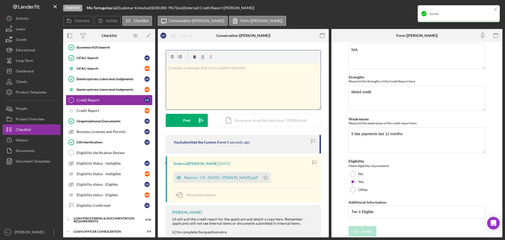
click at [249, 97] on div "v Color teal Color pink Remove color Add row above Add row below Add column bef…" at bounding box center [243, 86] width 155 height 46
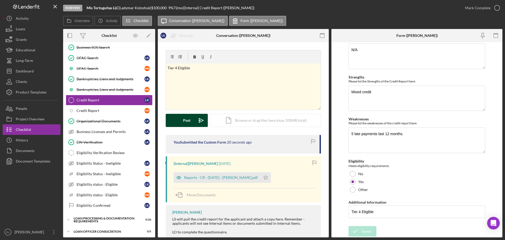
click at [185, 115] on div "Post" at bounding box center [186, 120] width 7 height 13
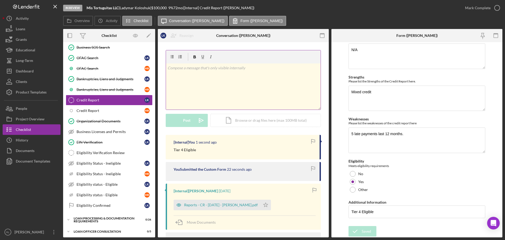
click at [205, 96] on div "v Color teal Color pink Remove color Add row above Add row below Add column bef…" at bounding box center [243, 86] width 155 height 46
click at [181, 120] on button "Post Icon/icon-invite-send" at bounding box center [187, 120] width 42 height 13
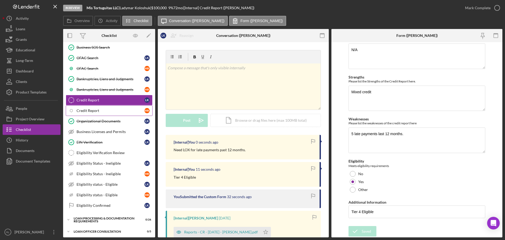
click at [98, 110] on div "Credit Report" at bounding box center [111, 110] width 68 height 4
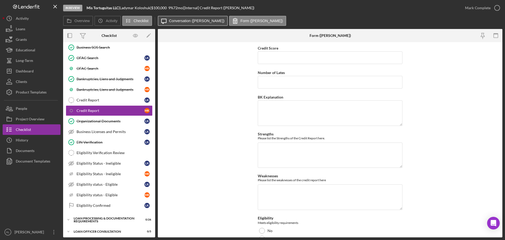
click at [190, 22] on label "Conversation ([PERSON_NAME])" at bounding box center [196, 21] width 55 height 4
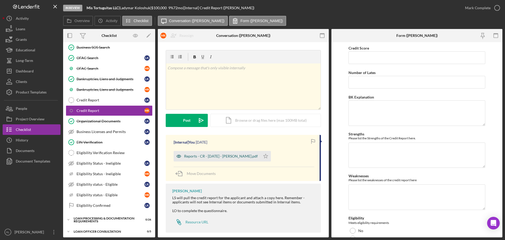
click at [207, 156] on div "Reports - CR - [DATE] - [PERSON_NAME].pdf" at bounding box center [221, 156] width 74 height 4
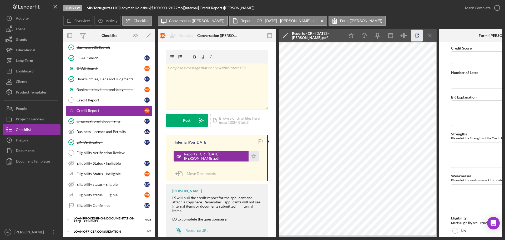
click at [415, 36] on icon "button" at bounding box center [417, 36] width 12 height 12
click at [429, 33] on icon "Icon/Menu Close" at bounding box center [430, 36] width 12 height 12
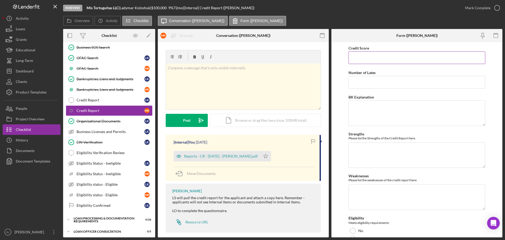
click at [376, 59] on input "Credit Score" at bounding box center [416, 57] width 137 height 13
type input "638"
click at [369, 84] on input "Number of Lates" at bounding box center [416, 82] width 137 height 13
click at [108, 103] on link "Credit Report Credit Report L K" at bounding box center [109, 100] width 87 height 11
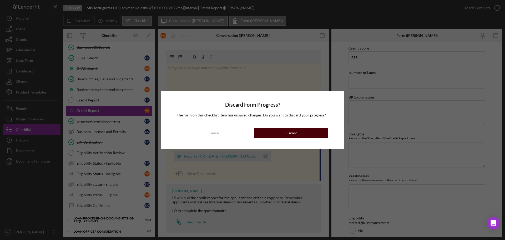
click at [265, 136] on button "Discard" at bounding box center [291, 133] width 74 height 11
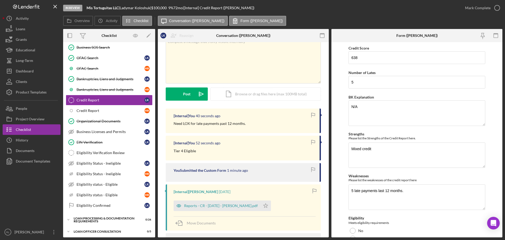
scroll to position [53, 0]
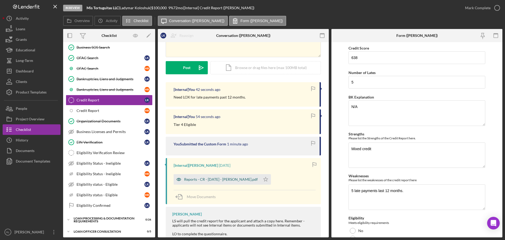
click at [223, 181] on div "Reports - CR - [DATE] - [PERSON_NAME].pdf" at bounding box center [221, 179] width 74 height 4
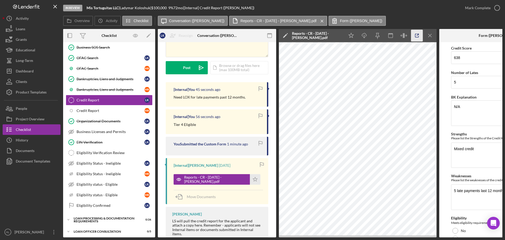
click at [419, 32] on icon "button" at bounding box center [417, 36] width 12 height 12
drag, startPoint x: 470, startPoint y: 60, endPoint x: 444, endPoint y: 57, distance: 26.9
click at [444, 57] on form "Credit Score 638 Number of Lates 5 BK Explanation N/A Strengths Please list the…" at bounding box center [498, 139] width 118 height 195
click at [485, 192] on textarea "5 late payments last 12 months." at bounding box center [498, 196] width 95 height 25
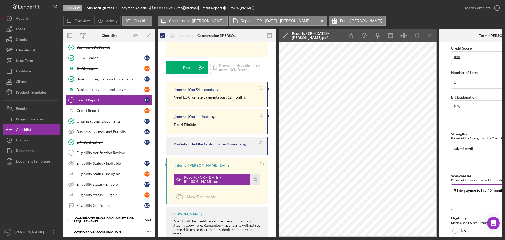
click at [485, 192] on textarea "5 late payments last 12 months." at bounding box center [498, 196] width 95 height 25
click at [106, 109] on div "Credit Report" at bounding box center [111, 110] width 68 height 4
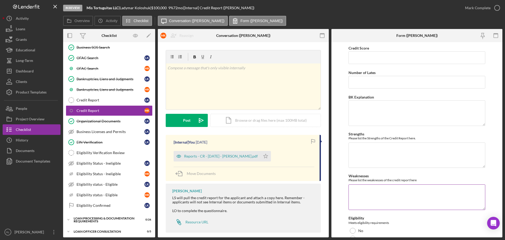
click at [416, 194] on textarea "Weaknesses" at bounding box center [416, 196] width 137 height 25
paste textarea "5 late payments last 12 months."
type textarea "5 late payments last 12 months."
click at [374, 60] on input "Credit Score" at bounding box center [416, 57] width 137 height 13
type input "638"
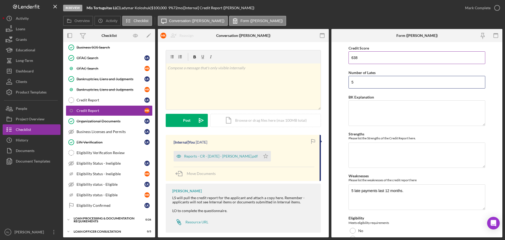
type input "5"
type textarea "N/A"
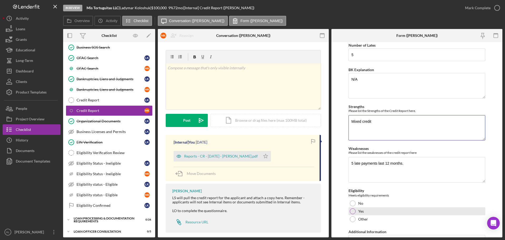
scroll to position [57, 0]
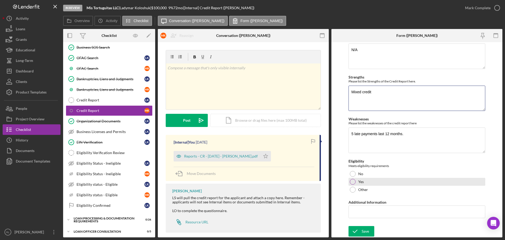
type textarea "Mixed credit"
click at [349, 183] on div "Yes" at bounding box center [416, 181] width 137 height 8
click at [363, 209] on input "Additional Information" at bounding box center [416, 211] width 137 height 13
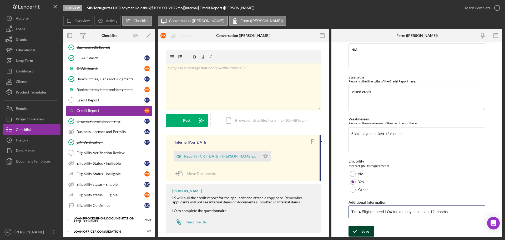
type input "Tier 4 Eligible, need LOX for late payments past 12 months."
click at [360, 229] on icon "submit" at bounding box center [354, 230] width 13 height 13
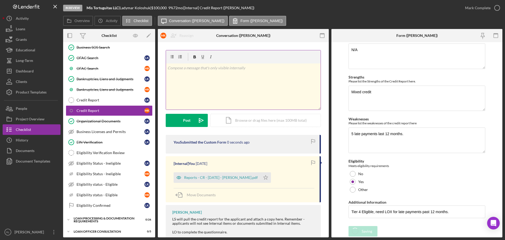
click at [226, 93] on div "v Color teal Color pink Remove color Add row above Add row below Add column bef…" at bounding box center [243, 86] width 155 height 46
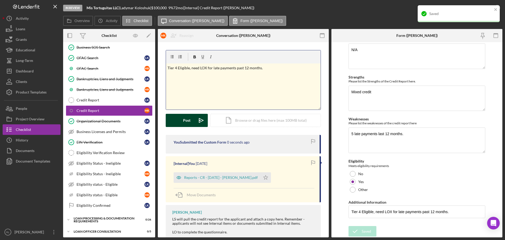
click at [186, 120] on div "Post" at bounding box center [186, 120] width 7 height 13
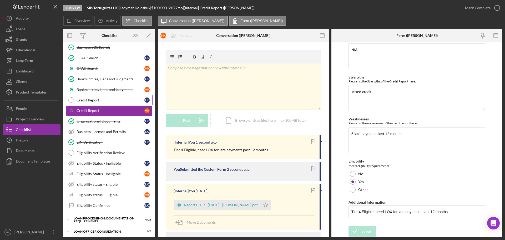
click at [100, 100] on div "Credit Report" at bounding box center [111, 100] width 68 height 4
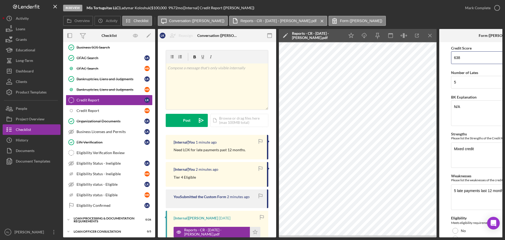
drag, startPoint x: 469, startPoint y: 60, endPoint x: 449, endPoint y: 59, distance: 19.5
click at [449, 59] on form "Credit Score 638 Number of Lates 5 BK Explanation N/A Strengths Please list the…" at bounding box center [498, 139] width 118 height 195
type input "4"
type input "642"
drag, startPoint x: 463, startPoint y: 88, endPoint x: 440, endPoint y: 85, distance: 23.3
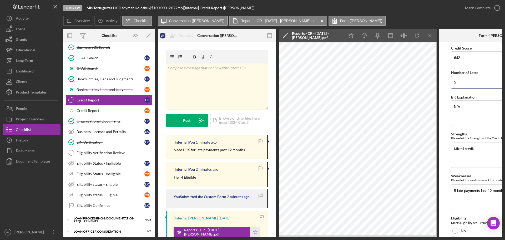
click at [440, 85] on form "Credit Score 642 Number of Lates 5 BK Explanation N/A Strengths Please list the…" at bounding box center [498, 139] width 118 height 195
type input "1"
drag, startPoint x: 456, startPoint y: 190, endPoint x: 453, endPoint y: 190, distance: 2.9
click at [453, 190] on textarea "5 late payments last 12 months." at bounding box center [498, 196] width 95 height 25
drag, startPoint x: 492, startPoint y: 190, endPoint x: 488, endPoint y: 191, distance: 4.0
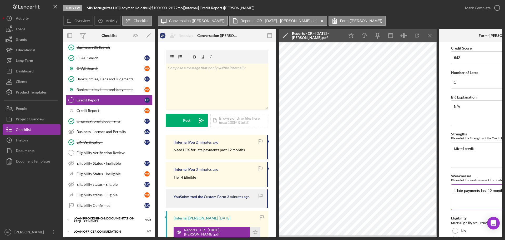
click at [488, 191] on textarea "1 late payments last 12 months." at bounding box center [498, 196] width 95 height 25
type textarea "1 late payments last 24 months."
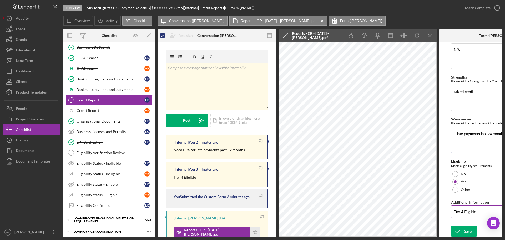
scroll to position [58, 0]
click at [461, 210] on input "Tier 4 Eligible" at bounding box center [498, 211] width 95 height 13
type input "Tier 2 Eligible"
click at [461, 228] on icon "submit" at bounding box center [457, 230] width 13 height 13
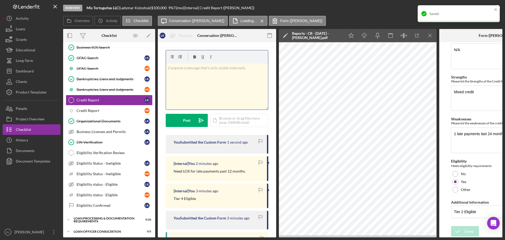
click at [197, 79] on div "v Color teal Color pink Remove color Add row above Add row below Add column bef…" at bounding box center [217, 86] width 102 height 46
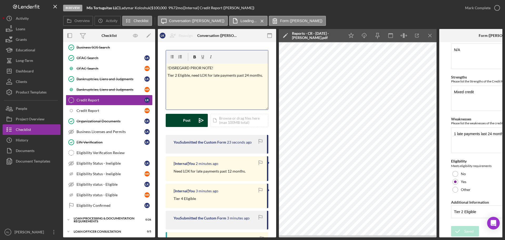
click at [184, 116] on div "Post" at bounding box center [186, 120] width 7 height 13
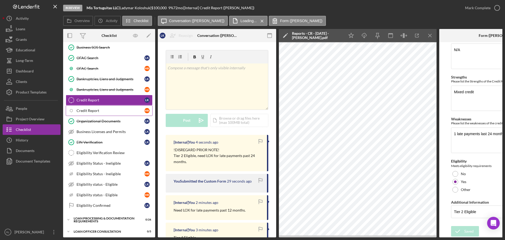
click at [90, 112] on div "Credit Report" at bounding box center [111, 110] width 68 height 4
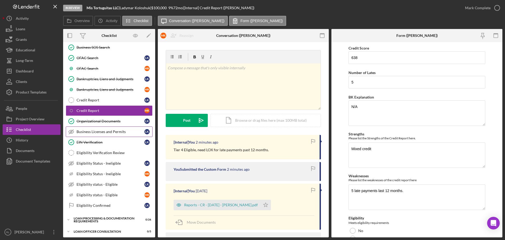
click at [100, 133] on div "Business Licenses and Permits" at bounding box center [111, 131] width 68 height 4
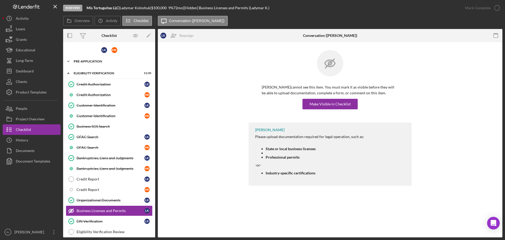
click at [87, 61] on div "Pre-Application" at bounding box center [111, 61] width 75 height 3
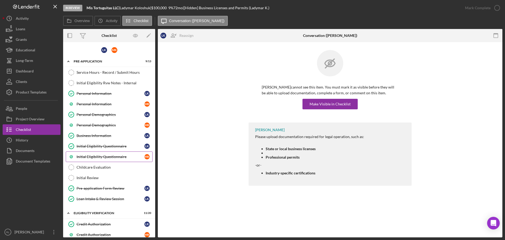
click at [101, 159] on div "Initial Eligibility Questionnaire" at bounding box center [111, 156] width 68 height 4
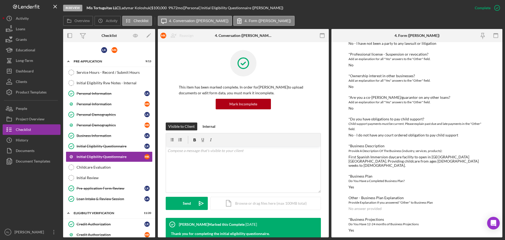
scroll to position [304, 0]
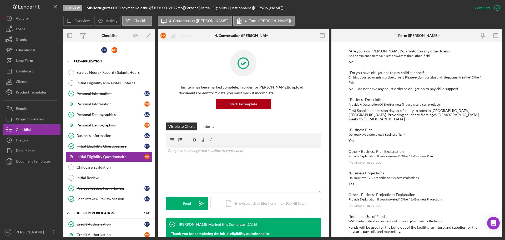
click at [68, 61] on polyline at bounding box center [69, 61] width 2 height 1
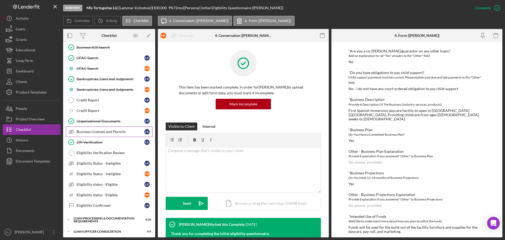
scroll to position [105, 0]
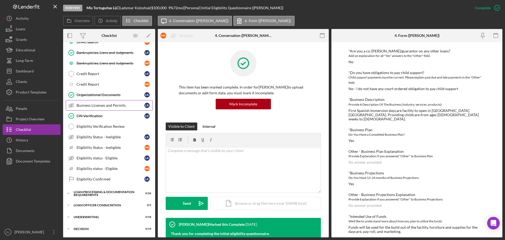
click at [104, 103] on div "Business Licenses and Permits" at bounding box center [111, 105] width 68 height 4
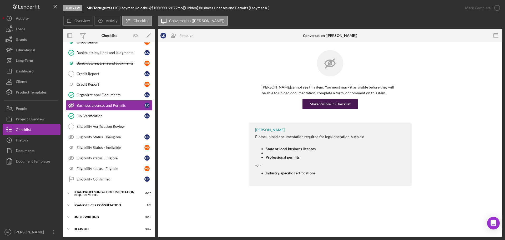
click at [325, 101] on div "Make Visible in Checklist" at bounding box center [329, 104] width 41 height 11
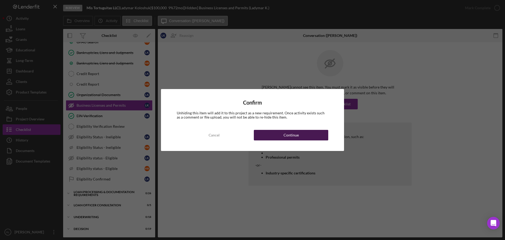
click at [287, 136] on div "Continue" at bounding box center [290, 135] width 15 height 11
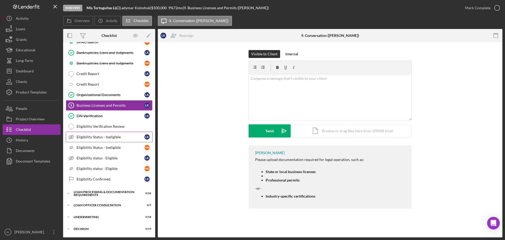
click at [103, 138] on div "Eligibility Status - Ineligible" at bounding box center [111, 137] width 68 height 4
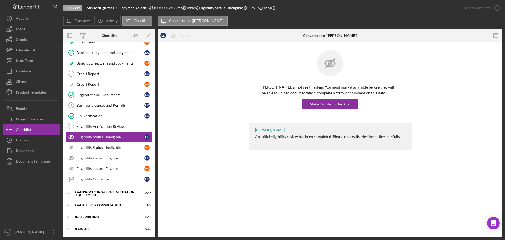
drag, startPoint x: 260, startPoint y: 156, endPoint x: 240, endPoint y: 156, distance: 20.5
click at [260, 156] on div "Ladymar Koloshuk cannot see this item. You must mark it as visible before they …" at bounding box center [330, 101] width 344 height 118
click at [102, 157] on div "Eligibility status - Eligible" at bounding box center [111, 158] width 68 height 4
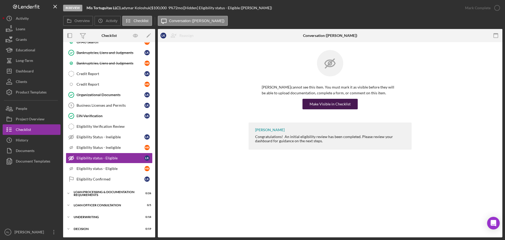
click at [329, 108] on div "Make Visible in Checklist" at bounding box center [329, 104] width 41 height 11
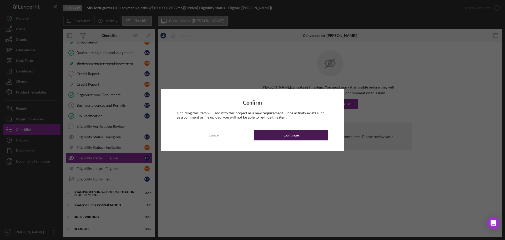
click at [291, 133] on div "Continue" at bounding box center [290, 135] width 15 height 11
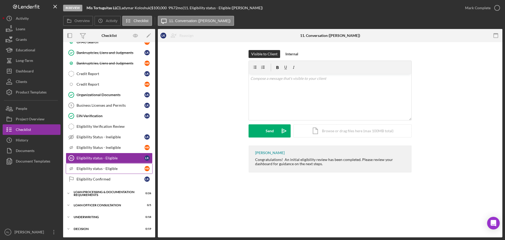
click at [90, 171] on link "Icon/Checklist Item Sub Hidden Eligibility status - Eligible M K" at bounding box center [109, 168] width 87 height 11
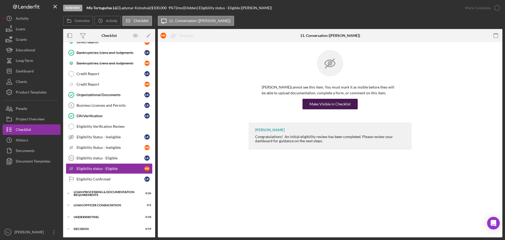
click at [328, 100] on div "Make Visible in Checklist" at bounding box center [329, 104] width 41 height 11
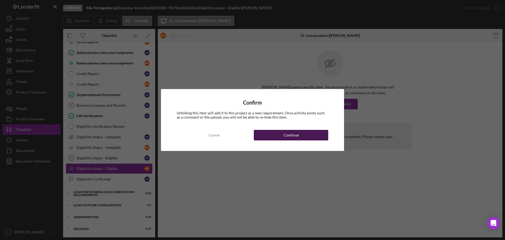
click at [307, 138] on button "Continue" at bounding box center [291, 135] width 74 height 11
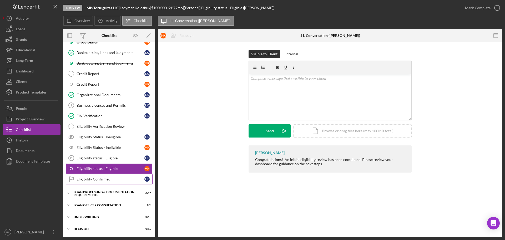
click at [99, 177] on div "Eligibility Confirmed" at bounding box center [111, 179] width 68 height 4
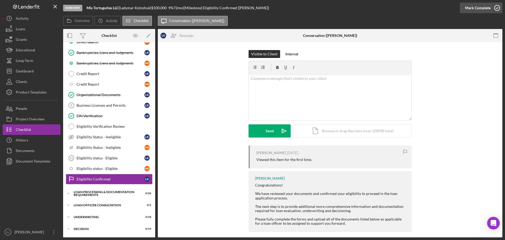
click at [487, 8] on div "Mark Complete" at bounding box center [478, 8] width 26 height 11
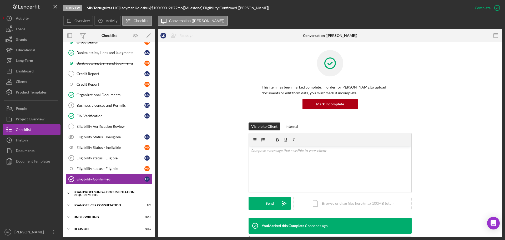
click at [88, 190] on div "Icon/Expander Loan Processing & Documentation Requirements 0 / 26" at bounding box center [109, 193] width 92 height 11
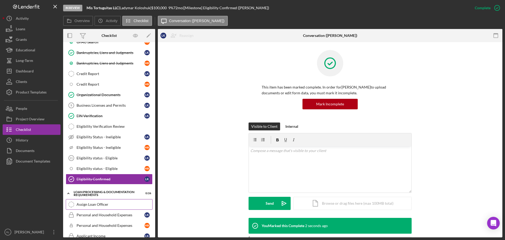
click at [98, 202] on div "Assign Loan Officer" at bounding box center [115, 204] width 76 height 4
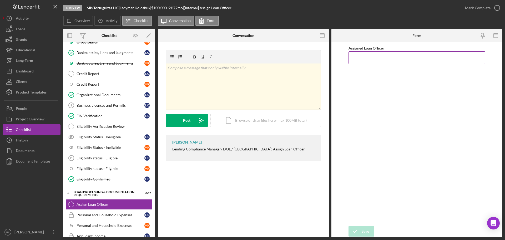
click at [388, 57] on input "Assigned Loan Officer" at bounding box center [416, 57] width 137 height 13
type input "[PERSON_NAME]"
click at [359, 229] on icon "submit" at bounding box center [354, 230] width 13 height 13
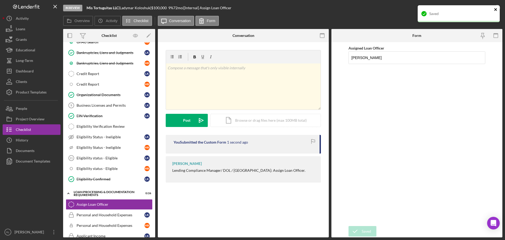
click at [496, 8] on icon "close" at bounding box center [495, 9] width 3 height 3
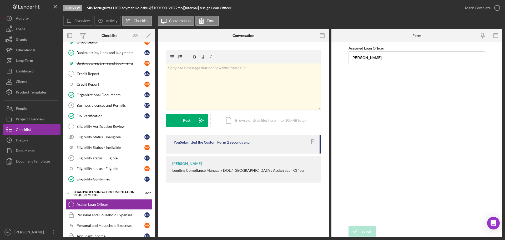
click at [488, 8] on div "In Review Mis Tortuguitas LLC | Ladymar Koloshuk | $100,000 $100,000 9 % 72 mo …" at bounding box center [252, 120] width 505 height 240
click at [488, 8] on div "Mark Complete" at bounding box center [478, 8] width 26 height 11
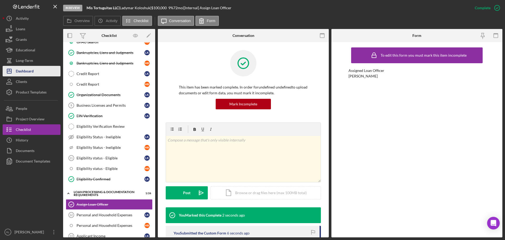
click at [30, 74] on div "Dashboard" at bounding box center [25, 72] width 18 height 12
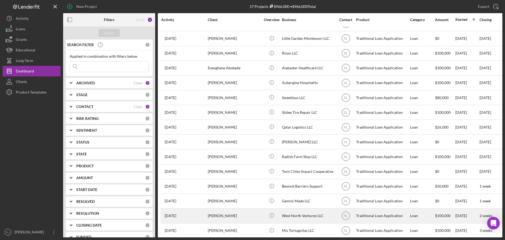
scroll to position [47, 0]
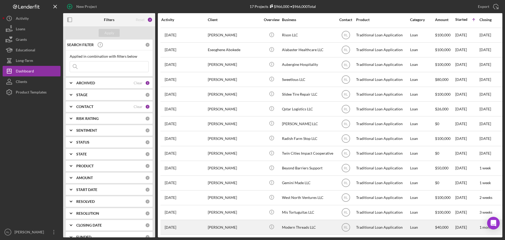
click at [250, 220] on div "[PERSON_NAME]" at bounding box center [234, 227] width 53 height 14
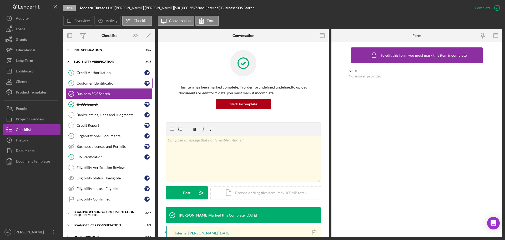
click at [107, 86] on link "7 Customer Identification T P" at bounding box center [109, 83] width 87 height 11
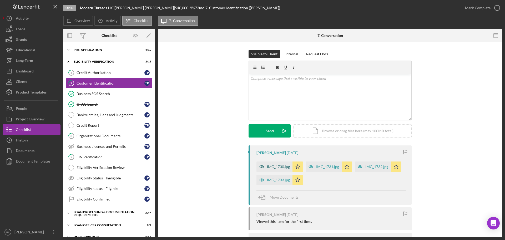
click at [272, 165] on div "IMG_1730.jpg" at bounding box center [278, 166] width 23 height 4
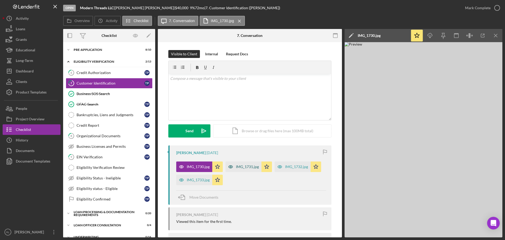
click at [249, 170] on div "IMG_1731.jpg" at bounding box center [243, 166] width 36 height 11
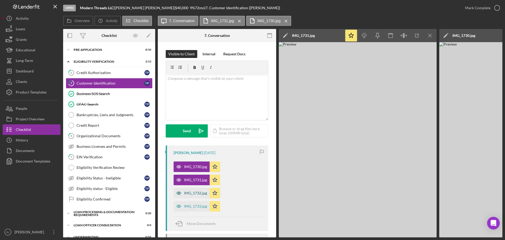
click at [194, 197] on div "IMG_1732.jpg" at bounding box center [192, 192] width 36 height 11
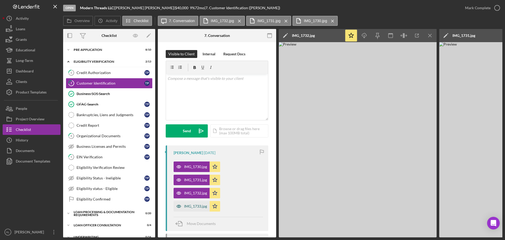
click at [190, 206] on div "IMG_1733.jpg" at bounding box center [195, 206] width 23 height 4
click at [215, 207] on icon "Icon/Star" at bounding box center [215, 206] width 11 height 11
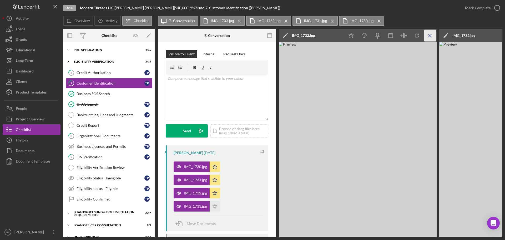
click at [433, 36] on icon "Icon/Menu Close" at bounding box center [430, 36] width 12 height 12
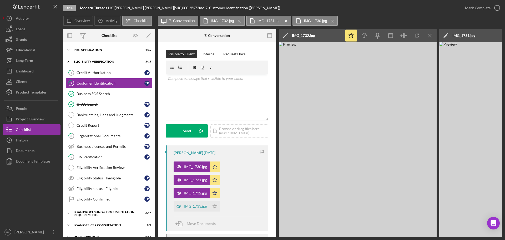
click at [433, 36] on icon "Icon/Menu Close" at bounding box center [430, 36] width 12 height 12
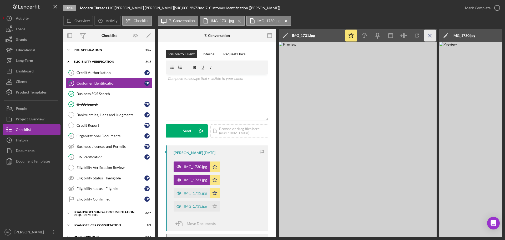
click at [433, 36] on icon "Icon/Menu Close" at bounding box center [430, 36] width 12 height 12
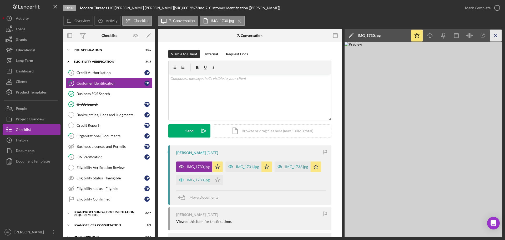
click at [496, 35] on icon "Icon/Menu Close" at bounding box center [496, 36] width 12 height 12
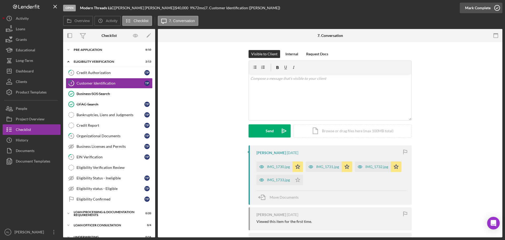
click at [492, 11] on icon "button" at bounding box center [496, 7] width 13 height 13
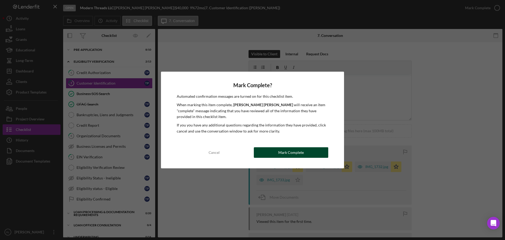
click at [298, 156] on div "Mark Complete" at bounding box center [291, 152] width 26 height 11
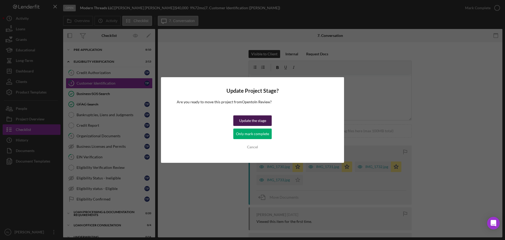
click at [259, 122] on div "Update the stage" at bounding box center [252, 120] width 27 height 11
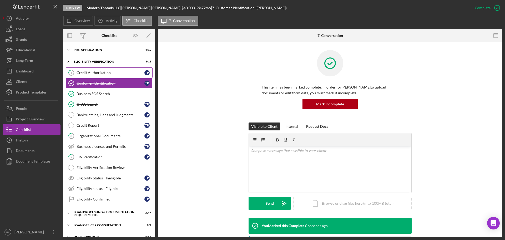
click at [96, 73] on div "Credit Authorization" at bounding box center [111, 72] width 68 height 4
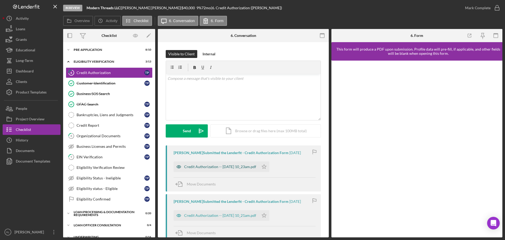
click at [228, 168] on div "Credit Authorization -- 2025-09-08 10_23am.pdf" at bounding box center [220, 166] width 72 height 4
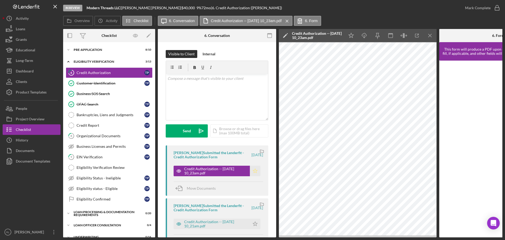
click at [251, 171] on icon "Icon/Star" at bounding box center [255, 170] width 11 height 11
click at [104, 81] on div "Customer Identification" at bounding box center [111, 83] width 68 height 4
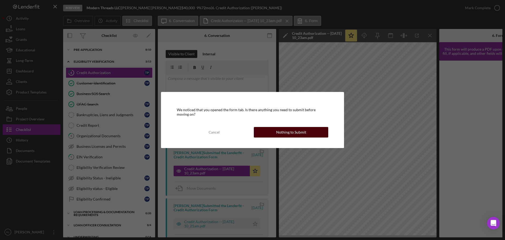
click at [289, 133] on div "Nothing to Submit" at bounding box center [291, 132] width 30 height 11
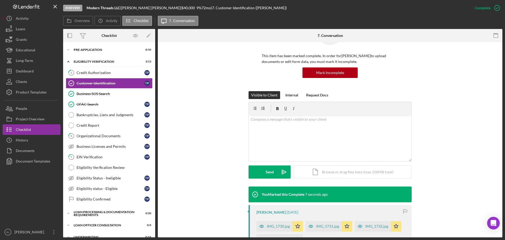
scroll to position [79, 0]
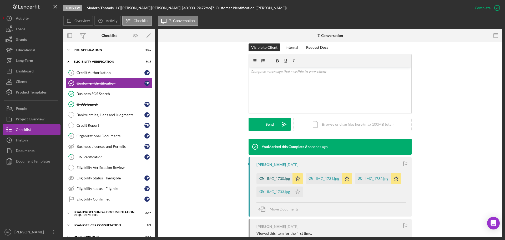
click at [276, 179] on div "IMG_1730.jpg" at bounding box center [278, 178] width 23 height 4
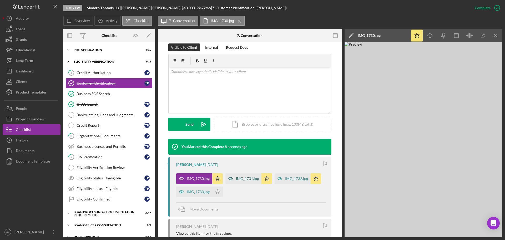
click at [253, 177] on div "IMG_1731.jpg" at bounding box center [247, 178] width 23 height 4
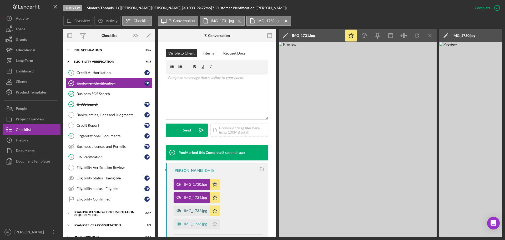
click at [185, 215] on div "IMG_1732.jpg" at bounding box center [192, 210] width 36 height 11
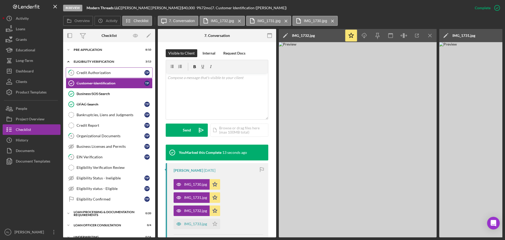
click at [88, 72] on div "Credit Authorization" at bounding box center [111, 72] width 68 height 4
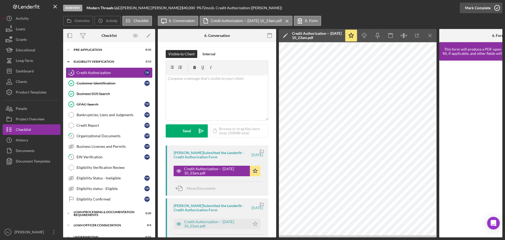
click at [480, 5] on div "Mark Complete" at bounding box center [478, 8] width 26 height 11
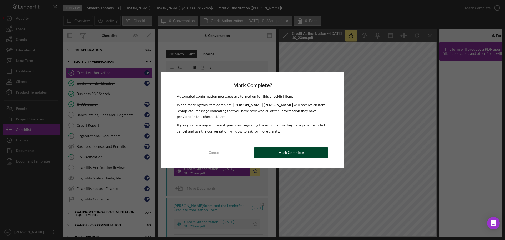
click at [286, 156] on div "Mark Complete" at bounding box center [291, 152] width 26 height 11
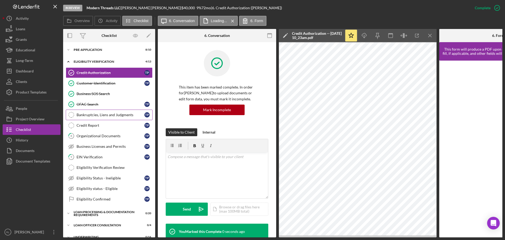
click at [98, 115] on div "Bankruptcies, Liens and Judgments" at bounding box center [111, 115] width 68 height 4
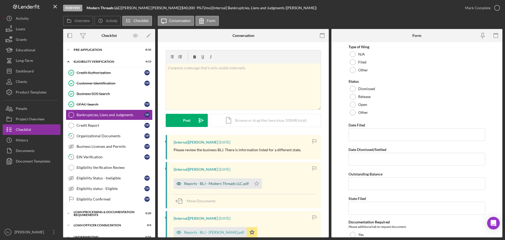
click at [206, 184] on div "Reports - BLJ - Modern Threads LLC.pdf" at bounding box center [216, 183] width 65 height 4
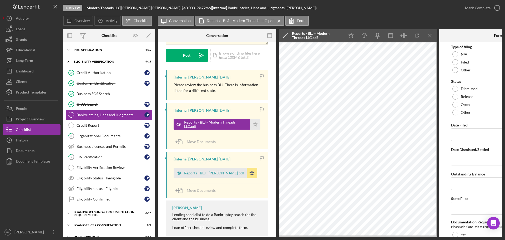
scroll to position [76, 0]
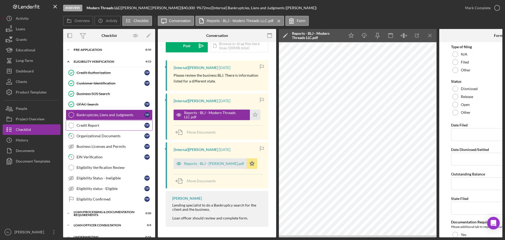
click at [99, 127] on div "Credit Report" at bounding box center [111, 125] width 68 height 4
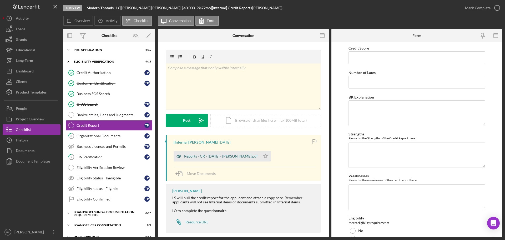
click at [207, 158] on div "Reports - CR - 9.9.25 - T. Pawlak.pdf" at bounding box center [221, 156] width 74 height 4
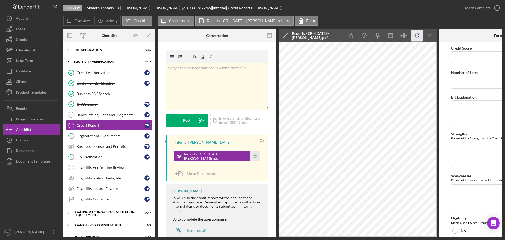
click at [415, 38] on icon "button" at bounding box center [417, 36] width 12 height 12
drag, startPoint x: 428, startPoint y: 37, endPoint x: 412, endPoint y: 45, distance: 18.3
click at [428, 37] on icon "Icon/Menu Close" at bounding box center [430, 36] width 12 height 12
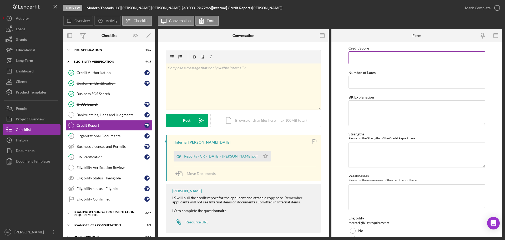
click at [388, 59] on input "Credit Score" at bounding box center [416, 57] width 137 height 13
click at [379, 57] on input "Credit Score" at bounding box center [416, 57] width 137 height 13
type input "687"
click at [374, 85] on input "Number of Lates" at bounding box center [416, 82] width 137 height 13
click at [385, 83] on input "Number of Lates" at bounding box center [416, 82] width 137 height 13
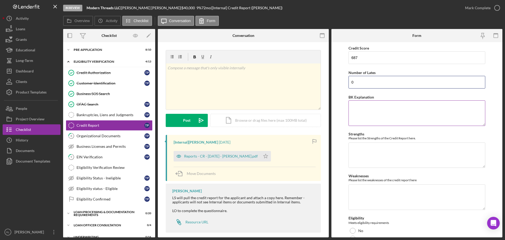
type input "0"
type textarea "N/A"
type textarea "Mixed Credit, no Lates/Derogs"
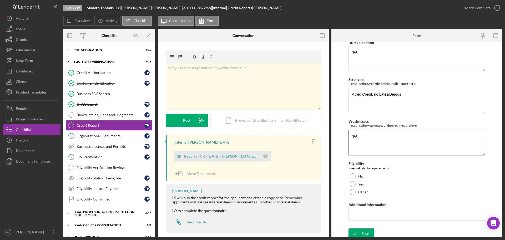
scroll to position [57, 0]
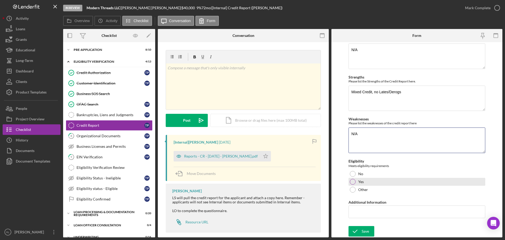
type textarea "N/A"
click at [354, 179] on div "Yes" at bounding box center [416, 181] width 137 height 8
click at [359, 213] on input "Additional Information" at bounding box center [416, 211] width 137 height 13
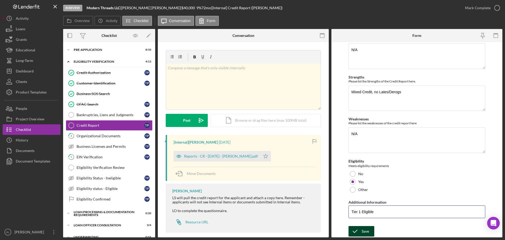
type input "Tier 1 Eligible"
click at [360, 227] on icon "submit" at bounding box center [354, 230] width 13 height 13
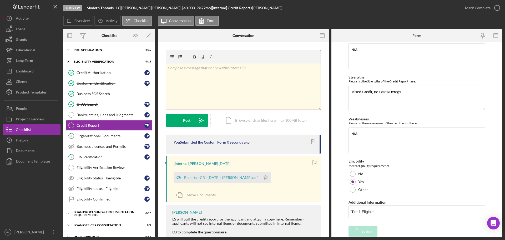
click at [210, 88] on div "v Color teal Color pink Remove color Add row above Add row below Add column bef…" at bounding box center [243, 86] width 155 height 46
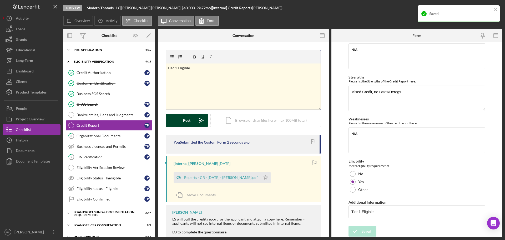
click at [189, 120] on div "Post" at bounding box center [186, 120] width 7 height 13
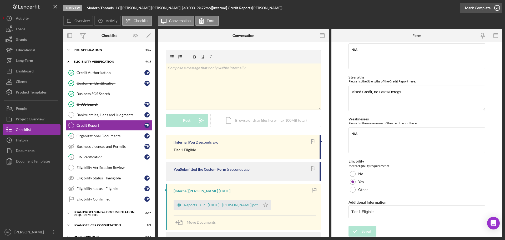
click at [478, 7] on div "Mark Complete" at bounding box center [478, 8] width 26 height 11
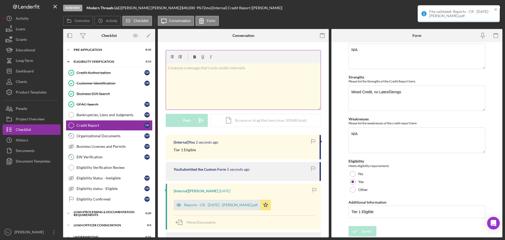
scroll to position [78, 0]
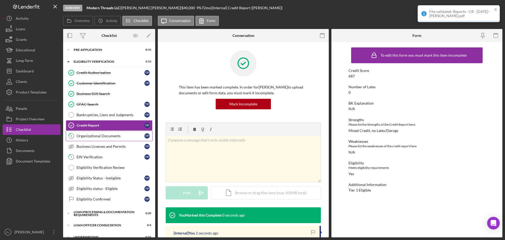
click at [91, 134] on div "Organizational Documents" at bounding box center [111, 136] width 68 height 4
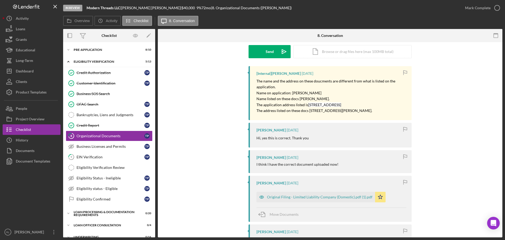
scroll to position [79, 0]
click at [299, 196] on div "Original Filing - Limited Liability Company (Domestic).pdf (1).pdf" at bounding box center [319, 197] width 105 height 4
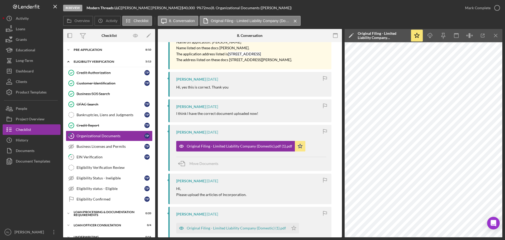
scroll to position [158, 0]
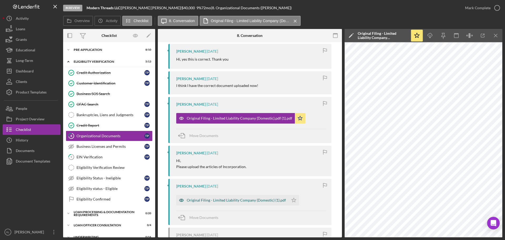
click at [223, 199] on div "Original Filing - Limited Liability Company (Domestic) (1).pdf" at bounding box center [236, 200] width 99 height 4
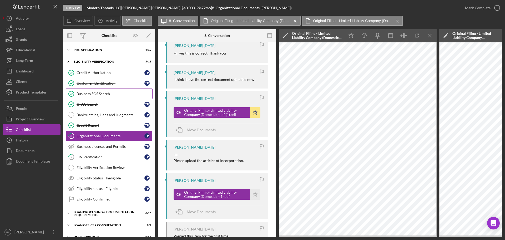
click at [96, 92] on div "Business SOS Search" at bounding box center [115, 94] width 76 height 4
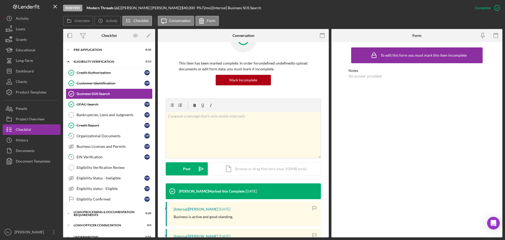
scroll to position [105, 0]
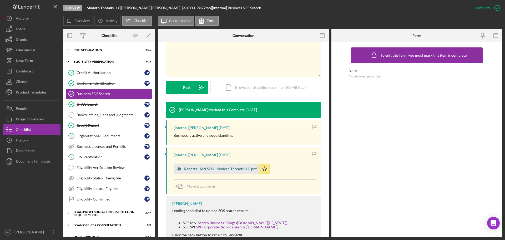
click at [205, 168] on div "Reports - MN SOS - Modern Threads LLC.pdf" at bounding box center [220, 168] width 73 height 4
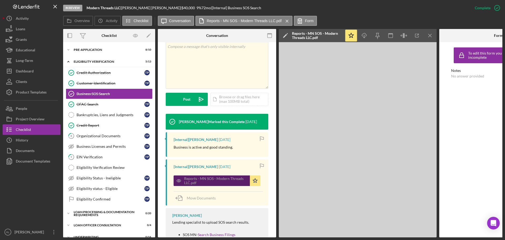
scroll to position [111, 0]
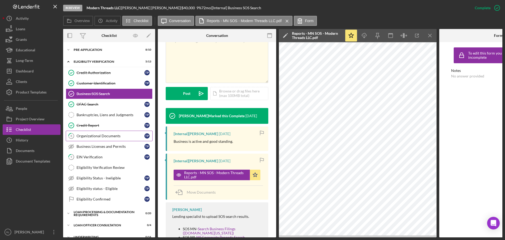
click at [104, 136] on div "Organizational Documents" at bounding box center [111, 136] width 68 height 4
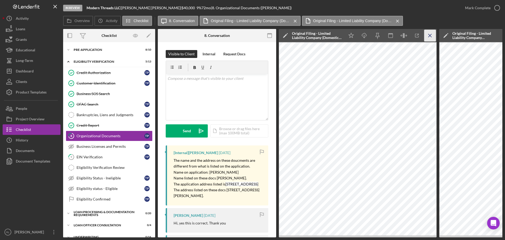
click at [426, 37] on icon "Icon/Menu Close" at bounding box center [430, 36] width 12 height 12
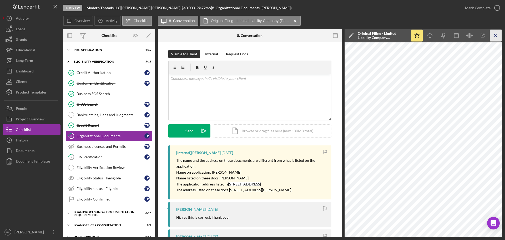
click at [496, 39] on icon "Icon/Menu Close" at bounding box center [496, 36] width 12 height 12
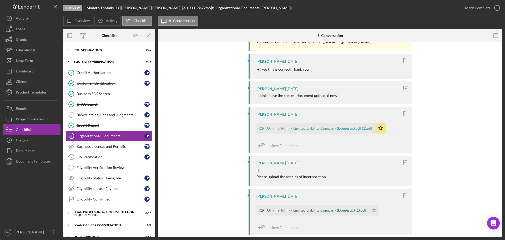
scroll to position [184, 0]
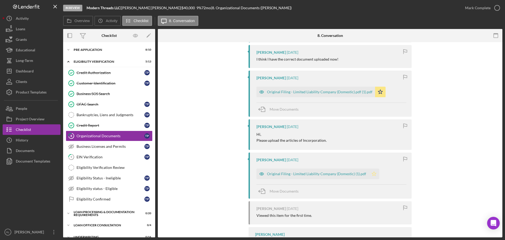
click at [373, 173] on icon "Icon/Star" at bounding box center [374, 173] width 11 height 11
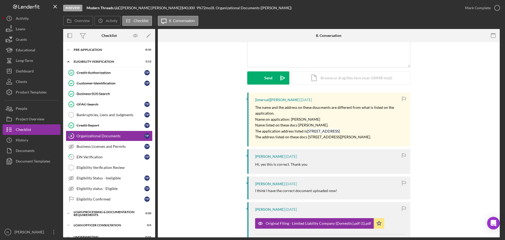
scroll to position [0, 0]
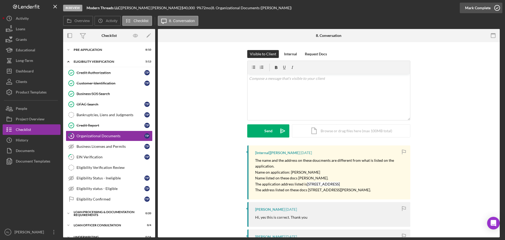
click at [490, 7] on icon "button" at bounding box center [496, 7] width 13 height 13
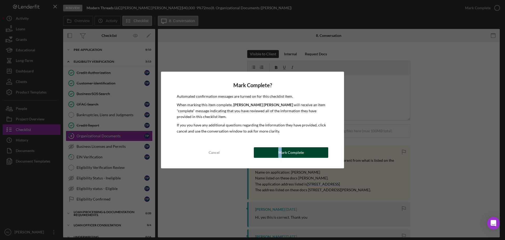
drag, startPoint x: 280, startPoint y: 146, endPoint x: 283, endPoint y: 150, distance: 4.2
click at [281, 148] on div "Mark Complete? Automated confirmation messages are turned on for this checklist…" at bounding box center [252, 120] width 183 height 97
click at [280, 156] on div "Mark Complete" at bounding box center [291, 152] width 26 height 11
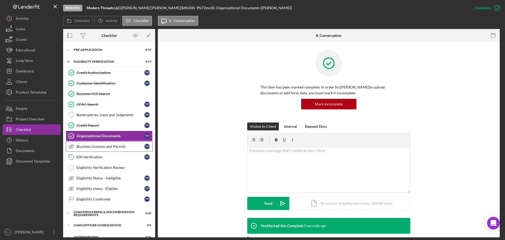
click at [97, 149] on link "Business Licenses and Permits Business Licenses and Permits T P" at bounding box center [109, 146] width 87 height 11
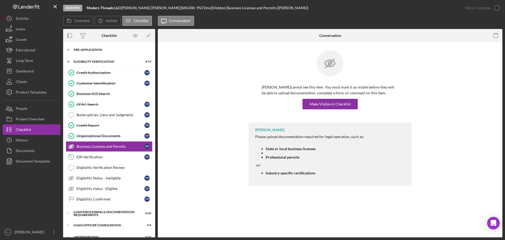
click at [88, 48] on div "Icon/Expander Pre-Application 8 / 10" at bounding box center [109, 49] width 92 height 11
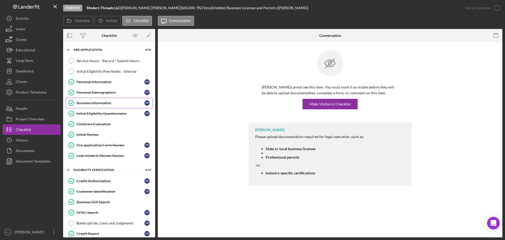
click at [98, 106] on link "Business Information Business Information T P" at bounding box center [109, 103] width 87 height 11
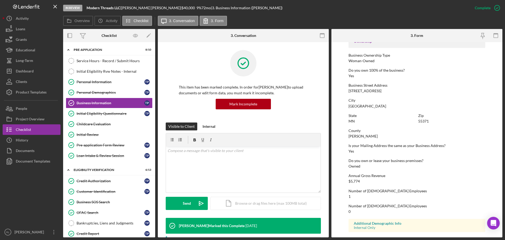
scroll to position [202, 0]
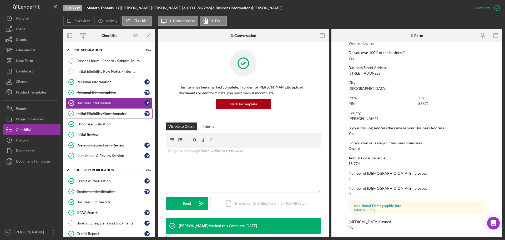
click at [93, 113] on div "Initial Eligibility Questionnaire" at bounding box center [111, 113] width 68 height 4
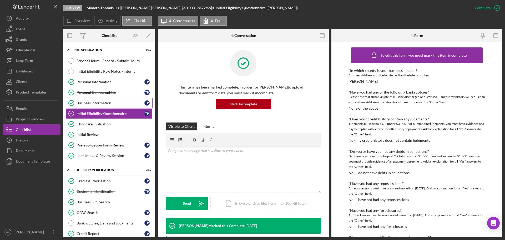
click at [88, 102] on div "Business Information" at bounding box center [111, 103] width 68 height 4
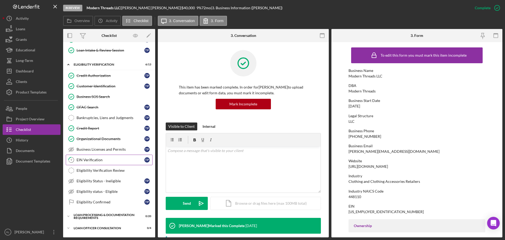
scroll to position [131, 0]
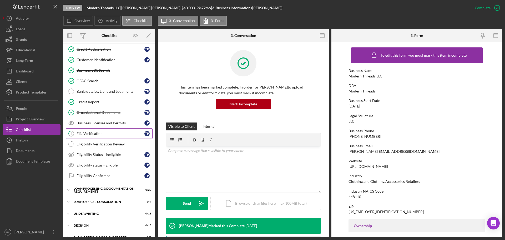
click at [103, 132] on div "EIN Verification" at bounding box center [111, 133] width 68 height 4
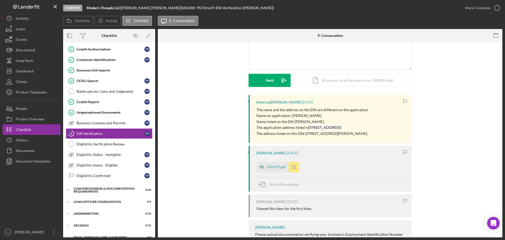
scroll to position [53, 0]
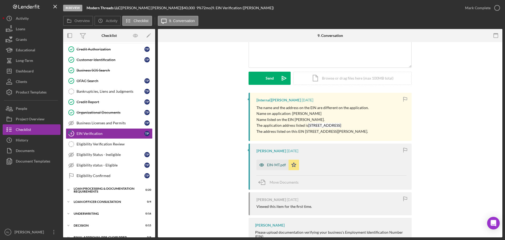
click at [261, 166] on icon "button" at bounding box center [262, 164] width 4 height 3
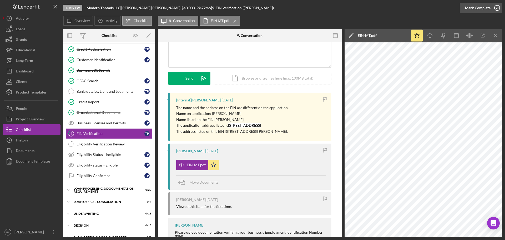
click at [494, 6] on icon "button" at bounding box center [496, 7] width 13 height 13
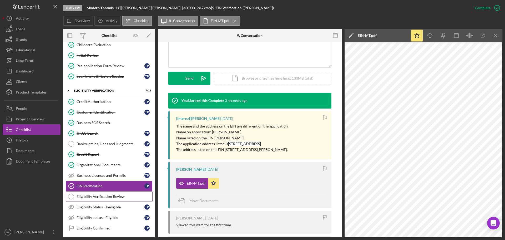
scroll to position [79, 0]
click at [106, 145] on div "Bankruptcies, Liens and Judgments" at bounding box center [111, 144] width 68 height 4
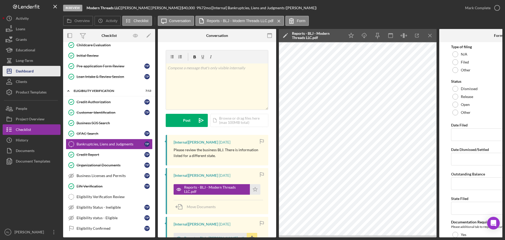
click at [37, 70] on button "Icon/Dashboard Dashboard" at bounding box center [32, 71] width 58 height 11
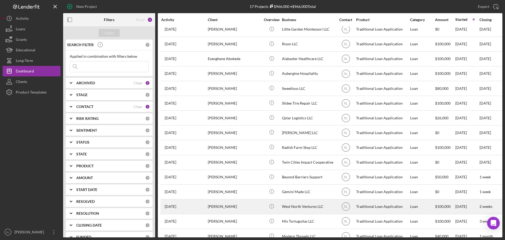
scroll to position [47, 0]
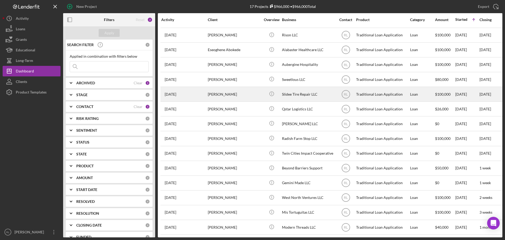
click at [242, 95] on div "[PERSON_NAME]" at bounding box center [234, 94] width 53 height 14
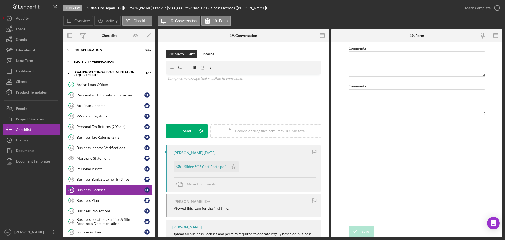
click at [103, 64] on div "Icon/Expander Eligibility Verification 10 / 13" at bounding box center [109, 61] width 92 height 11
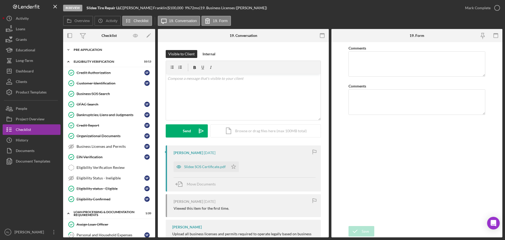
click at [97, 50] on div "Pre-Application" at bounding box center [111, 49] width 75 height 3
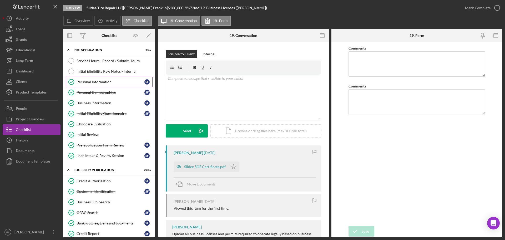
click at [107, 82] on div "Personal Information" at bounding box center [111, 82] width 68 height 4
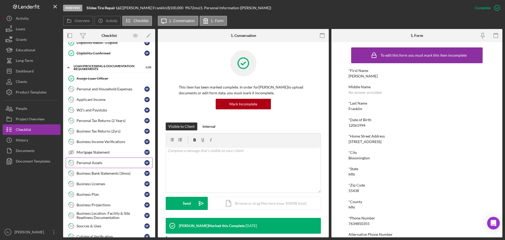
scroll to position [263, 0]
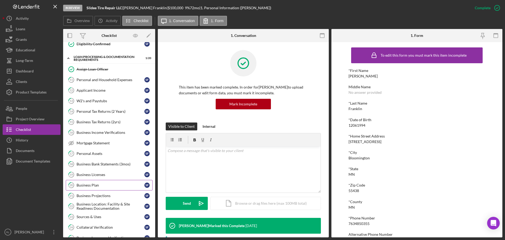
click at [94, 185] on div "Business Plan" at bounding box center [111, 185] width 68 height 4
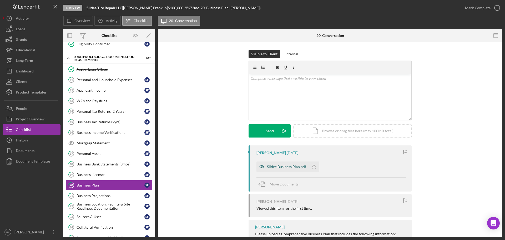
click at [281, 167] on div "Slidee Business Plan.pdf" at bounding box center [286, 166] width 39 height 4
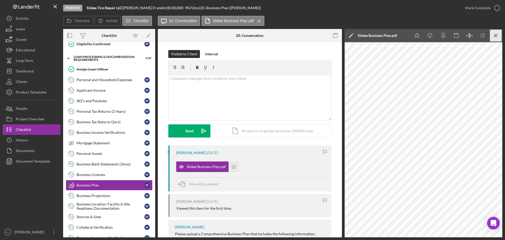
click at [495, 37] on icon "Icon/Menu Close" at bounding box center [496, 36] width 12 height 12
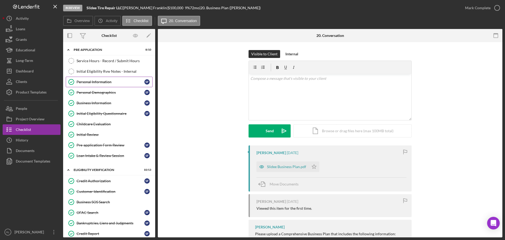
click at [89, 83] on div "Personal Information" at bounding box center [111, 82] width 68 height 4
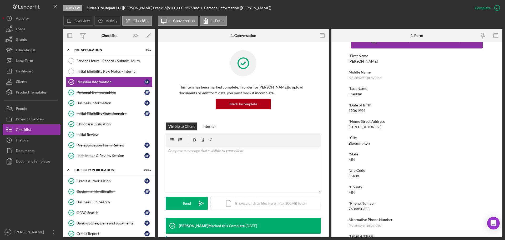
scroll to position [29, 0]
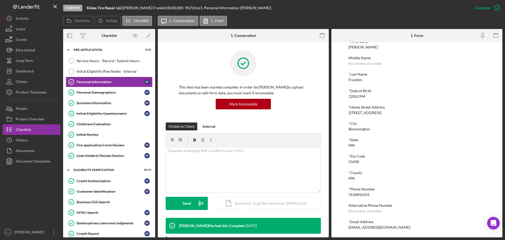
click at [360, 194] on div "7634850355" at bounding box center [358, 194] width 21 height 4
copy div "7634850355"
click at [381, 201] on div "*First Name Shakia Middle Name No answer provided *Last Name Franklin *Date of …" at bounding box center [416, 134] width 137 height 190
click at [363, 226] on div "prettykidd143@Gmail.com" at bounding box center [379, 227] width 62 height 4
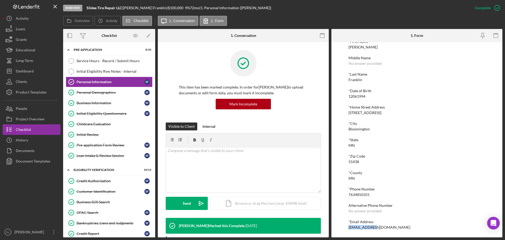
click at [363, 226] on div "prettykidd143@Gmail.com" at bounding box center [379, 227] width 62 height 4
copy div "prettykidd143@Gmail.com Logo-Reversed Created with Sketch. Icon/Menu Close Icon…"
drag, startPoint x: 90, startPoint y: 62, endPoint x: 140, endPoint y: 83, distance: 53.5
click at [90, 62] on div "Service Hours - Record / Submit Hours" at bounding box center [115, 61] width 76 height 4
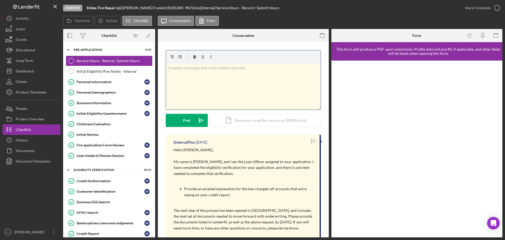
click at [205, 66] on p at bounding box center [244, 68] width 152 height 6
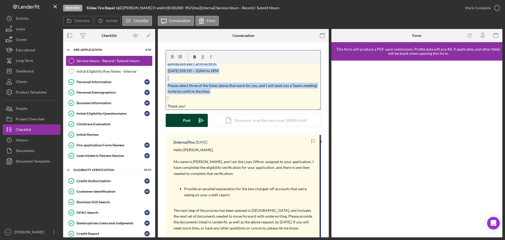
click at [189, 116] on div "Post" at bounding box center [186, 120] width 7 height 13
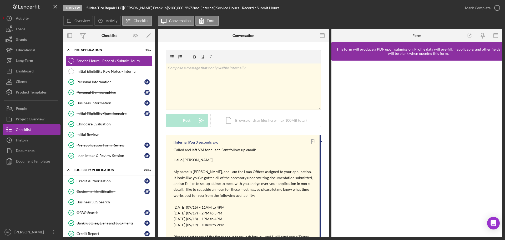
scroll to position [0, 0]
click at [38, 69] on button "Icon/Dashboard Dashboard" at bounding box center [32, 71] width 58 height 11
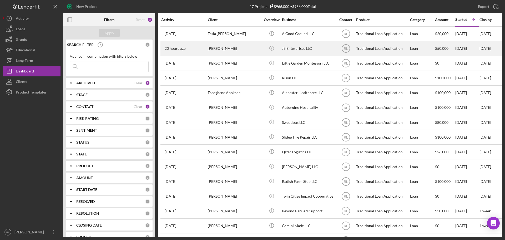
click at [249, 52] on div "[PERSON_NAME]" at bounding box center [234, 49] width 53 height 14
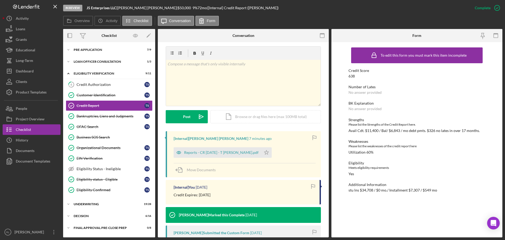
scroll to position [79, 0]
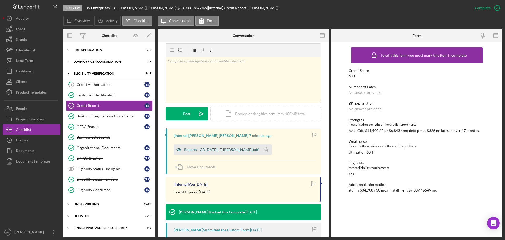
click at [209, 145] on div "Reports - CR 9.11.25 - T Shipp.pdf" at bounding box center [218, 149] width 88 height 11
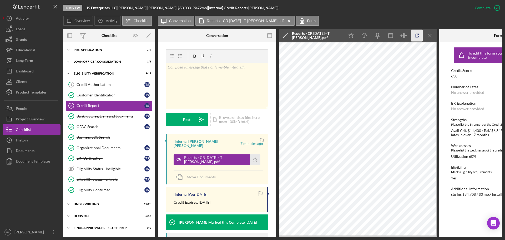
click at [415, 35] on icon "button" at bounding box center [416, 35] width 3 height 3
click at [431, 34] on line "button" at bounding box center [429, 35] width 3 height 3
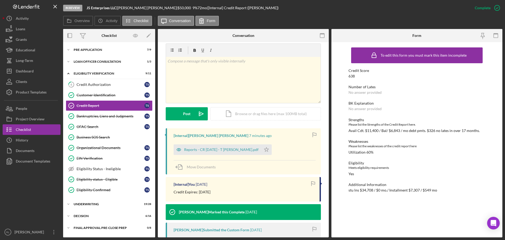
click at [387, 136] on div "Credit Score 638 Number of Lates No answer provided BK Explanation No answer pr…" at bounding box center [416, 130] width 137 height 124
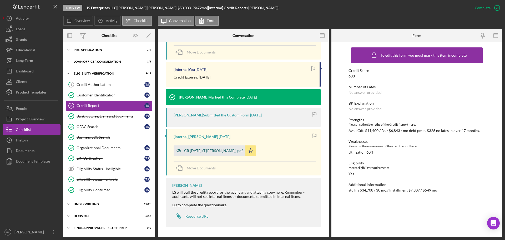
click at [208, 147] on div "CR TU 4.18.25 (T Shipp).pdf" at bounding box center [210, 150] width 72 height 11
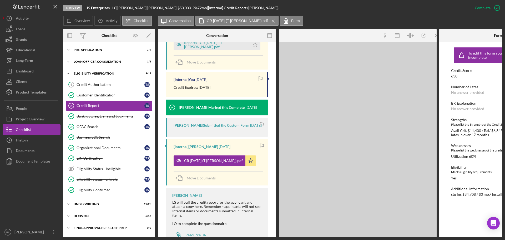
scroll to position [199, 0]
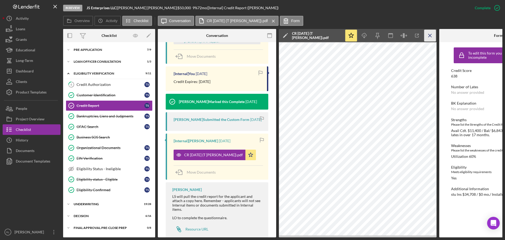
click at [430, 35] on line "button" at bounding box center [429, 35] width 3 height 3
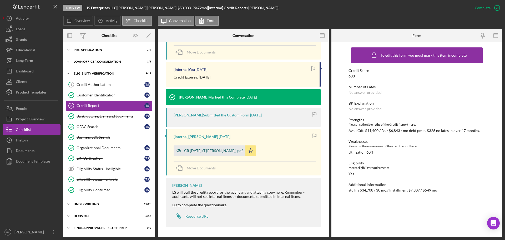
click at [200, 155] on div "CR TU 4.18.25 (T Shipp).pdf" at bounding box center [210, 150] width 72 height 11
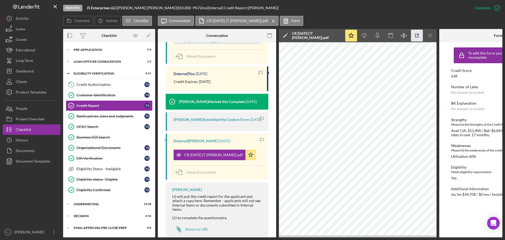
click at [418, 35] on line "button" at bounding box center [418, 35] width 2 height 2
click at [31, 72] on div "Dashboard" at bounding box center [25, 72] width 18 height 12
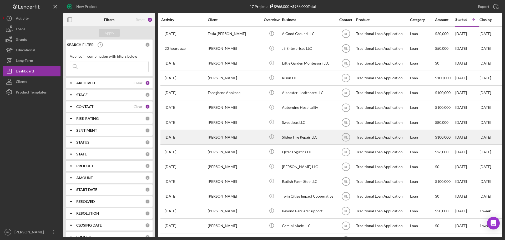
click at [251, 138] on div "[PERSON_NAME]" at bounding box center [234, 137] width 53 height 14
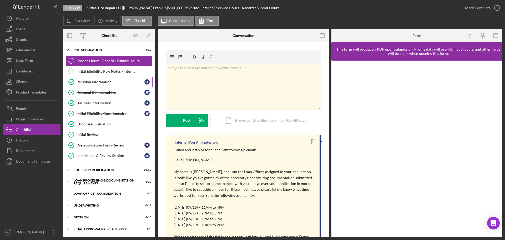
click at [105, 86] on link "Personal Information Personal Information S F" at bounding box center [109, 82] width 87 height 11
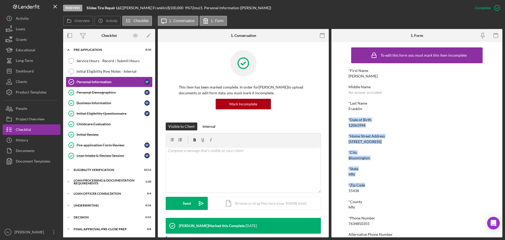
drag, startPoint x: 348, startPoint y: 118, endPoint x: 392, endPoint y: 180, distance: 75.5
click at [392, 180] on div "*First Name Shakia Middle Name No answer provided *Last Name Franklin *Date of …" at bounding box center [416, 163] width 137 height 190
drag, startPoint x: 93, startPoint y: 61, endPoint x: 210, endPoint y: 82, distance: 119.0
click at [93, 61] on div "Service Hours - Record / Submit Hours" at bounding box center [115, 61] width 76 height 4
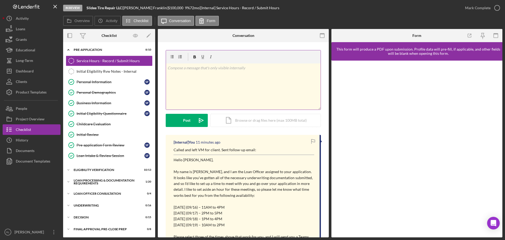
click at [229, 88] on div "v Color teal Color pink Remove color Add row above Add row below Add column bef…" at bounding box center [243, 86] width 155 height 46
click at [187, 114] on div "Post" at bounding box center [186, 120] width 7 height 13
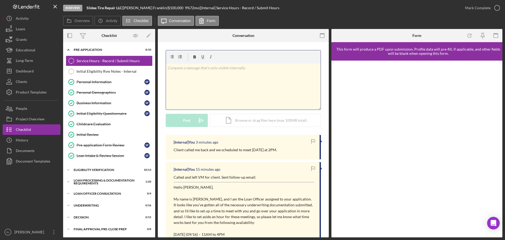
click at [223, 81] on div "v Color teal Color pink Remove color Add row above Add row below Add column bef…" at bounding box center [243, 86] width 155 height 46
click at [28, 72] on div "Dashboard" at bounding box center [25, 72] width 18 height 12
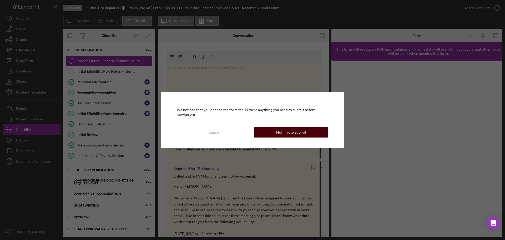
click at [286, 129] on div "Nothing to Submit" at bounding box center [291, 132] width 30 height 11
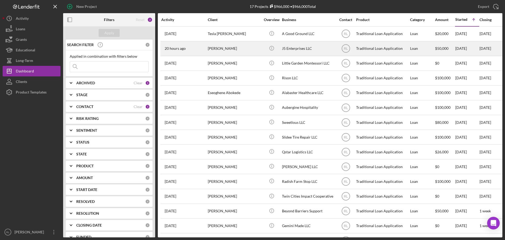
click at [253, 48] on div "[PERSON_NAME]" at bounding box center [234, 49] width 53 height 14
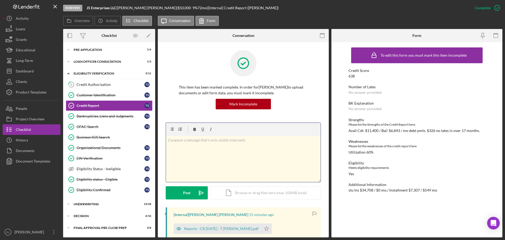
click at [216, 170] on div "v Color teal Color pink Remove color Add row above Add row below Add column bef…" at bounding box center [243, 159] width 155 height 46
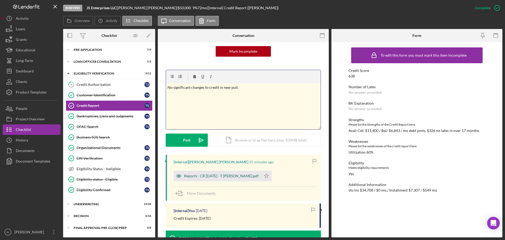
click at [209, 177] on div "Reports - CR 9.11.25 - T Shipp.pdf" at bounding box center [221, 176] width 74 height 4
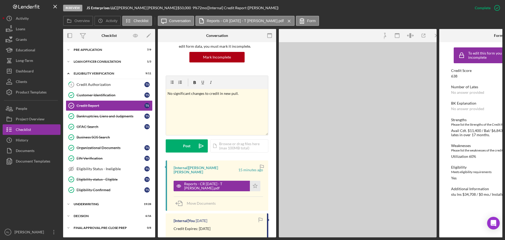
scroll to position [58, 0]
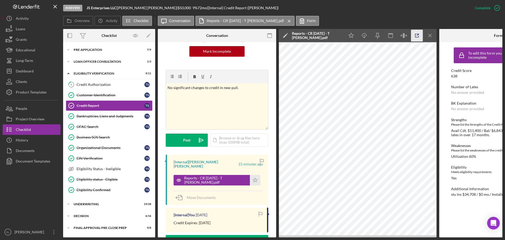
click at [415, 32] on icon "button" at bounding box center [417, 36] width 12 height 12
click at [433, 38] on icon "Icon/Menu Close" at bounding box center [430, 36] width 12 height 12
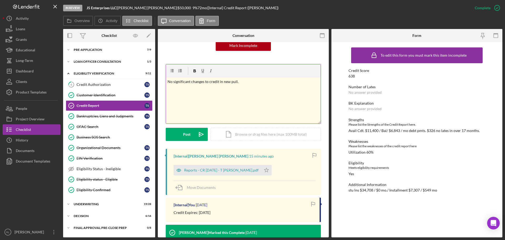
scroll to position [53, 0]
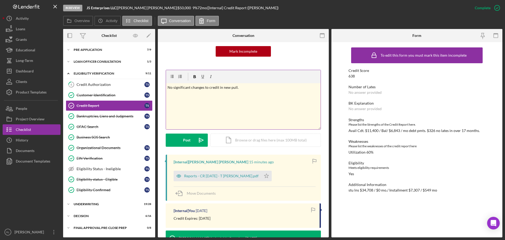
click at [242, 100] on div "v Color teal Color pink Remove color Add row above Add row below Add column bef…" at bounding box center [243, 106] width 155 height 46
click at [238, 106] on div "v Color teal Color pink Remove color Add row above Add row below Add column bef…" at bounding box center [243, 106] width 155 height 46
drag, startPoint x: 209, startPoint y: 104, endPoint x: 215, endPoint y: 105, distance: 6.1
click at [209, 104] on div "v Color teal Color pink Remove color Add row above Add row below Add column bef…" at bounding box center [243, 106] width 155 height 46
click at [235, 105] on div "v Color teal Color pink Remove color Add row above Add row below Add column bef…" at bounding box center [243, 106] width 155 height 46
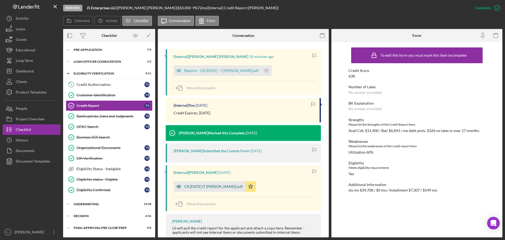
click at [195, 188] on div "CR TU 4.18.25 (T Shipp).pdf" at bounding box center [210, 186] width 72 height 11
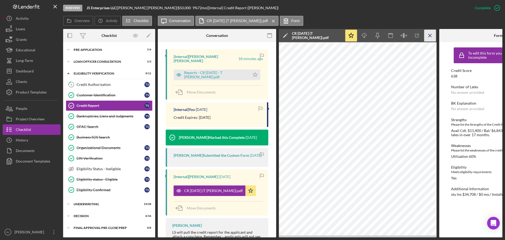
click at [435, 33] on icon "Icon/Menu Close" at bounding box center [430, 36] width 12 height 12
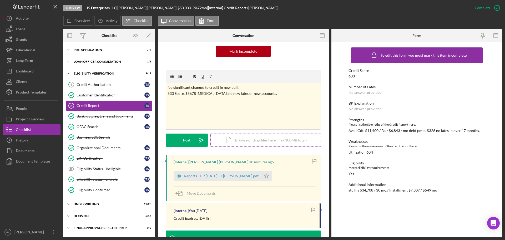
scroll to position [0, 0]
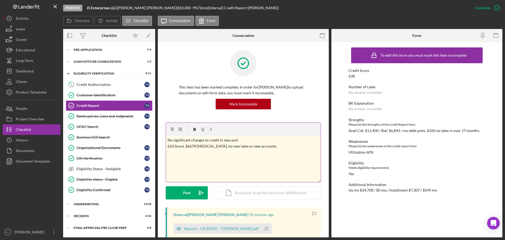
click at [275, 174] on div "v Color teal Color pink Remove color Add row above Add row below Add column bef…" at bounding box center [243, 159] width 155 height 46
click at [282, 145] on p "No significant changes to credit in new pull. 633 Score, $6678 Bal, no new late…" at bounding box center [244, 143] width 152 height 12
drag, startPoint x: 280, startPoint y: 153, endPoint x: 224, endPoint y: 155, distance: 56.6
click at [224, 155] on div "v Color teal Color pink Remove color Add row above Add row below Add column bef…" at bounding box center [243, 159] width 155 height 46
drag, startPoint x: 243, startPoint y: 141, endPoint x: 153, endPoint y: 139, distance: 90.5
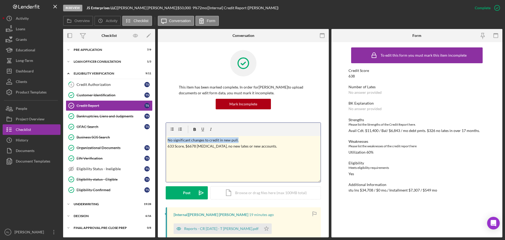
click at [153, 139] on div "Overview Internal Workflow Stage In Review Icon/Dropdown Arrow Archive (can una…" at bounding box center [282, 133] width 439 height 208
click at [286, 154] on div "v Color teal Color pink Remove color Add row above Add row below Add column bef…" at bounding box center [243, 159] width 155 height 46
drag, startPoint x: 224, startPoint y: 146, endPoint x: 273, endPoint y: 150, distance: 49.4
click at [273, 150] on div "v Color teal Color pink Remove color Add row above Add row below Add column bef…" at bounding box center [243, 159] width 155 height 46
click at [245, 139] on p "New Account (VW Credit) on credit report. 633 Score, $6678 Bal, no new lates." at bounding box center [244, 143] width 152 height 12
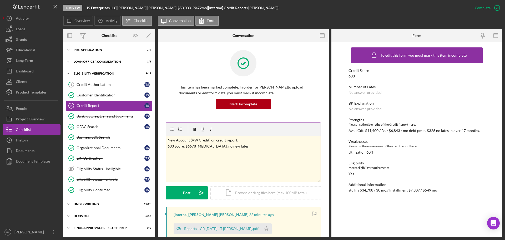
click at [253, 142] on p "New Account (VW Credit) on credit report. 633 Score, $6678 Bal, no new lates." at bounding box center [244, 143] width 152 height 12
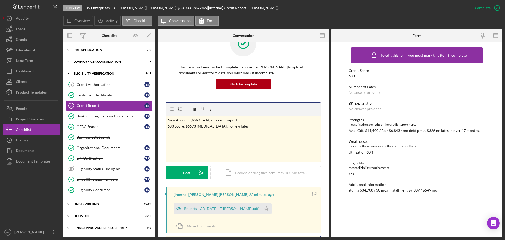
scroll to position [79, 0]
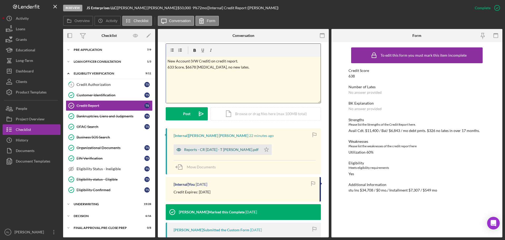
click at [207, 145] on div "Reports - CR 9.11.25 - T Shipp.pdf" at bounding box center [218, 149] width 88 height 11
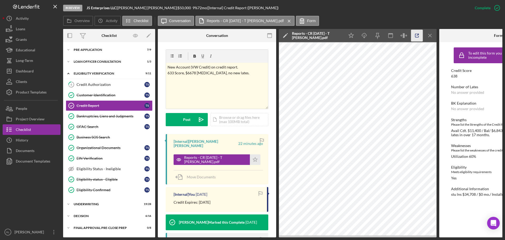
click at [414, 34] on icon "button" at bounding box center [417, 36] width 12 height 12
click at [249, 63] on div "v Color teal Color pink Remove color Add row above Add row below Add column bef…" at bounding box center [217, 86] width 102 height 46
click at [252, 69] on p "New Account (VW Credit) on credit report. 633 Score, $6678 Bal, no new lates." at bounding box center [217, 70] width 99 height 12
click at [196, 78] on p "New Account (VW Credit) on credit report. $893 Monthly, $31,283 bal 633 Score, …" at bounding box center [217, 73] width 99 height 18
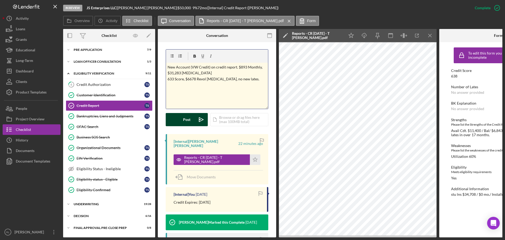
click at [184, 122] on div "Post" at bounding box center [186, 119] width 7 height 13
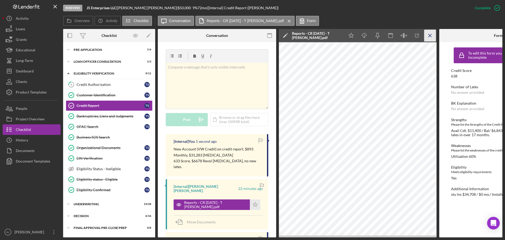
click at [429, 36] on line "button" at bounding box center [429, 35] width 3 height 3
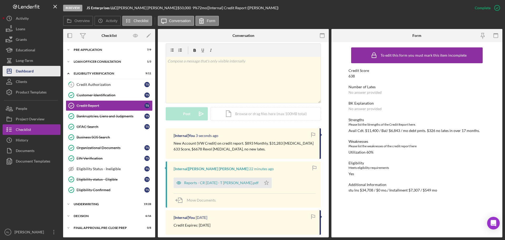
click at [44, 72] on button "Icon/Dashboard Dashboard" at bounding box center [32, 71] width 58 height 11
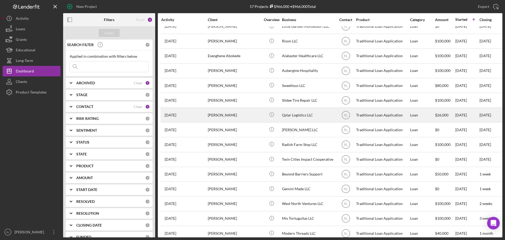
scroll to position [47, 0]
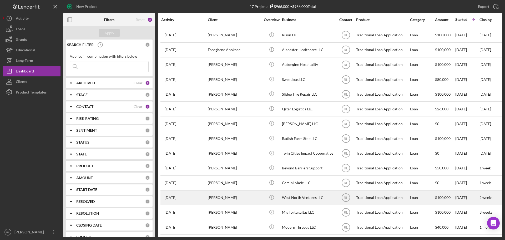
click at [250, 193] on div "[PERSON_NAME]" at bounding box center [234, 197] width 53 height 14
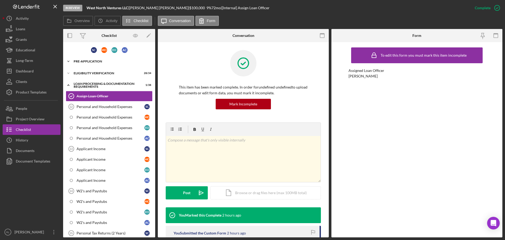
click at [93, 64] on div "Icon/Expander Pre-Application 15 / 19" at bounding box center [109, 61] width 92 height 11
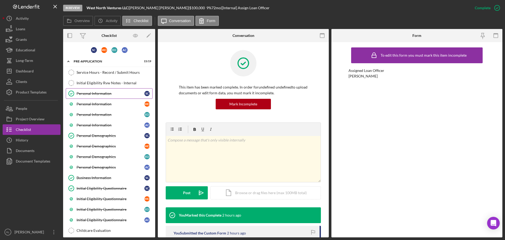
click at [98, 95] on div "Personal Information" at bounding box center [111, 93] width 68 height 4
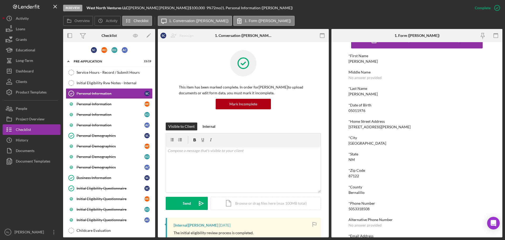
scroll to position [29, 0]
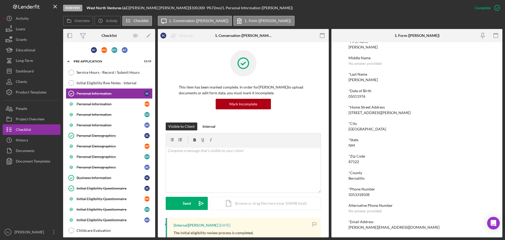
click at [363, 195] on div "5053318508" at bounding box center [358, 194] width 21 height 4
copy div "5053318508"
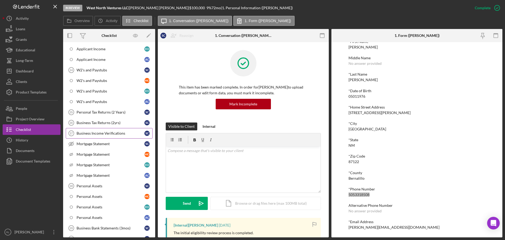
scroll to position [316, 0]
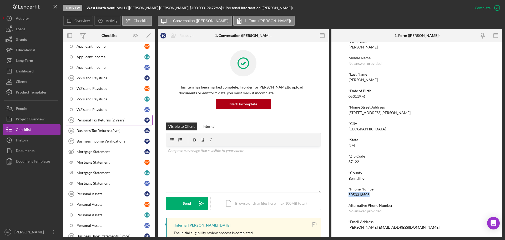
click at [114, 119] on div "Personal Tax Returns (2 Years)" at bounding box center [111, 120] width 68 height 4
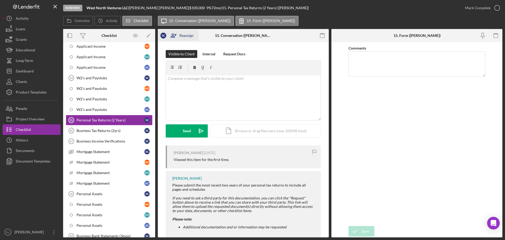
click at [180, 34] on div "Reassign" at bounding box center [186, 35] width 14 height 11
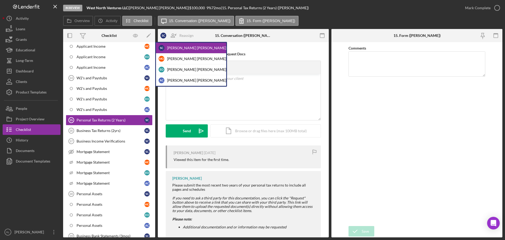
click at [279, 46] on div "Visible to Client Internal Request Docs v Color teal Color pink Remove color Ad…" at bounding box center [243, 145] width 171 height 207
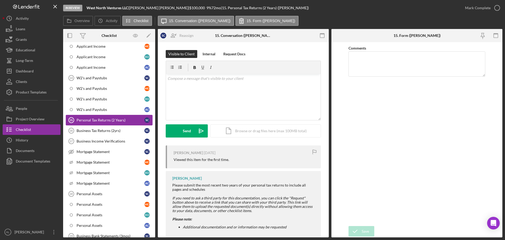
drag, startPoint x: 85, startPoint y: 119, endPoint x: 82, endPoint y: 119, distance: 3.9
click at [82, 119] on div "Personal Tax Returns (2 Years)" at bounding box center [111, 120] width 68 height 4
click at [187, 33] on div "Reassign" at bounding box center [186, 35] width 14 height 11
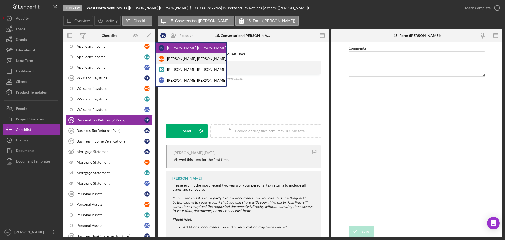
click at [182, 57] on div "M O Mike Ostlund" at bounding box center [191, 58] width 70 height 11
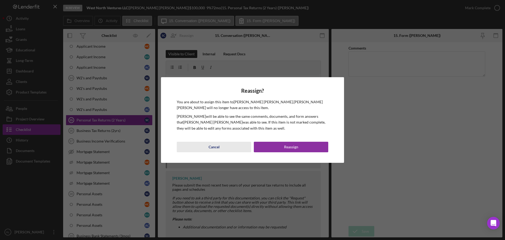
click at [213, 145] on div "Cancel" at bounding box center [214, 146] width 11 height 11
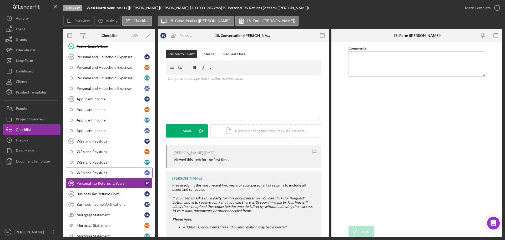
scroll to position [279, 0]
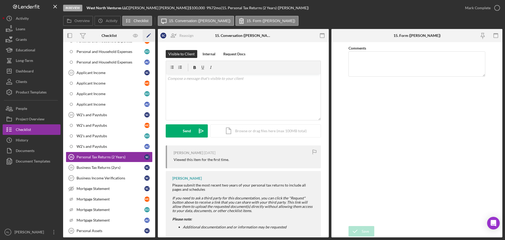
click at [149, 37] on icon "Icon/Edit" at bounding box center [149, 36] width 12 height 12
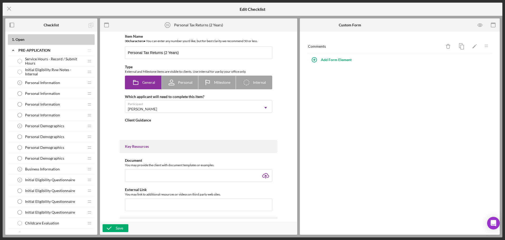
type textarea "<div> <div>Please submit the most recent two years of your personal tax returns…"
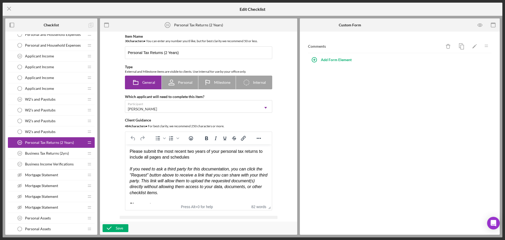
scroll to position [710, 0]
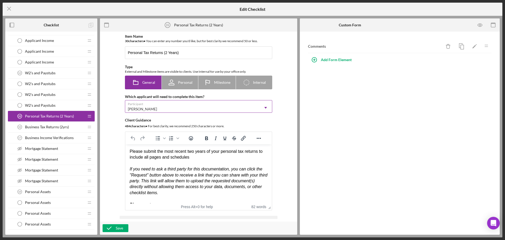
click at [205, 107] on div "[PERSON_NAME]" at bounding box center [192, 109] width 134 height 12
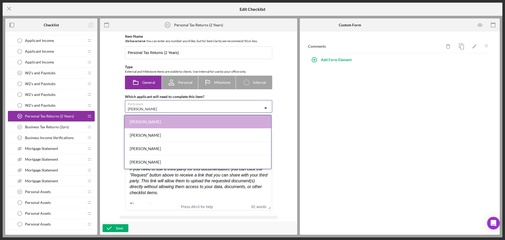
click at [192, 106] on div "[PERSON_NAME]" at bounding box center [192, 109] width 134 height 12
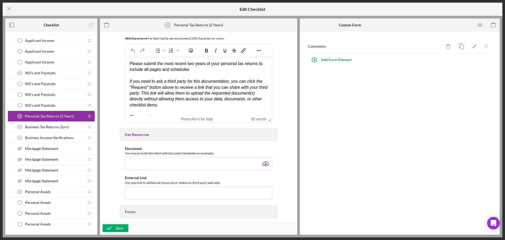
scroll to position [14, 0]
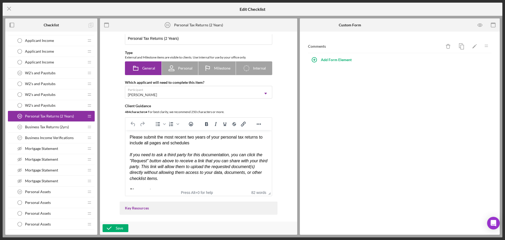
click at [44, 73] on span "W2's and Paystubs" at bounding box center [40, 73] width 31 height 4
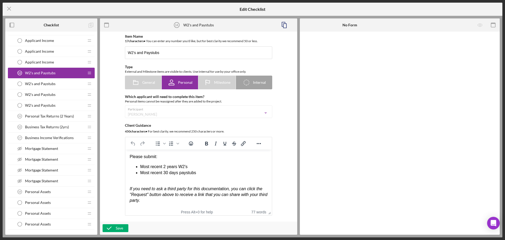
click at [47, 114] on span "Personal Tax Returns (2 Years)" at bounding box center [49, 116] width 49 height 4
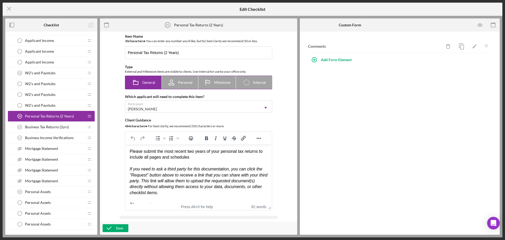
click at [172, 80] on icon at bounding box center [171, 82] width 13 height 13
radio input "false"
radio input "true"
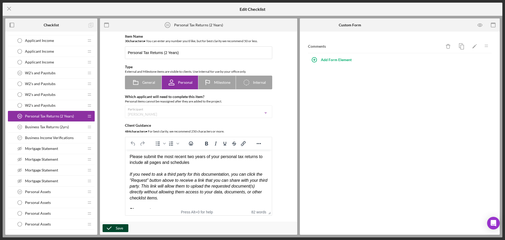
click at [111, 229] on icon "button" at bounding box center [109, 227] width 13 height 13
click at [8, 7] on icon "Icon/Menu Close" at bounding box center [9, 8] width 13 height 13
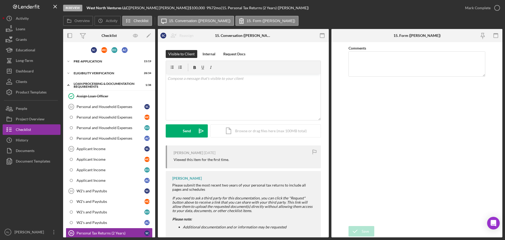
scroll to position [93, 0]
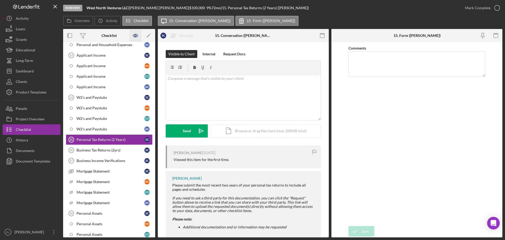
click at [136, 36] on icon "button" at bounding box center [136, 36] width 2 height 2
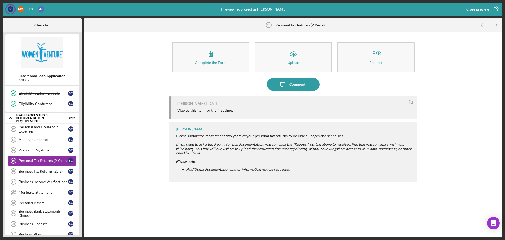
scroll to position [116, 0]
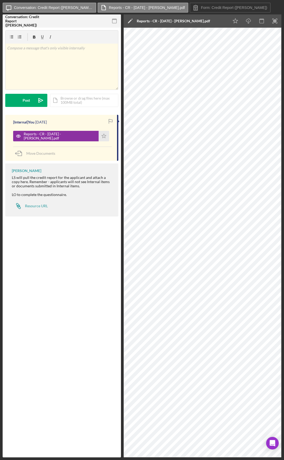
click at [116, 21] on icon "button" at bounding box center [115, 21] width 12 height 12
click at [114, 21] on icon "button" at bounding box center [115, 21] width 12 height 12
click at [112, 20] on rect "button" at bounding box center [114, 21] width 4 height 4
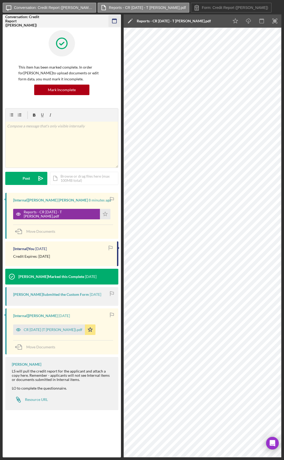
click at [112, 20] on rect "button" at bounding box center [114, 21] width 4 height 4
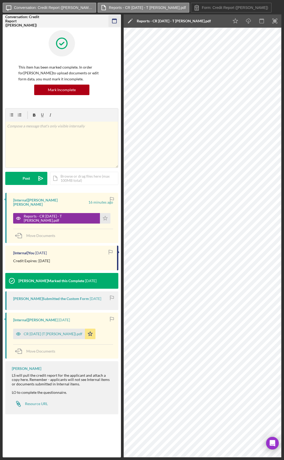
click at [115, 21] on icon "button" at bounding box center [115, 21] width 12 height 12
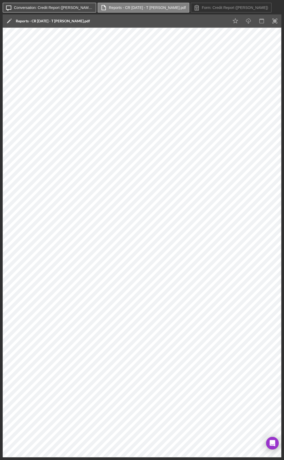
click at [44, 9] on label "Conversation: Credit Report ([PERSON_NAME])" at bounding box center [53, 8] width 79 height 4
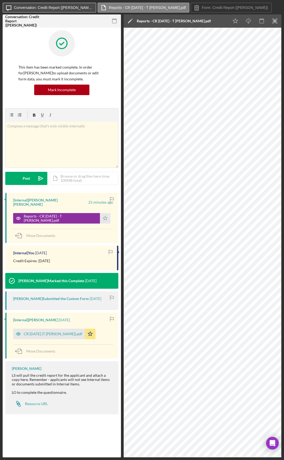
click at [49, 9] on label "Conversation: Credit Report ([PERSON_NAME])" at bounding box center [53, 8] width 79 height 4
click at [110, 20] on icon "button" at bounding box center [115, 21] width 12 height 12
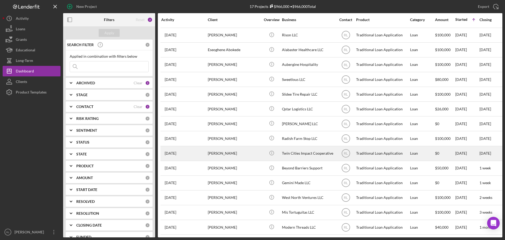
scroll to position [47, 0]
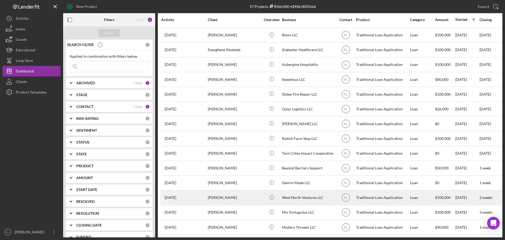
click at [243, 195] on div "[PERSON_NAME]" at bounding box center [234, 197] width 53 height 14
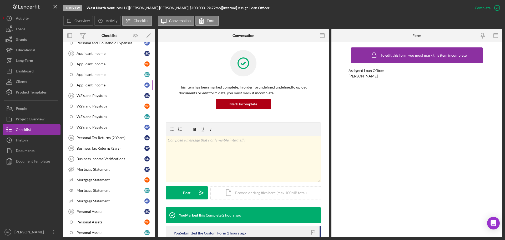
scroll to position [105, 0]
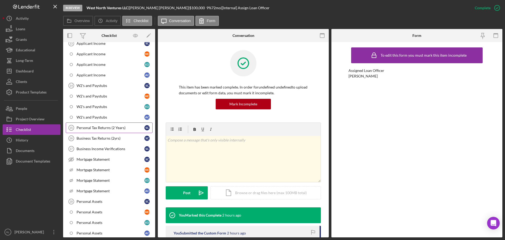
click at [103, 127] on div "Personal Tax Returns (2 Years)" at bounding box center [111, 127] width 68 height 4
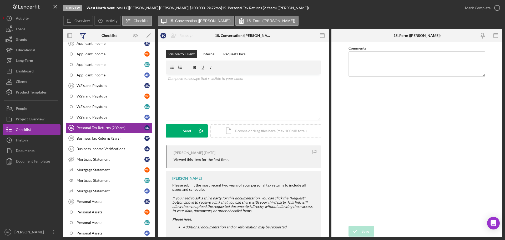
click at [82, 35] on icon at bounding box center [82, 35] width 13 height 13
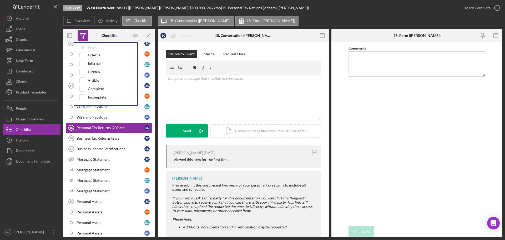
click at [82, 35] on icon at bounding box center [82, 35] width 13 height 13
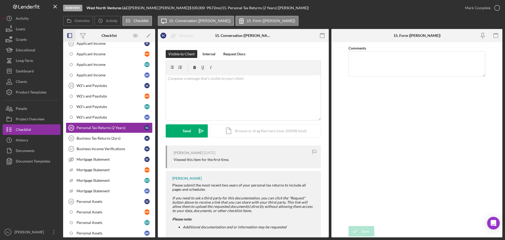
click at [72, 35] on rect "button" at bounding box center [70, 35] width 4 height 4
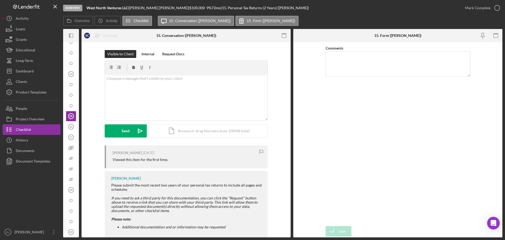
click at [72, 35] on icon "Icon/Panel Side Expand" at bounding box center [71, 36] width 12 height 12
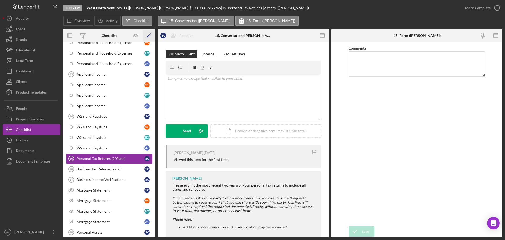
click at [148, 34] on icon "Icon/Edit" at bounding box center [149, 36] width 12 height 12
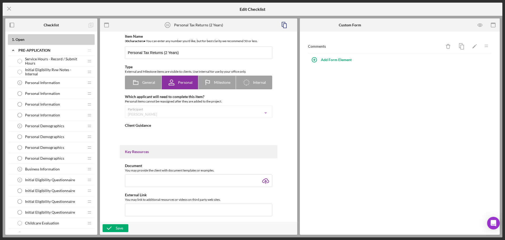
type textarea "<div> <div>Please submit the most recent two years of your personal tax returns…"
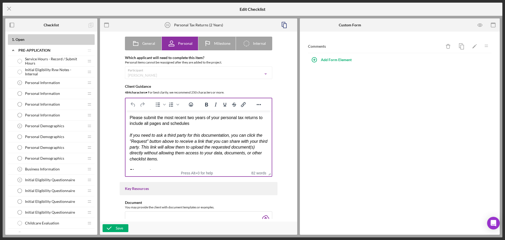
scroll to position [53, 0]
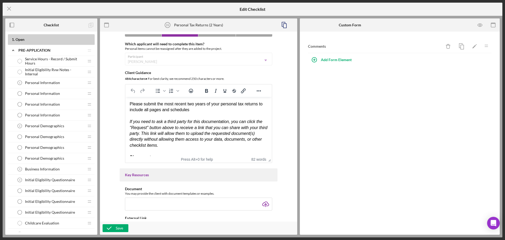
click at [264, 59] on div "Participant Scott Czarniak Icon/Dropdown Arrow" at bounding box center [198, 59] width 147 height 13
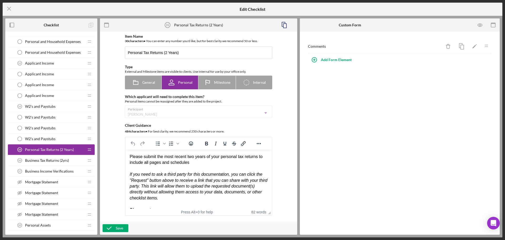
scroll to position [684, 0]
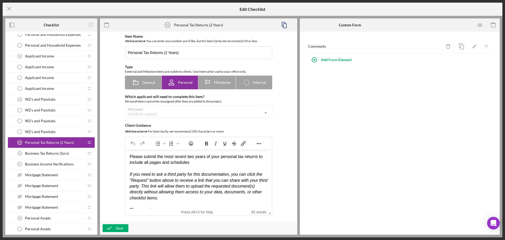
click at [49, 135] on div "W2's and Paystubs W2's and Paystubs" at bounding box center [49, 131] width 70 height 11
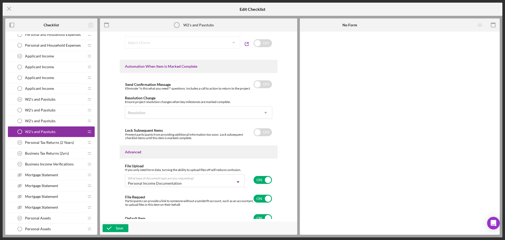
scroll to position [309, 0]
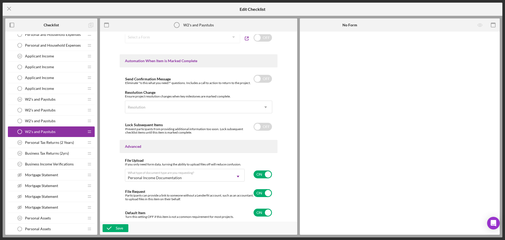
click at [37, 144] on span "Personal Tax Returns (2 Years)" at bounding box center [49, 142] width 49 height 4
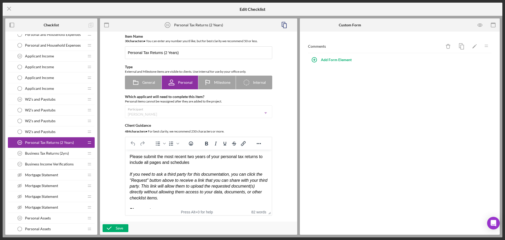
click at [47, 131] on span "W2's and Paystubs" at bounding box center [40, 131] width 31 height 4
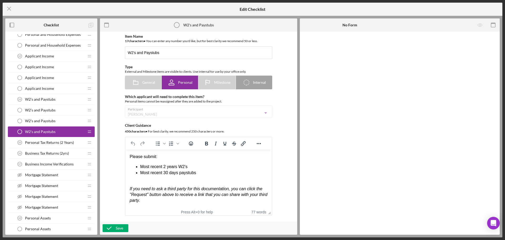
click at [54, 122] on span "W2's and Paystubs" at bounding box center [40, 121] width 31 height 4
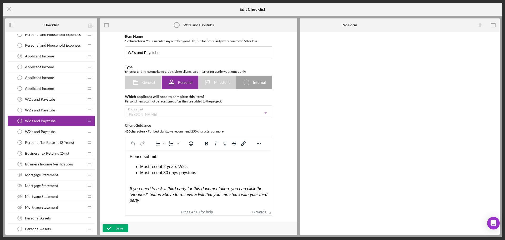
click at [56, 112] on div "W2's and Paystubs W2's and Paystubs" at bounding box center [49, 110] width 70 height 11
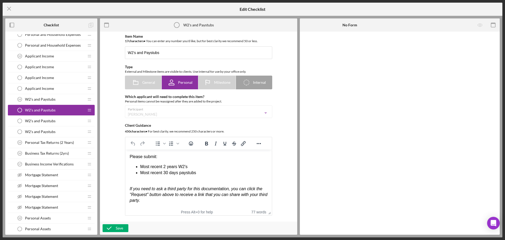
click at [55, 101] on span "W2's and Paystubs" at bounding box center [40, 99] width 31 height 4
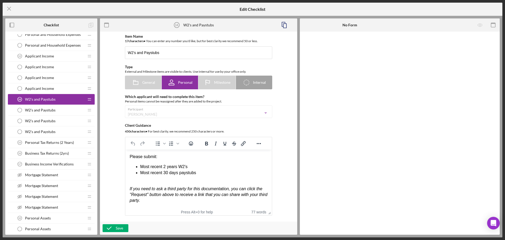
click at [47, 143] on span "Personal Tax Returns (2 Years)" at bounding box center [49, 142] width 49 height 4
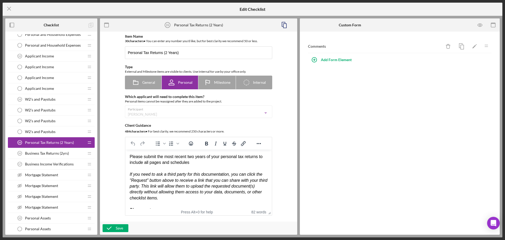
click at [52, 135] on div "W2's and Paystubs W2's and Paystubs" at bounding box center [49, 131] width 70 height 11
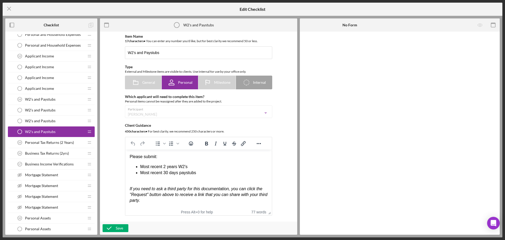
click at [50, 125] on div "W2's and Paystubs W2's and Paystubs" at bounding box center [49, 120] width 70 height 11
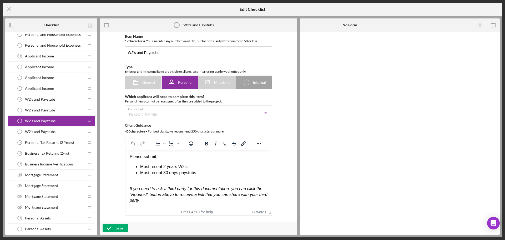
click at [52, 113] on div "W2's and Paystubs W2's and Paystubs" at bounding box center [49, 110] width 70 height 11
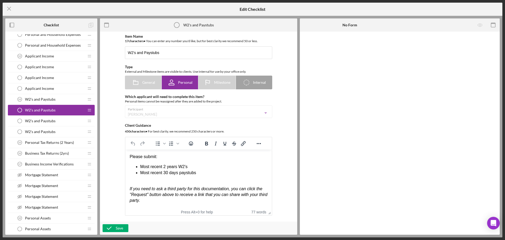
click at [55, 100] on span "W2's and Paystubs" at bounding box center [40, 99] width 31 height 4
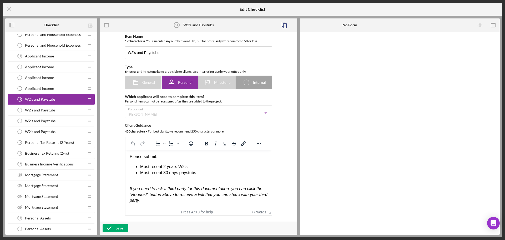
click at [53, 141] on span "Personal Tax Returns (2 Years)" at bounding box center [49, 142] width 49 height 4
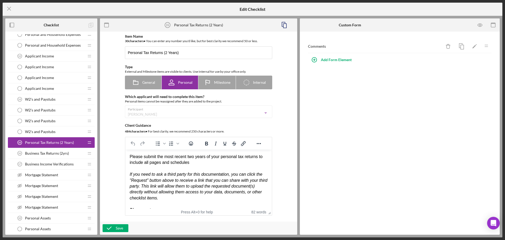
drag, startPoint x: 53, startPoint y: 141, endPoint x: 46, endPoint y: 143, distance: 7.1
click at [46, 143] on span "Personal Tax Returns (2 Years)" at bounding box center [49, 142] width 49 height 4
click at [285, 24] on icon "button" at bounding box center [284, 25] width 12 height 12
click at [282, 113] on div "Item Name 30 character s • You can enter any number you'd like, but for best cl…" at bounding box center [199, 126] width 192 height 184
click at [43, 154] on span "Business Tax Returns (2yrs)" at bounding box center [47, 153] width 44 height 4
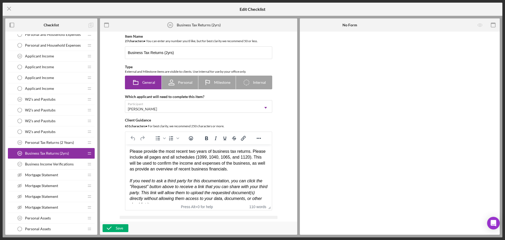
click at [59, 145] on div "Personal Tax Returns (2 Years) 15 Personal Tax Returns (2 Years)" at bounding box center [49, 142] width 70 height 11
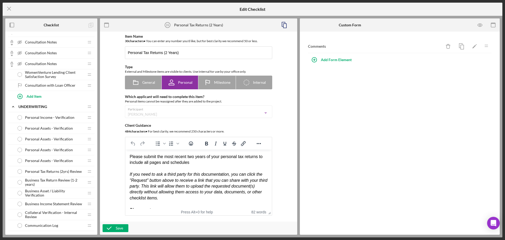
scroll to position [1104, 0]
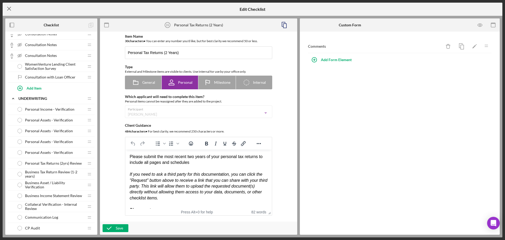
click at [11, 9] on icon "Icon/Menu Close" at bounding box center [9, 8] width 13 height 13
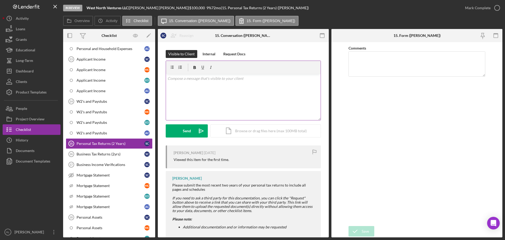
scroll to position [93, 0]
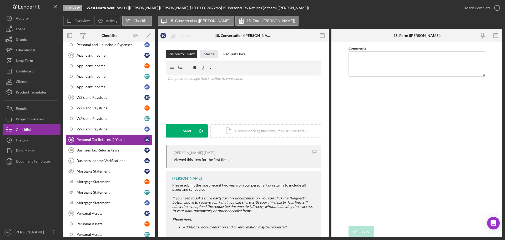
click at [200, 51] on button "Internal" at bounding box center [209, 54] width 18 height 8
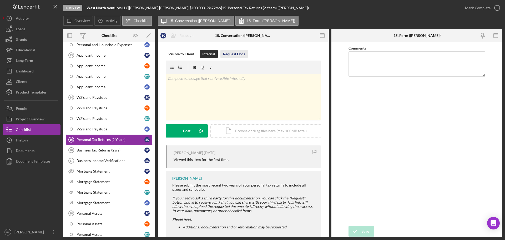
click at [243, 52] on div "Request Docs" at bounding box center [234, 54] width 22 height 8
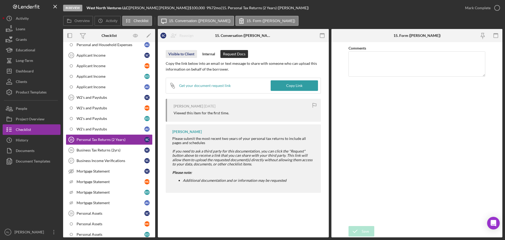
click at [179, 52] on div "Visible to Client" at bounding box center [181, 54] width 26 height 8
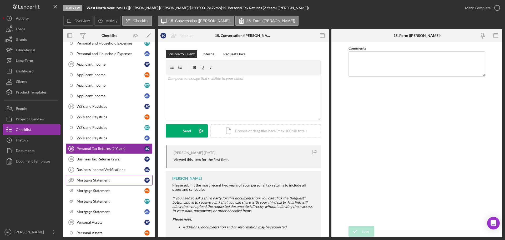
scroll to position [76, 0]
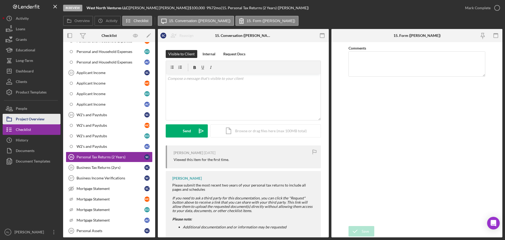
click at [37, 119] on div "Project Overview" at bounding box center [30, 120] width 29 height 12
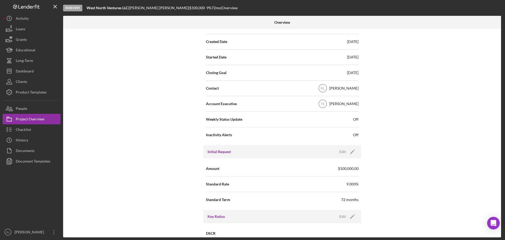
drag, startPoint x: 156, startPoint y: 144, endPoint x: 156, endPoint y: 166, distance: 22.9
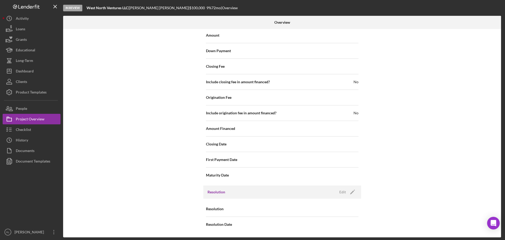
drag, startPoint x: 153, startPoint y: 130, endPoint x: 141, endPoint y: 233, distance: 103.5
drag, startPoint x: 158, startPoint y: 136, endPoint x: 155, endPoint y: 216, distance: 80.8
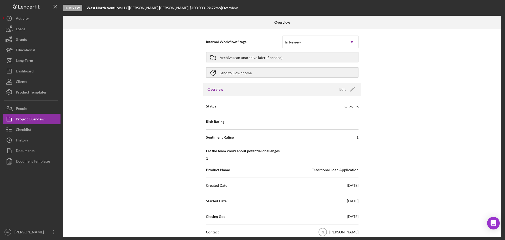
drag, startPoint x: 155, startPoint y: 215, endPoint x: 150, endPoint y: 90, distance: 124.7
click at [23, 112] on div "People" at bounding box center [21, 109] width 11 height 12
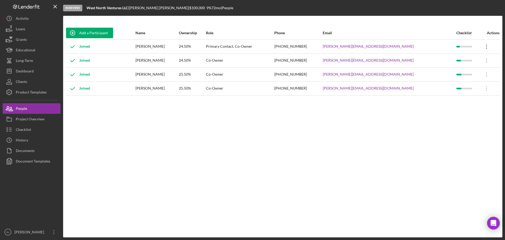
click at [480, 46] on icon "Icon/Overflow" at bounding box center [486, 46] width 13 height 13
click at [482, 111] on div "Add a Participant Name Ownership Role Phone Email Checklist Actions Joined [PER…" at bounding box center [282, 126] width 439 height 200
click at [483, 59] on icon "Icon/Overflow" at bounding box center [486, 60] width 13 height 13
click at [470, 136] on div "Add a Participant Name Ownership Role Phone Email Checklist Actions Joined [PER…" at bounding box center [282, 126] width 439 height 200
click at [480, 75] on icon "Icon/Overflow" at bounding box center [486, 74] width 13 height 13
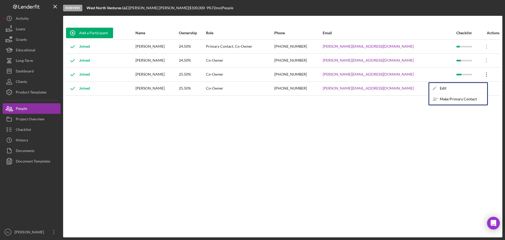
click at [468, 138] on div "Add a Participant Name Ownership Role Phone Email Checklist Actions Joined [PER…" at bounding box center [282, 126] width 439 height 200
click at [480, 90] on icon "Icon/Overflow" at bounding box center [486, 88] width 13 height 13
click at [455, 146] on div "Add a Participant Name Ownership Role Phone Email Checklist Actions Joined [PER…" at bounding box center [282, 126] width 439 height 200
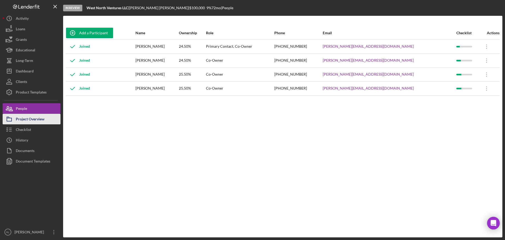
click at [26, 120] on div "Project Overview" at bounding box center [30, 120] width 29 height 12
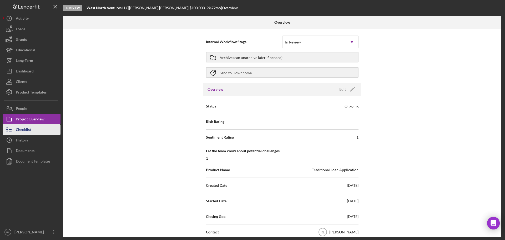
click at [30, 130] on div "Checklist" at bounding box center [23, 130] width 15 height 12
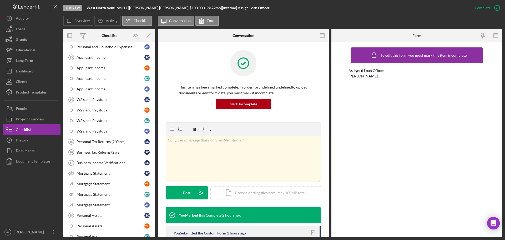
scroll to position [79, 0]
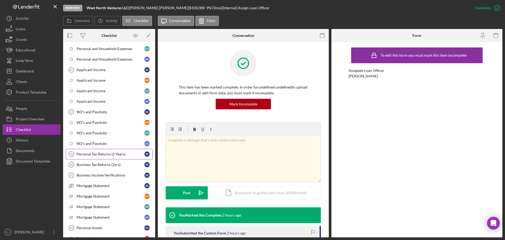
click at [117, 155] on div "Personal Tax Returns (2 Years)" at bounding box center [111, 154] width 68 height 4
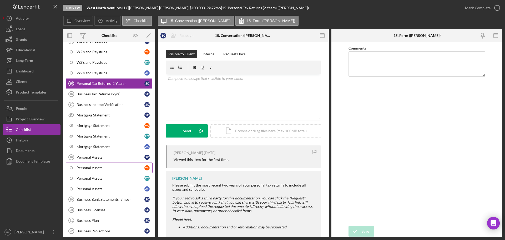
scroll to position [158, 0]
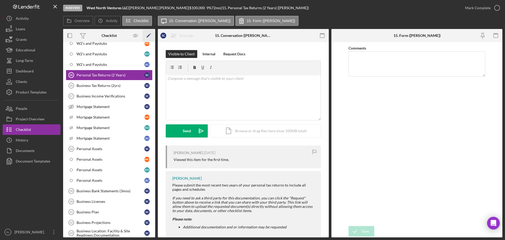
click at [149, 36] on icon "Icon/Edit" at bounding box center [149, 36] width 12 height 12
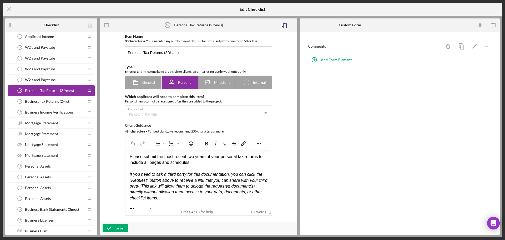
scroll to position [736, 0]
click at [140, 86] on icon at bounding box center [135, 82] width 13 height 13
radio input "true"
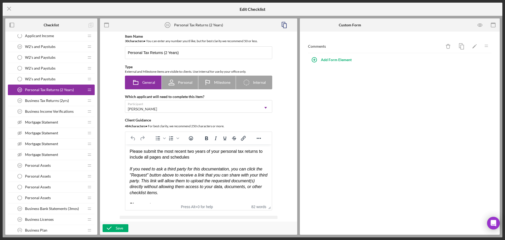
click at [282, 66] on div "Item Name 30 character s • You can enter any number you'd like, but for best cl…" at bounding box center [199, 126] width 192 height 184
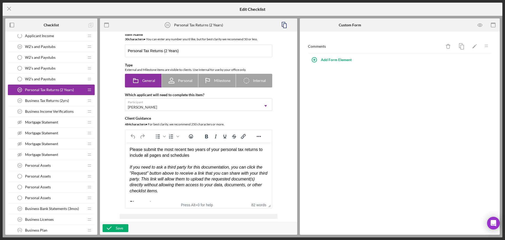
scroll to position [0, 0]
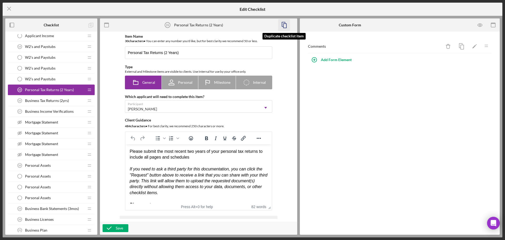
click at [285, 25] on icon "button" at bounding box center [284, 25] width 12 height 12
click at [12, 7] on icon "Icon/Menu Close" at bounding box center [9, 8] width 13 height 13
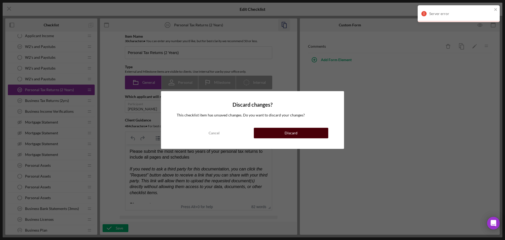
click at [293, 135] on div "Discard" at bounding box center [291, 133] width 13 height 11
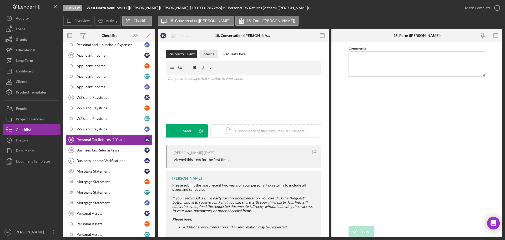
click at [206, 53] on div "Internal" at bounding box center [208, 54] width 13 height 8
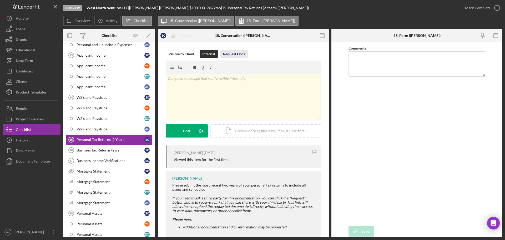
click at [237, 55] on div "Request Docs" at bounding box center [234, 54] width 22 height 8
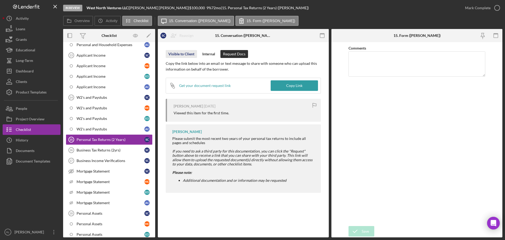
click at [179, 53] on div "Visible to Client" at bounding box center [181, 54] width 26 height 8
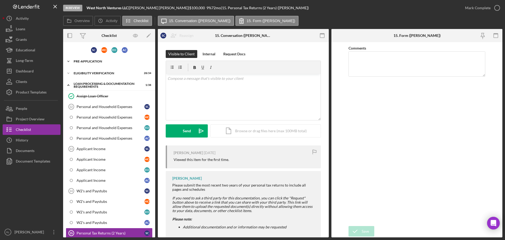
click at [100, 64] on div "Icon/Expander Pre-Application 15 / 19" at bounding box center [109, 61] width 92 height 11
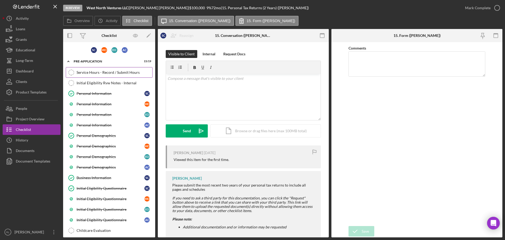
click at [91, 67] on link "Service Hours - Record / Submit Hours Service Hours - Record / Submit Hours" at bounding box center [109, 72] width 87 height 11
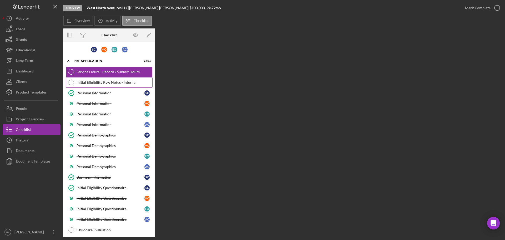
click at [102, 82] on div "Initial Eligibility Rvw Notes - Internal" at bounding box center [115, 82] width 76 height 4
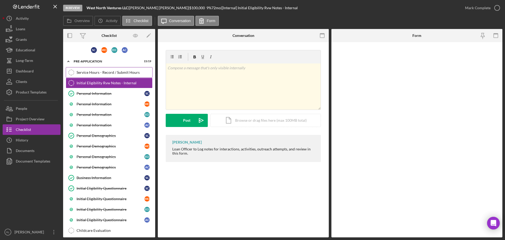
click at [103, 72] on div "Service Hours - Record / Submit Hours" at bounding box center [115, 72] width 76 height 4
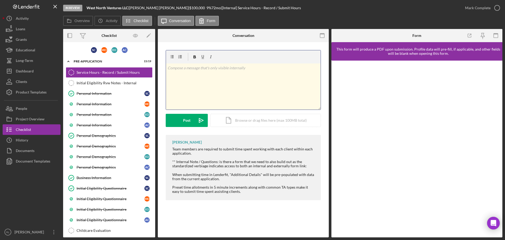
click at [214, 76] on div "v Color teal Color pink Remove color Add row above Add row below Add column bef…" at bounding box center [243, 86] width 155 height 46
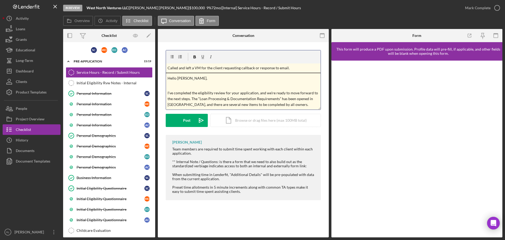
scroll to position [113, 0]
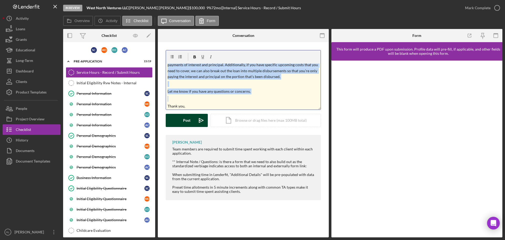
click at [182, 123] on button "Post Icon/icon-invite-send" at bounding box center [187, 120] width 42 height 13
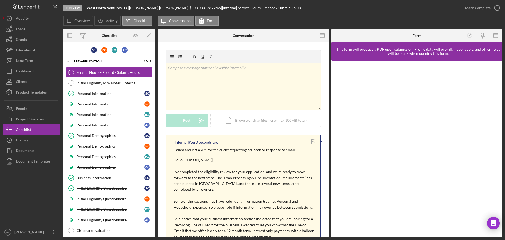
scroll to position [0, 0]
click at [33, 71] on div "Dashboard" at bounding box center [25, 72] width 18 height 12
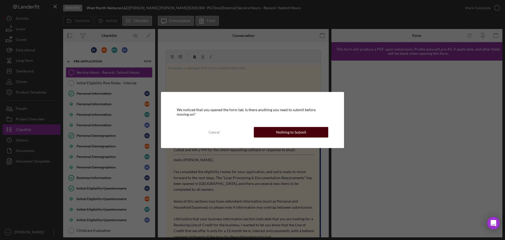
click at [300, 135] on div "Nothing to Submit" at bounding box center [291, 132] width 30 height 11
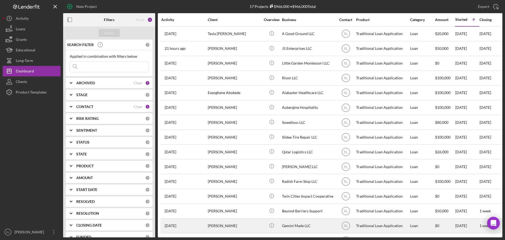
scroll to position [47, 0]
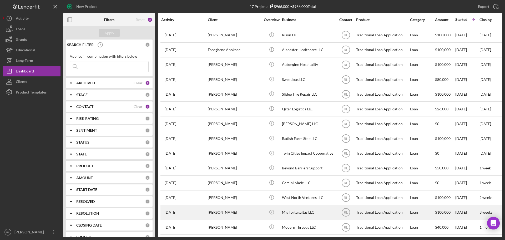
click at [243, 211] on div "[PERSON_NAME]" at bounding box center [234, 212] width 53 height 14
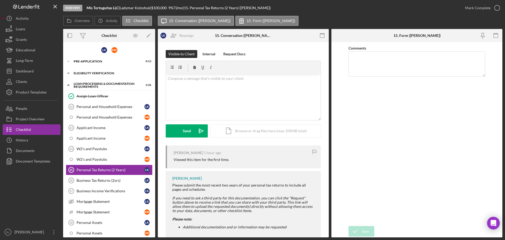
click at [95, 73] on div "Eligibility Verification" at bounding box center [111, 73] width 75 height 3
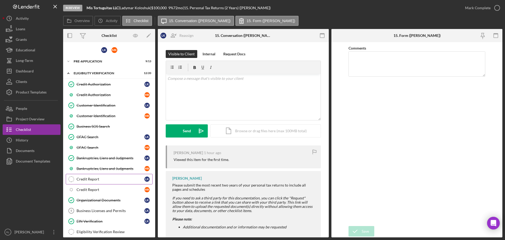
click at [100, 178] on div "Credit Report" at bounding box center [111, 179] width 68 height 4
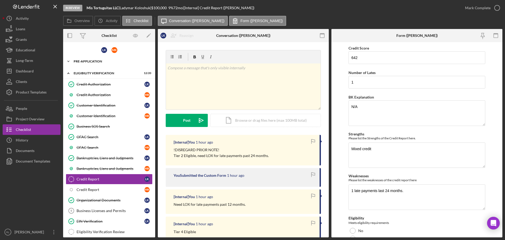
click at [90, 61] on div "Pre-Application" at bounding box center [111, 61] width 75 height 3
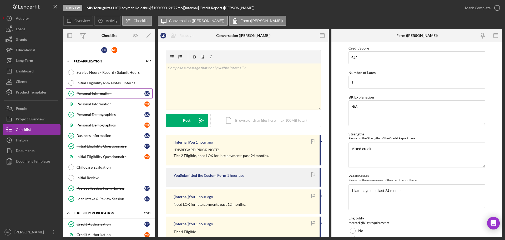
click at [113, 94] on div "Personal Information" at bounding box center [111, 93] width 68 height 4
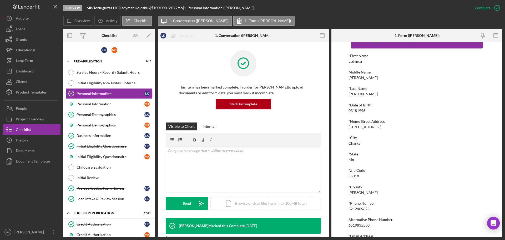
scroll to position [29, 0]
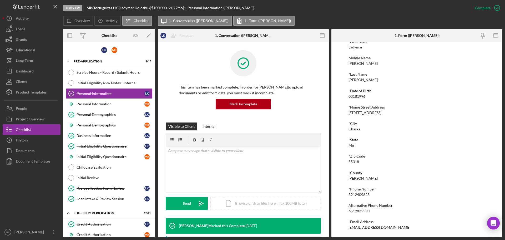
click at [363, 194] on div "3212409623" at bounding box center [358, 194] width 21 height 4
copy div "3212409623"
click at [366, 194] on div "3212409623" at bounding box center [358, 194] width 21 height 4
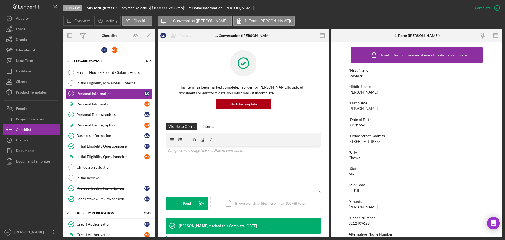
scroll to position [0, 0]
drag, startPoint x: 348, startPoint y: 124, endPoint x: 373, endPoint y: 126, distance: 24.8
click at [373, 126] on div "To edit this form you must mark this item incomplete *First Name Ladymar Middle…" at bounding box center [416, 139] width 171 height 195
click at [373, 126] on div "*Date of Birth 03181996" at bounding box center [416, 123] width 137 height 10
drag, startPoint x: 348, startPoint y: 126, endPoint x: 369, endPoint y: 127, distance: 21.3
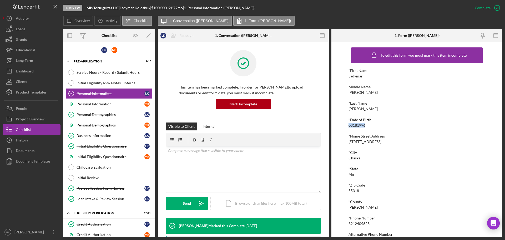
click at [369, 127] on div "To edit this form you must mark this item incomplete *First Name Ladymar Middle…" at bounding box center [416, 139] width 171 height 195
click at [369, 127] on div "*Date of Birth 03181996" at bounding box center [416, 123] width 137 height 10
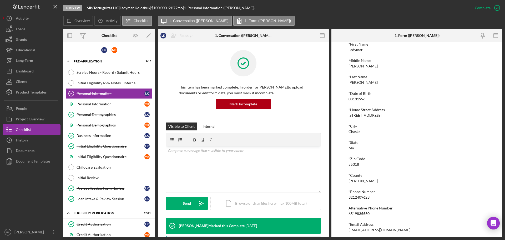
scroll to position [29, 0]
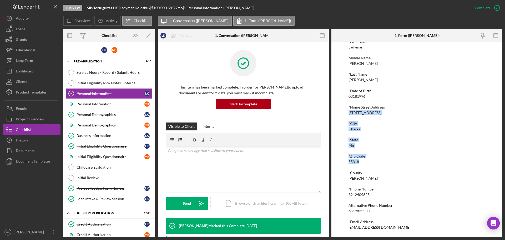
drag, startPoint x: 347, startPoint y: 111, endPoint x: 364, endPoint y: 162, distance: 53.3
click at [364, 162] on div "To edit this form you must mark this item incomplete *First Name Ladymar Middle…" at bounding box center [416, 139] width 171 height 195
click at [364, 162] on div "*Zip Code 55318" at bounding box center [416, 159] width 137 height 10
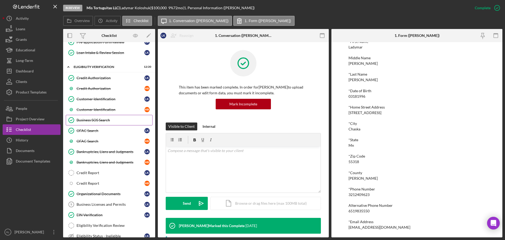
scroll to position [158, 0]
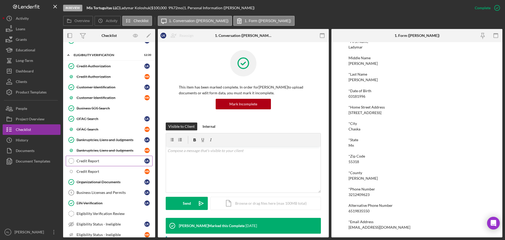
click at [99, 159] on div "Credit Report" at bounding box center [111, 161] width 68 height 4
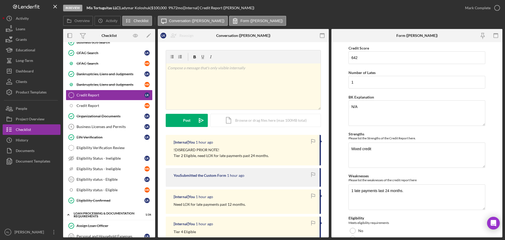
scroll to position [210, 0]
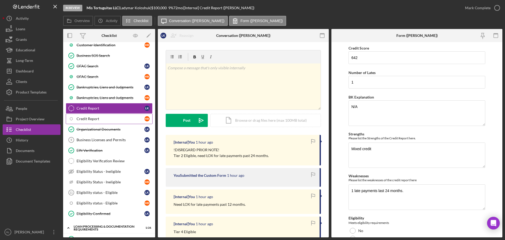
click at [104, 122] on link "Icon/Checklist Item Sub Internal Credit Report M K" at bounding box center [109, 118] width 87 height 11
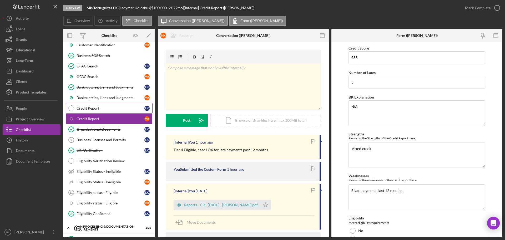
click at [104, 105] on link "Credit Report Credit Report L K" at bounding box center [109, 108] width 87 height 11
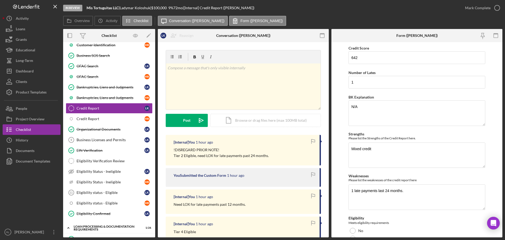
click at [212, 156] on p "Tier 2 Eligible, need LOX for late payments past 24 months." at bounding box center [221, 156] width 95 height 6
click at [214, 154] on p "Tier 2 Eligible, need LOX for late payments past 24 months." at bounding box center [221, 156] width 95 height 6
click at [216, 155] on p "Tier 2 Eligible, need LOX for late payments past 24 months." at bounding box center [221, 156] width 95 height 6
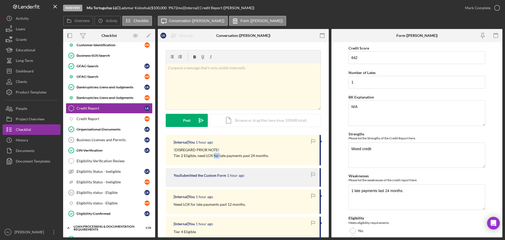
click at [216, 155] on p "Tier 2 Eligible, need LOX for late payments past 24 months." at bounding box center [221, 156] width 95 height 6
click at [218, 155] on p "Tier 2 Eligible, need LOX for late payments past 24 months." at bounding box center [221, 156] width 95 height 6
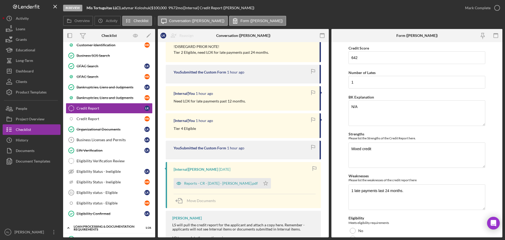
scroll to position [105, 0]
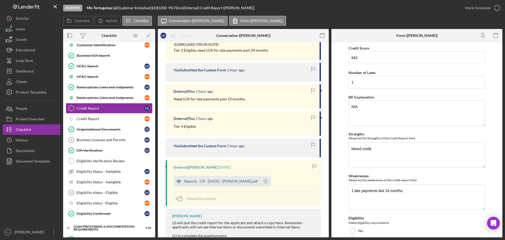
click at [215, 182] on div "Reports - CR - [DATE] - [PERSON_NAME].pdf" at bounding box center [221, 181] width 74 height 4
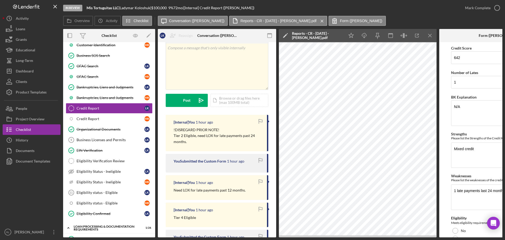
scroll to position [0, 0]
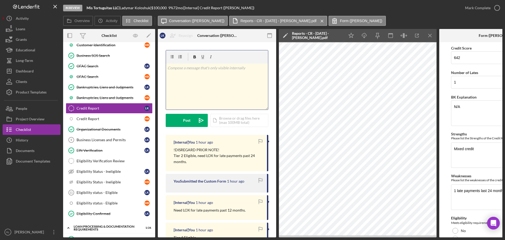
click at [214, 91] on div "v Color teal Color pink Remove color Add row above Add row below Add column bef…" at bounding box center [217, 86] width 102 height 46
click at [226, 90] on div "v Color teal Color pink Remove color Add row above Add row below Add column bef…" at bounding box center [217, 86] width 102 height 46
click at [217, 75] on p "Client indicated via phone that the late payment was a mistake by the lender" at bounding box center [217, 71] width 99 height 12
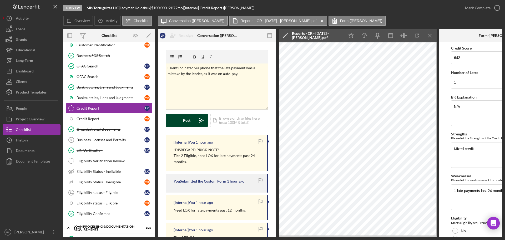
click at [187, 120] on div "Post" at bounding box center [186, 120] width 7 height 13
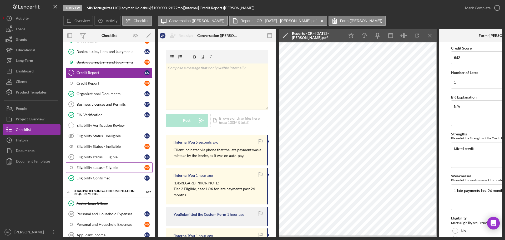
scroll to position [237, 0]
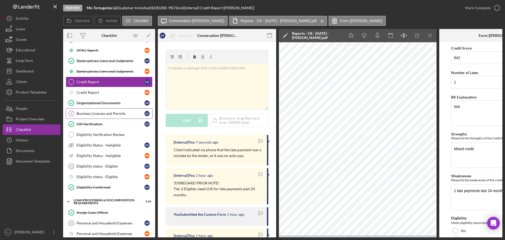
click at [105, 114] on div "Business Licenses and Permits" at bounding box center [111, 113] width 68 height 4
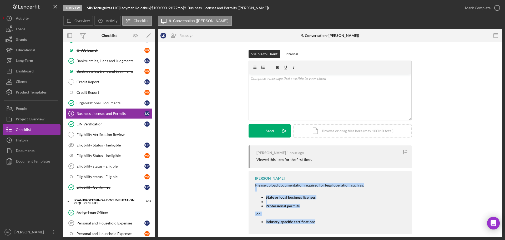
drag, startPoint x: 254, startPoint y: 186, endPoint x: 328, endPoint y: 224, distance: 82.4
click at [328, 224] on div "[PERSON_NAME] Please upload documentation required for legal operation, such as…" at bounding box center [329, 202] width 163 height 63
click at [328, 224] on div "Please upload documentation required for legal operation, such as: State or loc…" at bounding box center [309, 205] width 109 height 44
drag, startPoint x: 339, startPoint y: 225, endPoint x: 253, endPoint y: 150, distance: 114.2
click at [253, 150] on div "[PERSON_NAME] 1 hour ago Viewed this item for the first time. [PERSON_NAME] Ple…" at bounding box center [329, 190] width 163 height 91
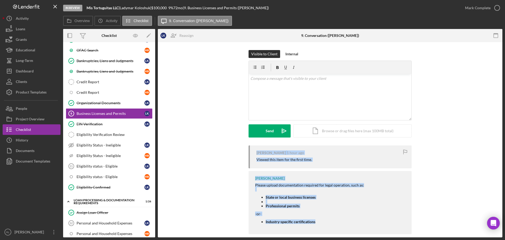
click at [253, 150] on div "[PERSON_NAME] 1 hour ago Viewed this item for the first time." at bounding box center [329, 156] width 163 height 23
drag, startPoint x: 253, startPoint y: 153, endPoint x: 328, endPoint y: 224, distance: 102.5
click at [328, 224] on div "[PERSON_NAME] 1 hour ago Viewed this item for the first time. [PERSON_NAME] Ple…" at bounding box center [329, 190] width 163 height 91
click at [328, 224] on div "Please upload documentation required for legal operation, such as: State or loc…" at bounding box center [309, 205] width 109 height 44
drag, startPoint x: 340, startPoint y: 225, endPoint x: 246, endPoint y: 149, distance: 120.9
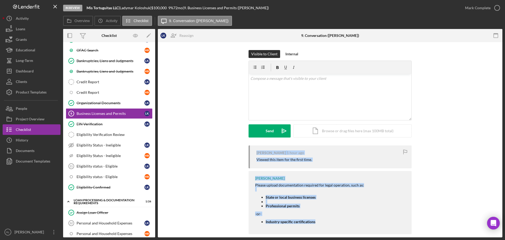
click at [246, 149] on div "[PERSON_NAME] 1 hour ago Viewed this item for the first time. [PERSON_NAME] Ple…" at bounding box center [330, 190] width 329 height 91
drag, startPoint x: 244, startPoint y: 150, endPoint x: 337, endPoint y: 218, distance: 115.2
click at [337, 218] on div "[PERSON_NAME] 1 hour ago Viewed this item for the first time. [PERSON_NAME] Ple…" at bounding box center [330, 190] width 329 height 91
click at [337, 218] on div "Please upload documentation required for legal operation, such as: State or loc…" at bounding box center [309, 205] width 109 height 44
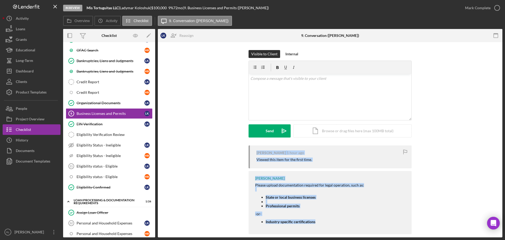
drag, startPoint x: 346, startPoint y: 221, endPoint x: 245, endPoint y: 151, distance: 123.0
click at [245, 151] on div "[PERSON_NAME] 1 hour ago Viewed this item for the first time. [PERSON_NAME] Ple…" at bounding box center [330, 190] width 329 height 91
drag, startPoint x: 240, startPoint y: 150, endPoint x: 354, endPoint y: 220, distance: 133.7
click at [354, 220] on div "[PERSON_NAME] 1 hour ago Viewed this item for the first time. [PERSON_NAME] Ple…" at bounding box center [330, 190] width 329 height 91
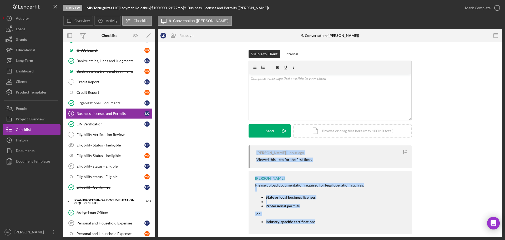
click at [354, 220] on li "Industry-specific certifications" at bounding box center [315, 221] width 98 height 4
drag, startPoint x: 357, startPoint y: 221, endPoint x: 244, endPoint y: 153, distance: 131.9
click at [244, 153] on div "[PERSON_NAME] 1 hour ago Viewed this item for the first time. [PERSON_NAME] Ple…" at bounding box center [330, 190] width 329 height 91
drag, startPoint x: 240, startPoint y: 152, endPoint x: 343, endPoint y: 220, distance: 123.0
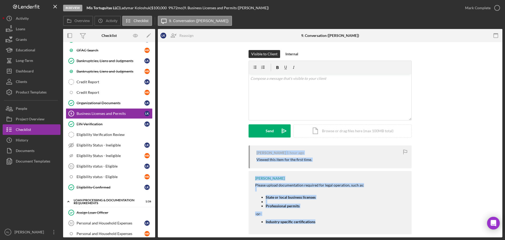
click at [343, 220] on div "[PERSON_NAME] 1 hour ago Viewed this item for the first time. [PERSON_NAME] Ple…" at bounding box center [330, 190] width 329 height 91
click at [343, 220] on li "Industry-specific certifications" at bounding box center [315, 221] width 98 height 4
drag, startPoint x: 352, startPoint y: 223, endPoint x: 243, endPoint y: 151, distance: 130.5
click at [243, 151] on div "[PERSON_NAME] 1 hour ago Viewed this item for the first time. [PERSON_NAME] Ple…" at bounding box center [330, 190] width 329 height 91
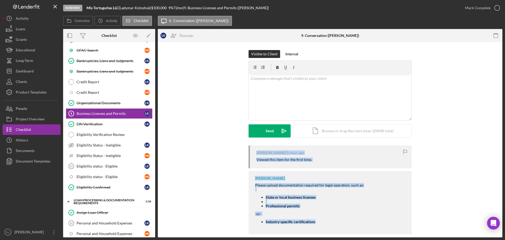
drag, startPoint x: 240, startPoint y: 150, endPoint x: 338, endPoint y: 219, distance: 119.6
click at [338, 219] on div "[PERSON_NAME] 1 hour ago Viewed this item for the first time. [PERSON_NAME] Ple…" at bounding box center [330, 190] width 329 height 91
click at [338, 219] on div "Please upload documentation required for legal operation, such as: State or loc…" at bounding box center [309, 205] width 109 height 44
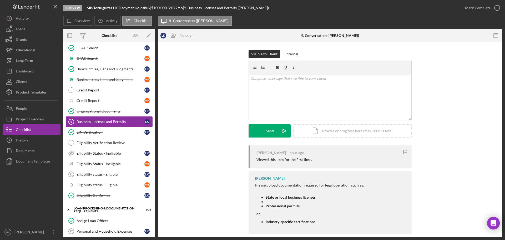
scroll to position [237, 0]
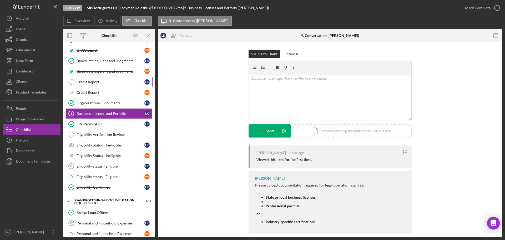
click at [103, 84] on link "Credit Report Credit Report L K" at bounding box center [109, 82] width 87 height 11
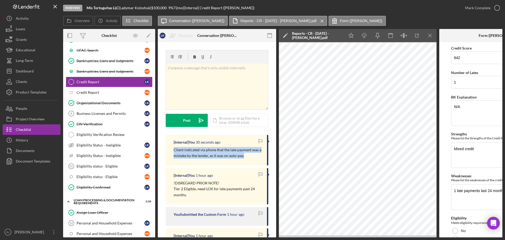
drag, startPoint x: 253, startPoint y: 158, endPoint x: 173, endPoint y: 149, distance: 80.9
click at [173, 149] on div "[Internal] You 30 seconds ago Client indicated via phone that the late payment …" at bounding box center [217, 150] width 103 height 31
drag, startPoint x: 173, startPoint y: 149, endPoint x: 247, endPoint y: 158, distance: 74.7
click at [247, 158] on div "[Internal] You 31 seconds ago Client indicated via phone that the late payment …" at bounding box center [217, 150] width 103 height 31
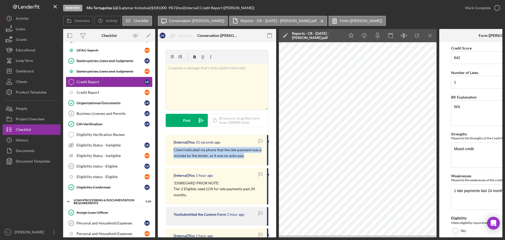
click at [247, 158] on p "Client indicated via phone that the late payment was a mistake by the lender, a…" at bounding box center [218, 153] width 88 height 12
click at [104, 116] on link "Business Licenses and Permits 9 Business Licenses and Permits L K" at bounding box center [109, 113] width 87 height 11
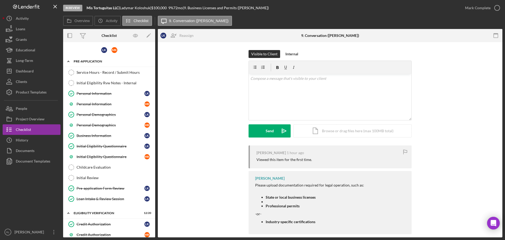
click at [70, 60] on icon "Icon/Expander" at bounding box center [68, 61] width 11 height 11
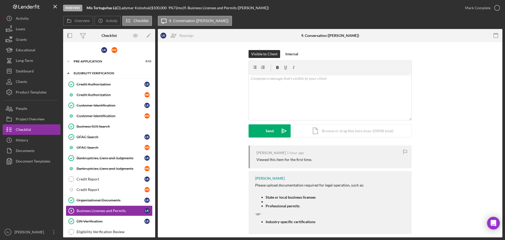
click at [86, 71] on div "Icon/Expander Eligibility Verification 12 / 20" at bounding box center [109, 73] width 92 height 11
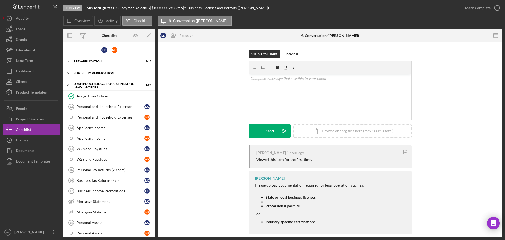
click at [92, 70] on div "Icon/Expander Eligibility Verification 12 / 20" at bounding box center [109, 73] width 92 height 11
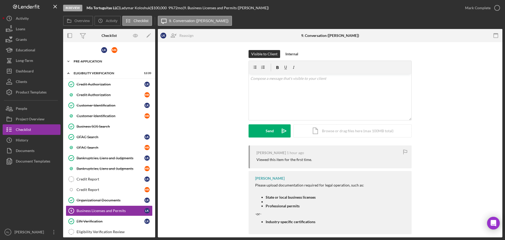
click at [93, 63] on div "Icon/Expander Pre-Application 9 / 13" at bounding box center [109, 61] width 92 height 11
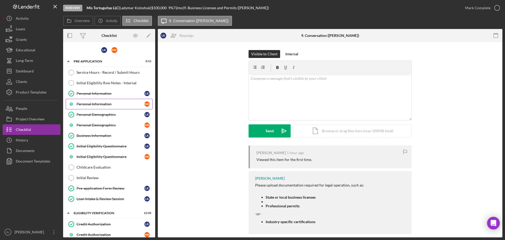
click at [94, 105] on div "Personal Information" at bounding box center [111, 104] width 68 height 4
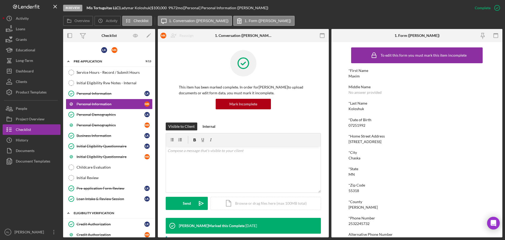
drag, startPoint x: 86, startPoint y: 63, endPoint x: 87, endPoint y: 75, distance: 11.8
click at [86, 63] on div "Icon/Expander Pre-Application 9 / 13" at bounding box center [109, 61] width 92 height 11
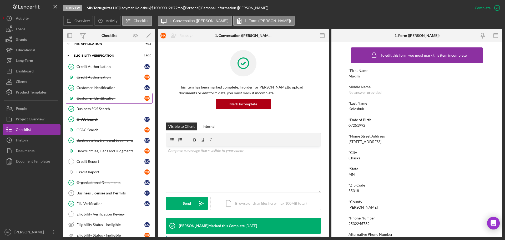
scroll to position [26, 0]
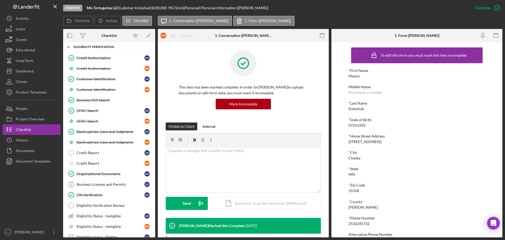
click at [95, 48] on div "Icon/Expander Eligibility Verification 12 / 20" at bounding box center [109, 47] width 92 height 11
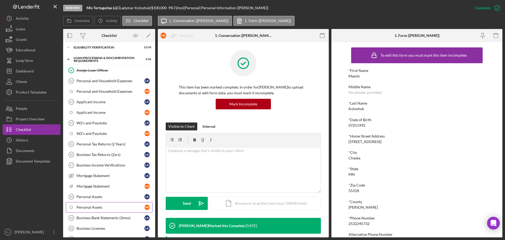
scroll to position [0, 0]
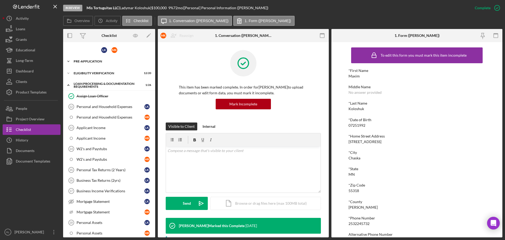
click at [93, 62] on div "Pre-Application" at bounding box center [111, 61] width 75 height 3
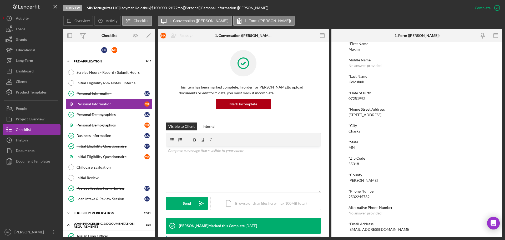
scroll to position [29, 0]
click at [364, 227] on div "[EMAIL_ADDRESS][DOMAIN_NAME]" at bounding box center [379, 227] width 62 height 4
copy div "[EMAIL_ADDRESS][DOMAIN_NAME] Logo-Reversed Created with Sketch. Icon/Menu Close…"
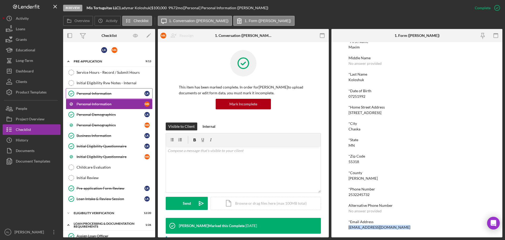
click at [114, 93] on div "Personal Information" at bounding box center [111, 93] width 68 height 4
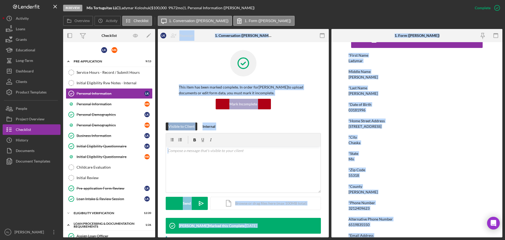
scroll to position [29, 0]
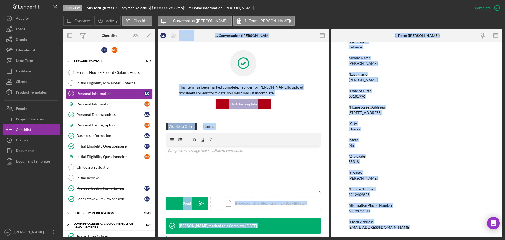
click at [379, 215] on div "*First Name Ladymar Middle Name [PERSON_NAME] *Last Name [PERSON_NAME] *Date of…" at bounding box center [416, 134] width 137 height 190
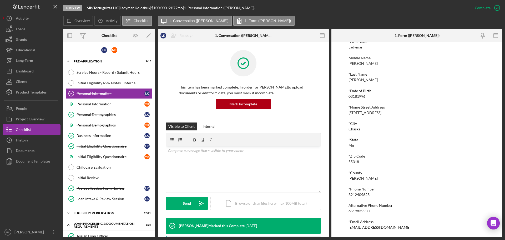
click at [365, 229] on div "To edit this form you must mark this item incomplete *First Name Ladymar Middle…" at bounding box center [416, 125] width 137 height 219
click at [367, 229] on div "[EMAIL_ADDRESS][DOMAIN_NAME]" at bounding box center [379, 227] width 62 height 4
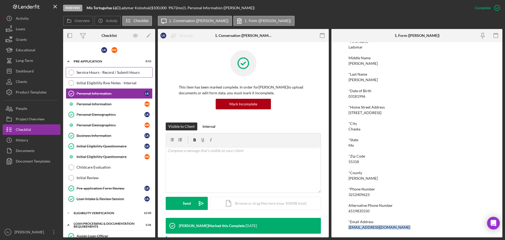
click at [103, 74] on div "Service Hours - Record / Submit Hours" at bounding box center [115, 72] width 76 height 4
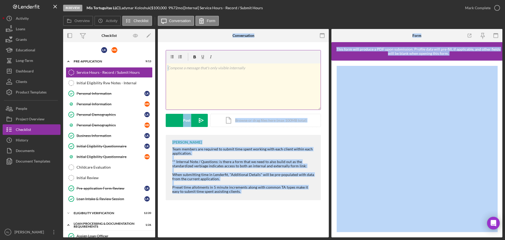
click at [210, 95] on div "v Color teal Color pink Remove color Add row above Add row below Add column bef…" at bounding box center [243, 86] width 155 height 46
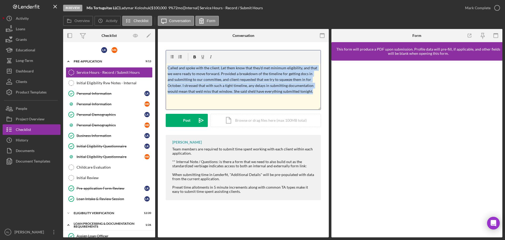
drag, startPoint x: 303, startPoint y: 101, endPoint x: 134, endPoint y: 46, distance: 178.4
click at [134, 46] on div "Overview Internal Workflow Stage In Review Icon/Dropdown Arrow Archive (can una…" at bounding box center [282, 133] width 439 height 208
copy p "Called and spoke with the client. Let them know that they'd met minimum eligibi…"
click at [184, 124] on div "Post" at bounding box center [186, 120] width 7 height 13
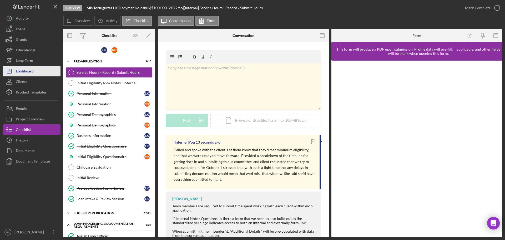
click at [28, 73] on div "Dashboard" at bounding box center [25, 72] width 18 height 12
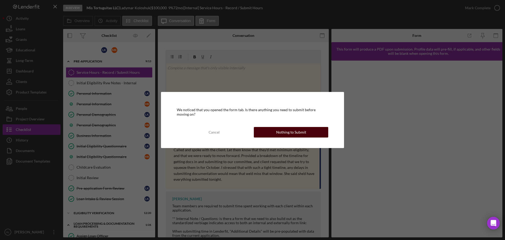
click at [267, 129] on button "Nothing to Submit" at bounding box center [291, 132] width 74 height 11
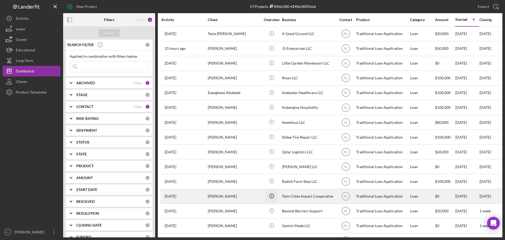
scroll to position [47, 0]
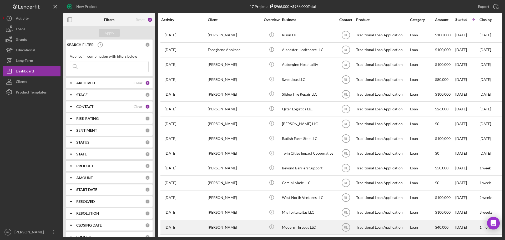
click at [242, 224] on div "[PERSON_NAME]" at bounding box center [234, 227] width 53 height 14
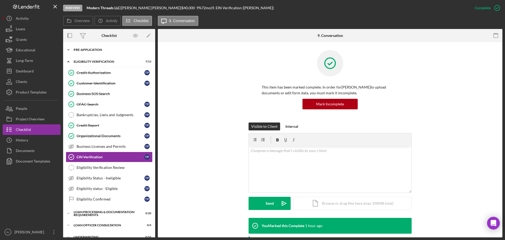
click at [96, 46] on div "Icon/Expander Pre-Application 8 / 10" at bounding box center [109, 49] width 92 height 11
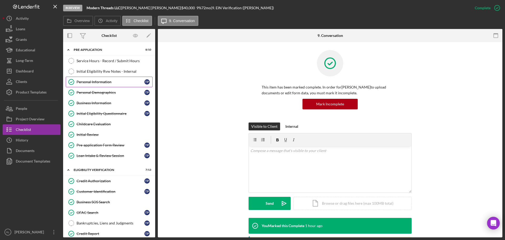
click at [106, 84] on link "Personal Information Personal Information T P" at bounding box center [109, 82] width 87 height 11
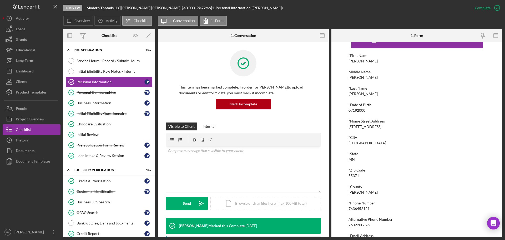
scroll to position [29, 0]
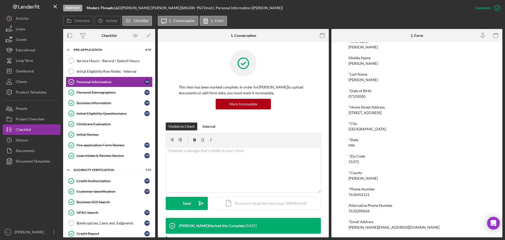
click at [362, 208] on div "Alternative Phone Number [PHONE_NUMBER]" at bounding box center [416, 208] width 137 height 10
copy div "7632200626"
click at [265, 7] on div "In Review Modern Threads LLC | [PERSON_NAME] | $40,000 $40,000 9 % 72 mo | 1. P…" at bounding box center [266, 8] width 406 height 16
click at [373, 227] on div "[PERSON_NAME][EMAIL_ADDRESS][DOMAIN_NAME]" at bounding box center [393, 227] width 91 height 4
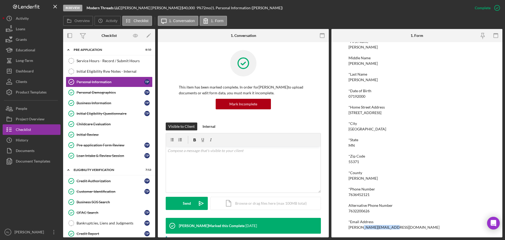
click at [373, 227] on div "[PERSON_NAME][EMAIL_ADDRESS][DOMAIN_NAME]" at bounding box center [393, 227] width 91 height 4
click at [397, 156] on div "*Zip Code" at bounding box center [416, 156] width 137 height 4
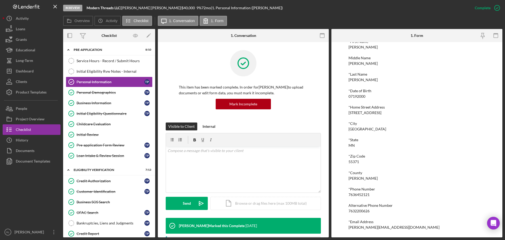
click at [29, 197] on div at bounding box center [32, 196] width 58 height 60
click at [94, 220] on link "Bankruptcies, Liens and Judgments Bankruptcies, Liens and Judgments T P" at bounding box center [109, 222] width 87 height 11
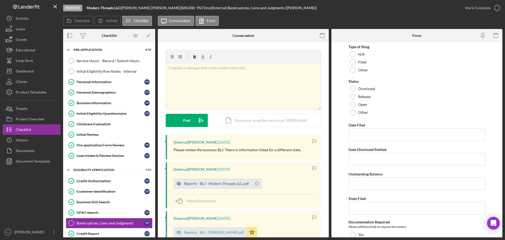
click at [229, 181] on div "Reports - BLJ - Modern Threads LLC.pdf" at bounding box center [216, 183] width 65 height 4
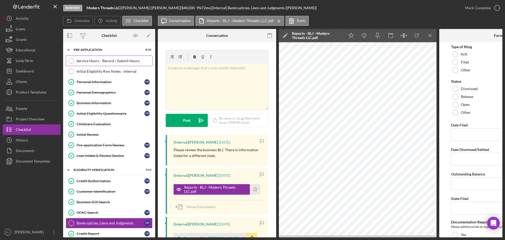
click at [103, 59] on div "Service Hours - Record / Submit Hours" at bounding box center [115, 61] width 76 height 4
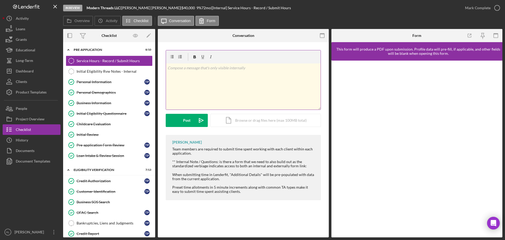
click at [252, 78] on div "v Color teal Color pink Remove color Add row above Add row below Add column bef…" at bounding box center [243, 86] width 155 height 46
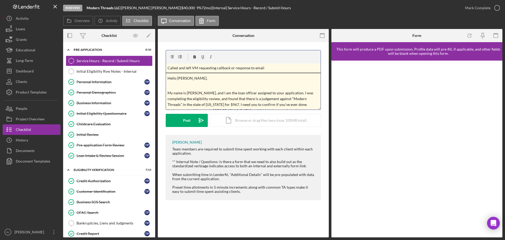
scroll to position [25, 0]
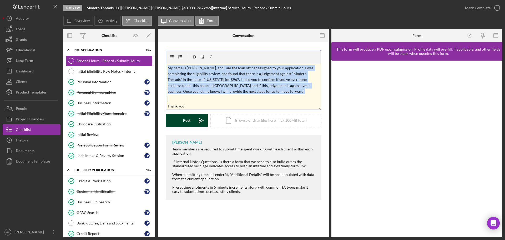
click at [181, 118] on button "Post Icon/icon-invite-send" at bounding box center [187, 120] width 42 height 13
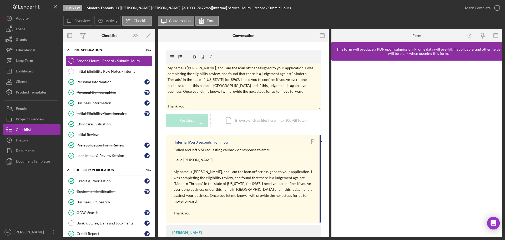
scroll to position [0, 0]
